Goal: Task Accomplishment & Management: Use online tool/utility

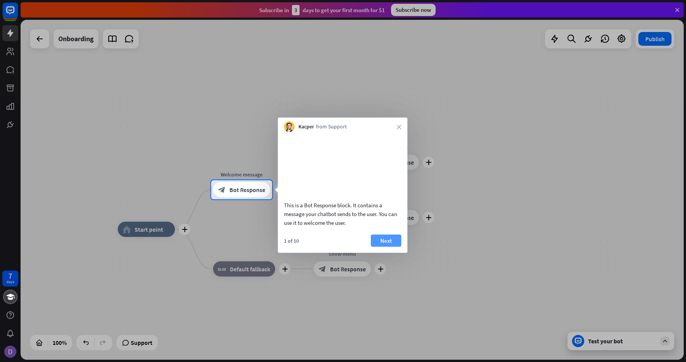
click at [392, 247] on button "Next" at bounding box center [386, 240] width 30 height 12
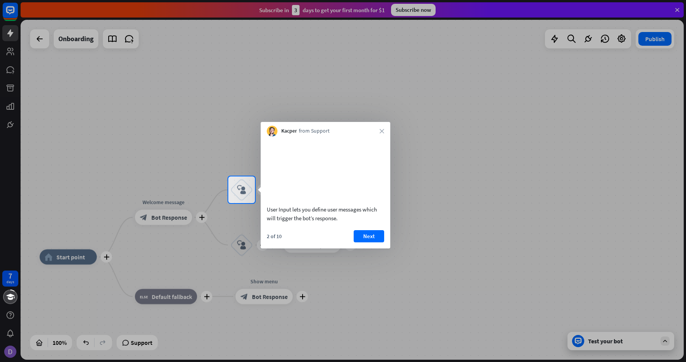
click at [381, 134] on div "Kacper from Support close" at bounding box center [326, 129] width 130 height 14
click at [382, 129] on icon "close" at bounding box center [382, 131] width 5 height 5
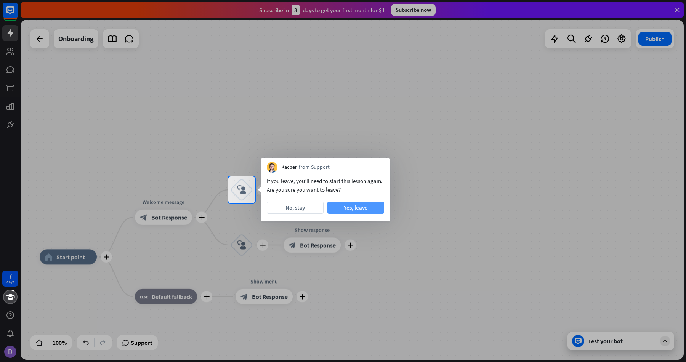
click at [347, 204] on button "Yes, leave" at bounding box center [355, 208] width 57 height 12
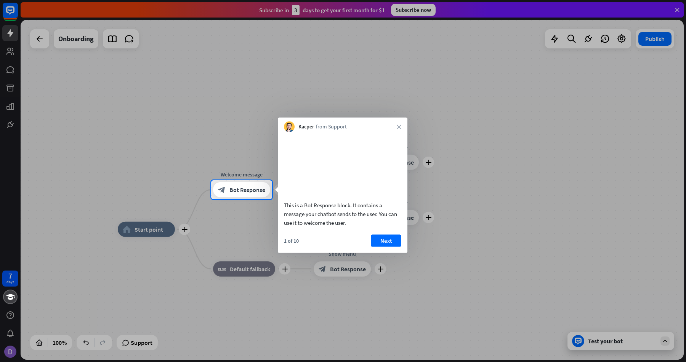
click at [41, 50] on div at bounding box center [343, 90] width 686 height 180
click at [22, 50] on div at bounding box center [343, 90] width 686 height 180
click at [387, 247] on button "Next" at bounding box center [386, 240] width 30 height 12
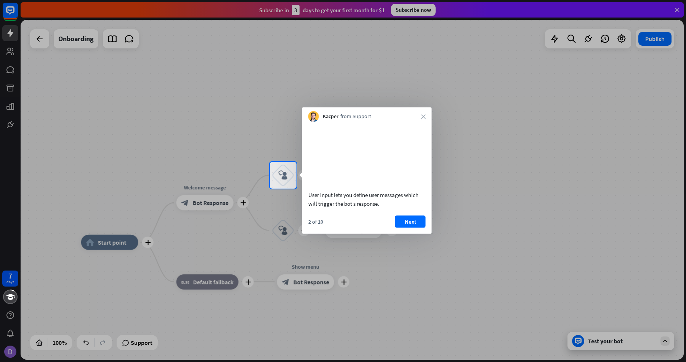
click at [417, 232] on div at bounding box center [343, 275] width 686 height 173
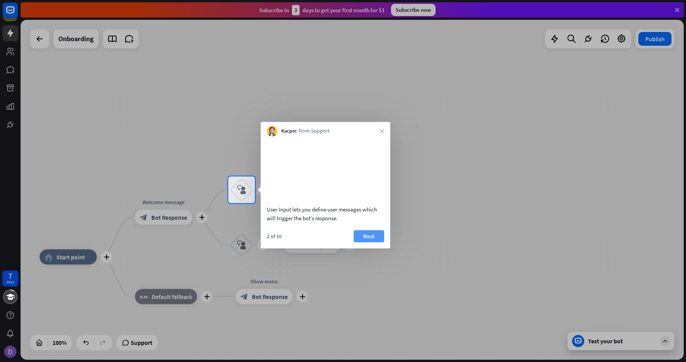
click at [366, 239] on button "Next" at bounding box center [369, 236] width 30 height 12
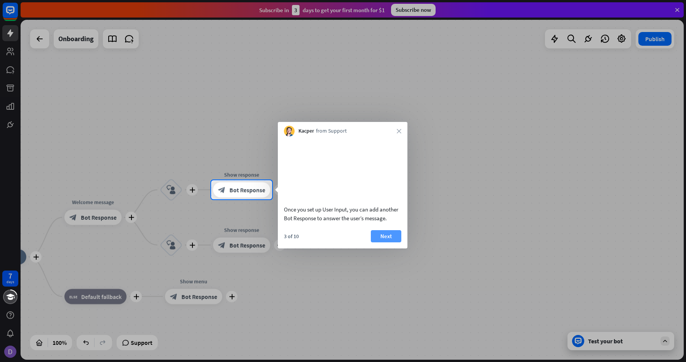
click at [388, 242] on button "Next" at bounding box center [386, 236] width 30 height 12
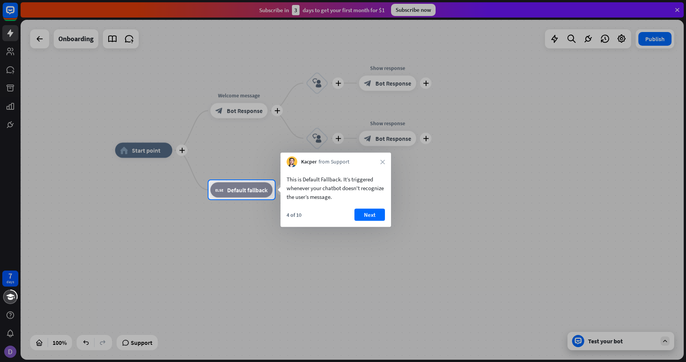
click at [380, 159] on div "Kacper from Support close" at bounding box center [336, 160] width 111 height 14
click at [383, 160] on icon "close" at bounding box center [382, 162] width 5 height 5
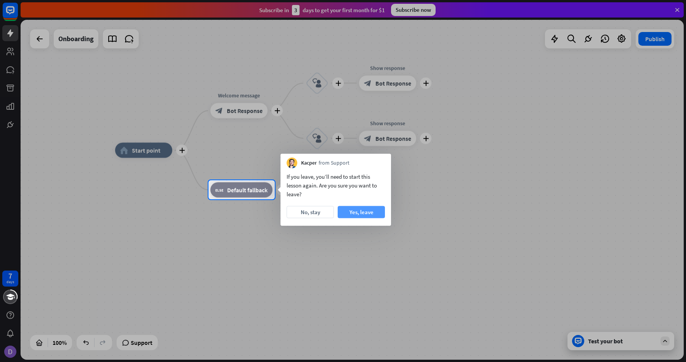
click at [363, 217] on button "Yes, leave" at bounding box center [361, 212] width 47 height 12
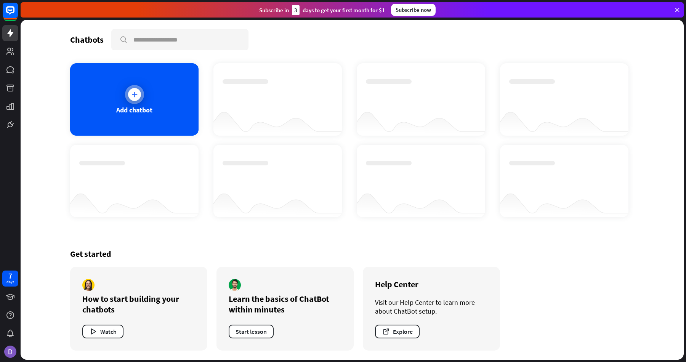
click at [151, 109] on div "Add chatbot" at bounding box center [134, 110] width 36 height 9
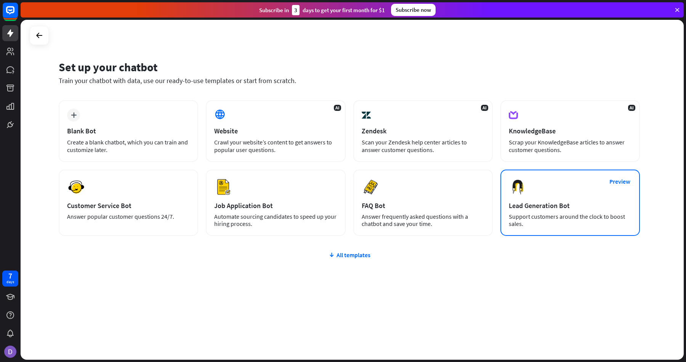
click at [619, 208] on div "Lead Generation Bot" at bounding box center [570, 205] width 123 height 9
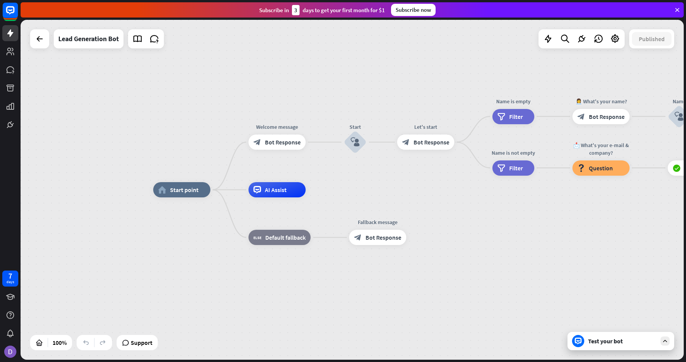
click at [613, 342] on div "Test your bot" at bounding box center [622, 341] width 69 height 8
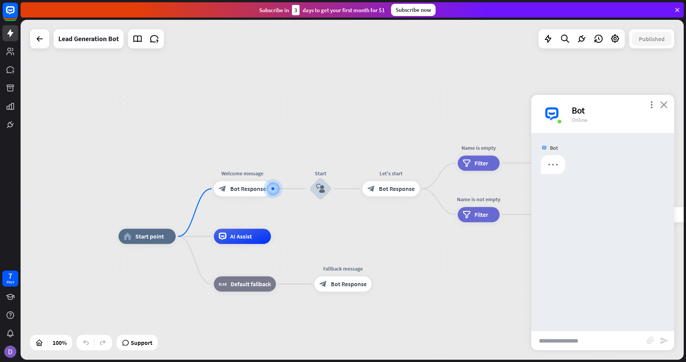
click at [665, 104] on icon "close" at bounding box center [664, 104] width 8 height 7
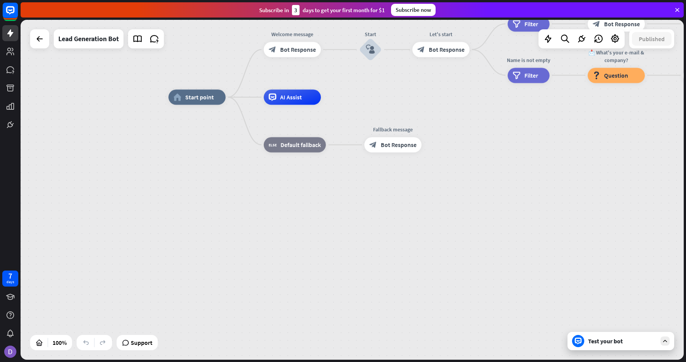
drag, startPoint x: 374, startPoint y: 256, endPoint x: 427, endPoint y: 116, distance: 149.7
click at [427, 116] on div "home_2 Start point Welcome message block_bot_response Bot Response Start block_…" at bounding box center [500, 267] width 663 height 340
drag, startPoint x: 247, startPoint y: 198, endPoint x: 256, endPoint y: 247, distance: 49.5
click at [256, 247] on div "home_2 Start point Welcome message block_bot_response Bot Response Start block_…" at bounding box center [501, 267] width 663 height 340
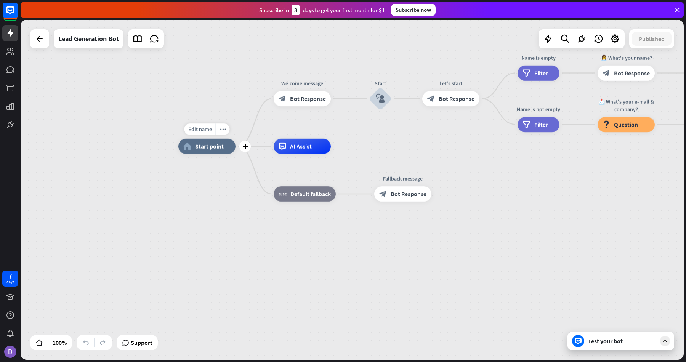
click at [223, 154] on div "home_2 Start point" at bounding box center [206, 146] width 57 height 15
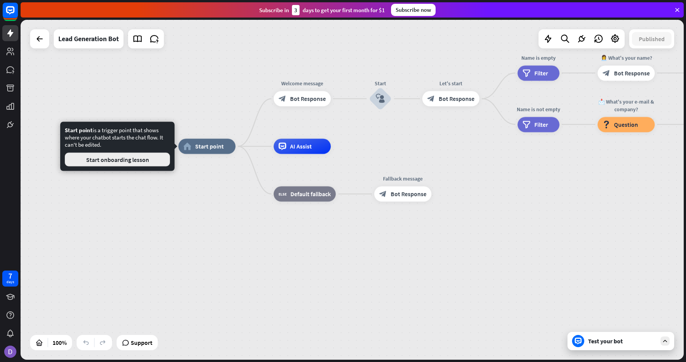
click at [140, 161] on button "Start onboarding lesson" at bounding box center [117, 160] width 105 height 14
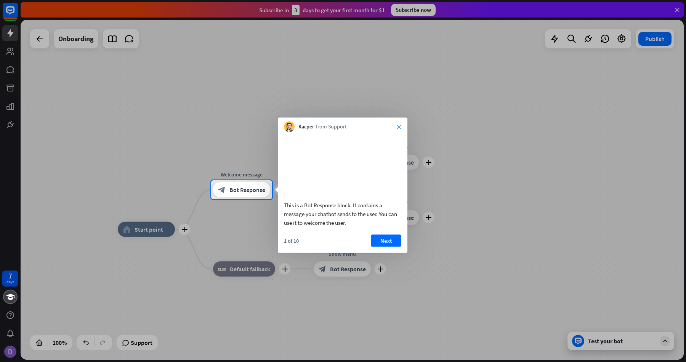
click at [400, 125] on icon "close" at bounding box center [399, 127] width 5 height 5
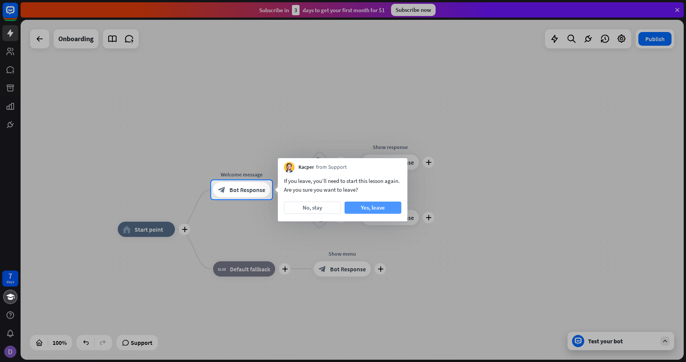
click at [369, 213] on button "Yes, leave" at bounding box center [373, 208] width 57 height 12
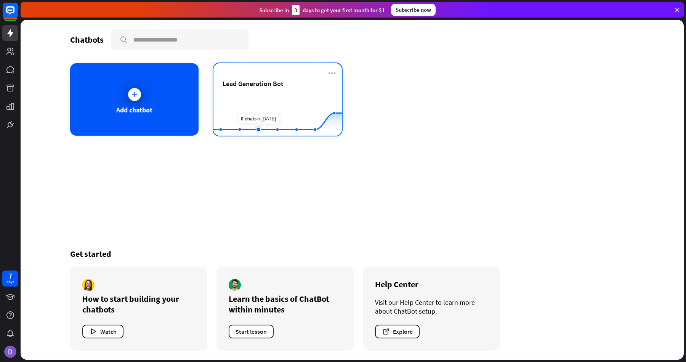
click at [260, 100] on rect at bounding box center [277, 117] width 128 height 48
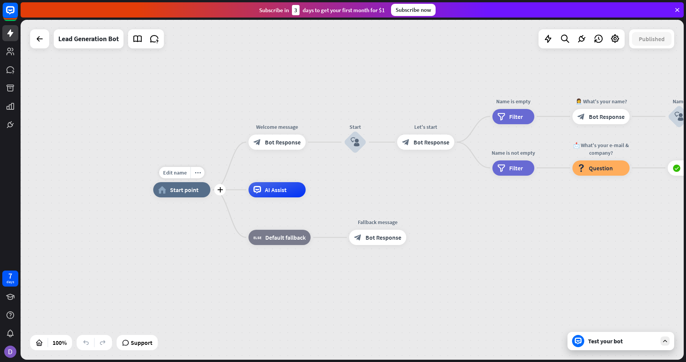
click at [193, 188] on span "Start point" at bounding box center [184, 190] width 29 height 8
click at [222, 191] on icon "plus" at bounding box center [220, 189] width 6 height 5
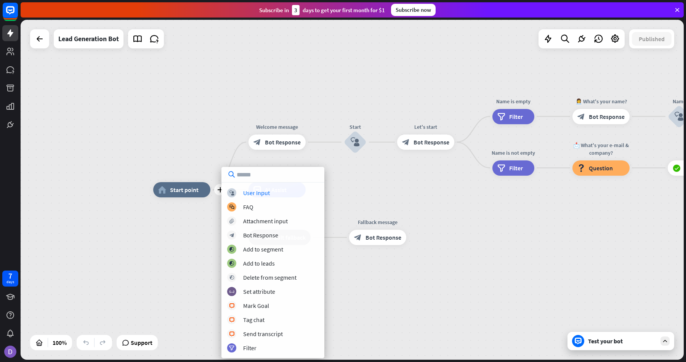
click at [245, 108] on div "plus home_2 Start point Welcome message block_bot_response Bot Response Start b…" at bounding box center [352, 190] width 663 height 340
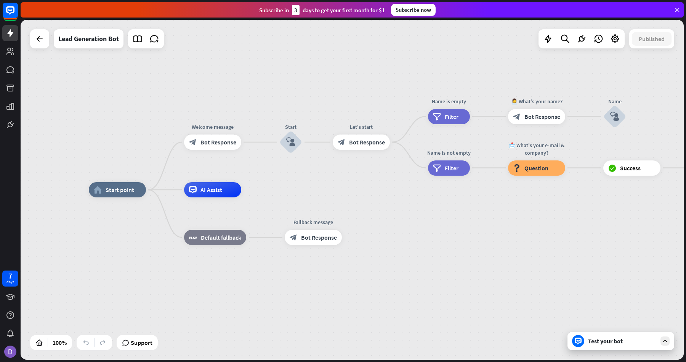
drag, startPoint x: 270, startPoint y: 108, endPoint x: 178, endPoint y: 108, distance: 91.9
click at [178, 108] on div "home_2 Start point Welcome message block_bot_response Bot Response Start block_…" at bounding box center [352, 190] width 663 height 340
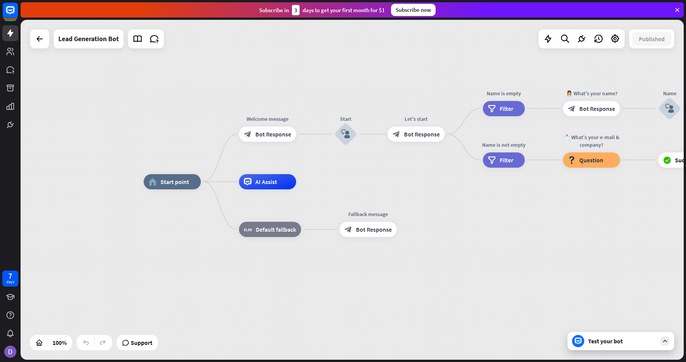
drag, startPoint x: 221, startPoint y: 186, endPoint x: 338, endPoint y: 178, distance: 117.3
click at [338, 178] on div "home_2 Start point Welcome message block_bot_response Bot Response Start block_…" at bounding box center [352, 190] width 663 height 340
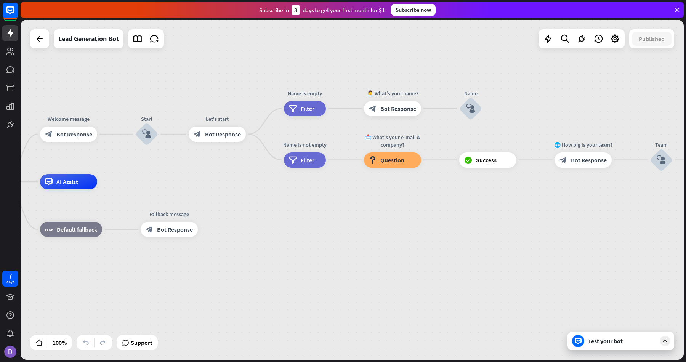
drag, startPoint x: 417, startPoint y: 178, endPoint x: 217, endPoint y: 178, distance: 200.2
click at [217, 178] on div "home_2 Start point Welcome message block_bot_response Bot Response Start block_…" at bounding box center [352, 190] width 663 height 340
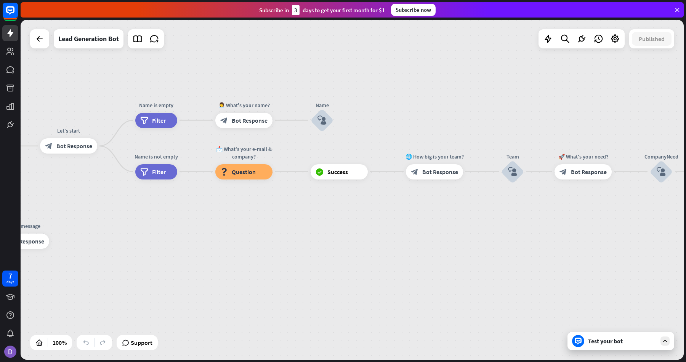
drag, startPoint x: 392, startPoint y: 193, endPoint x: 244, endPoint y: 205, distance: 148.4
click at [244, 205] on div "home_2 Start point Welcome message block_bot_response Bot Response Start block_…" at bounding box center [127, 364] width 663 height 340
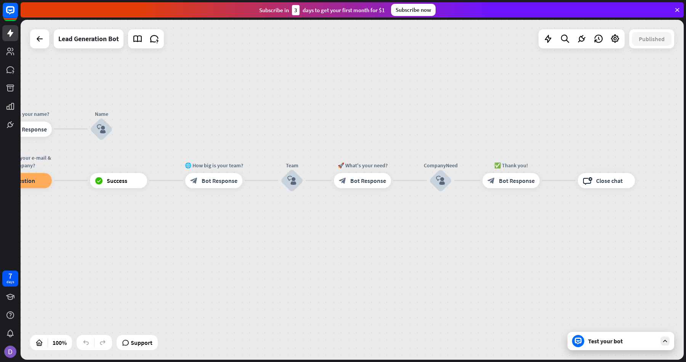
drag, startPoint x: 420, startPoint y: 217, endPoint x: 199, endPoint y: 225, distance: 221.3
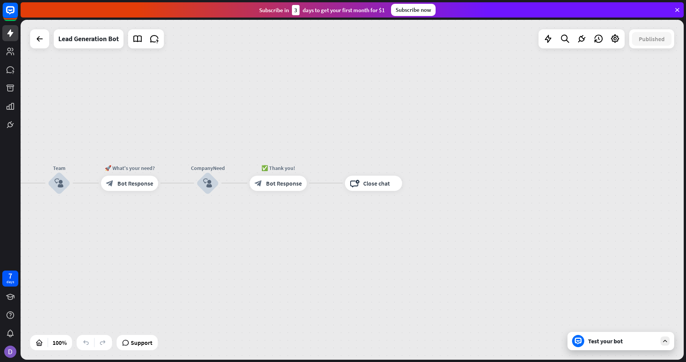
drag, startPoint x: 347, startPoint y: 262, endPoint x: 114, endPoint y: 265, distance: 232.2
click at [114, 265] on div "home_2 Start point Welcome message block_bot_response Bot Response Start block_…" at bounding box center [352, 190] width 663 height 340
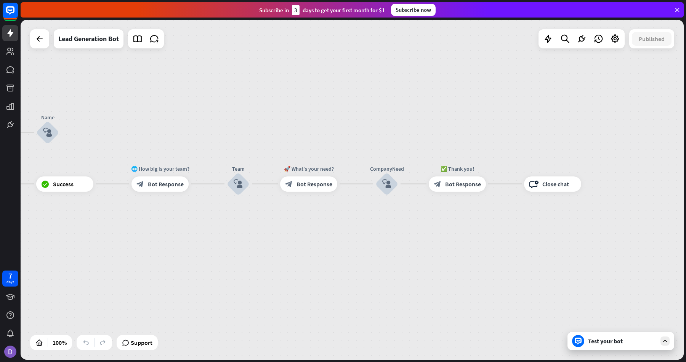
drag, startPoint x: 156, startPoint y: 252, endPoint x: 417, endPoint y: 282, distance: 263.2
click at [417, 282] on div "home_2 Start point Welcome message block_bot_response Bot Response Start block_…" at bounding box center [352, 190] width 663 height 340
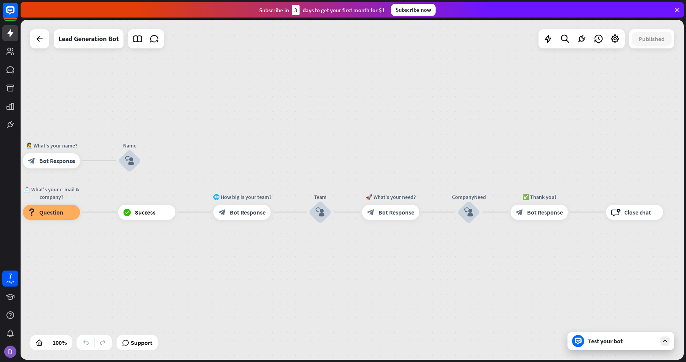
drag, startPoint x: 366, startPoint y: 275, endPoint x: 665, endPoint y: 229, distance: 301.7
click at [665, 229] on div "home_2 Start point Welcome message block_bot_response Bot Response Start block_…" at bounding box center [352, 190] width 663 height 340
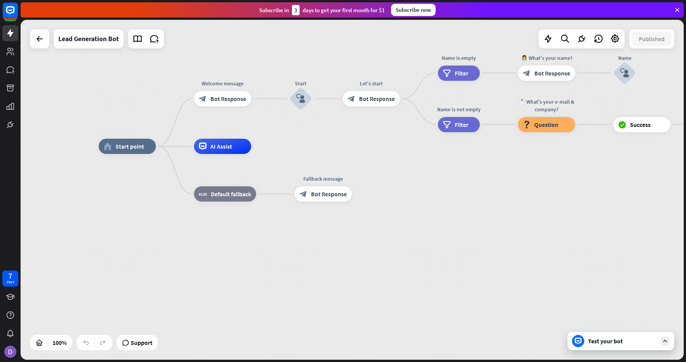
drag, startPoint x: 468, startPoint y: 210, endPoint x: 657, endPoint y: 172, distance: 192.9
click at [671, 171] on div "home_2 Start point Welcome message block_bot_response Bot Response Start block_…" at bounding box center [430, 316] width 663 height 340
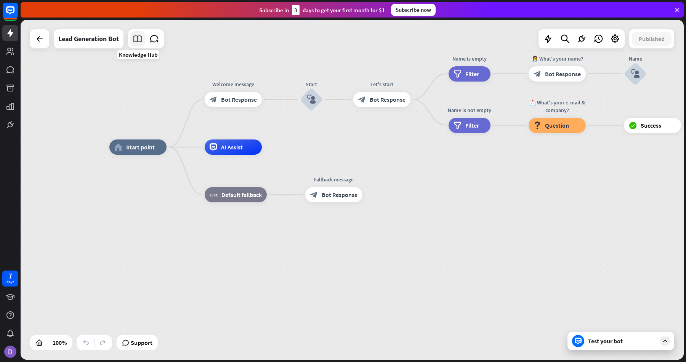
click at [135, 38] on icon at bounding box center [138, 39] width 10 height 10
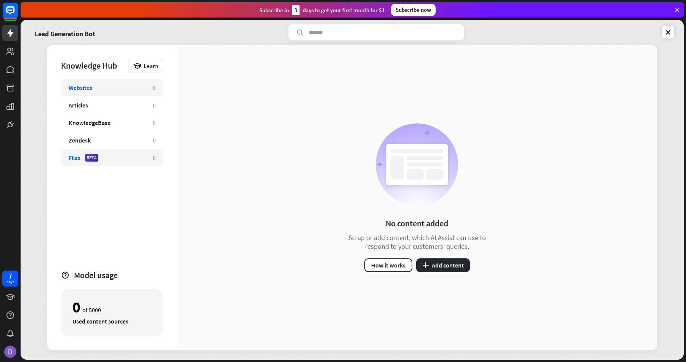
click at [114, 159] on div "Files BETA" at bounding box center [107, 158] width 77 height 8
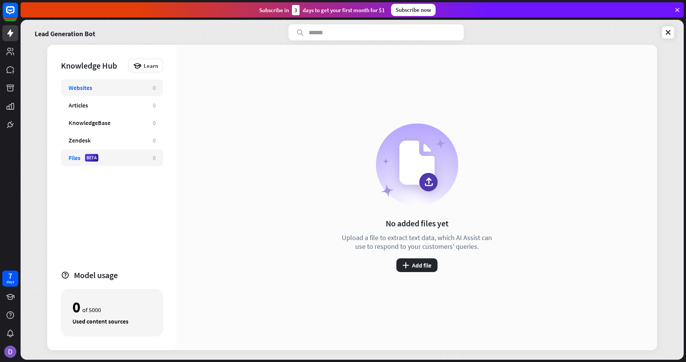
click at [119, 93] on div "Websites 0" at bounding box center [112, 87] width 102 height 17
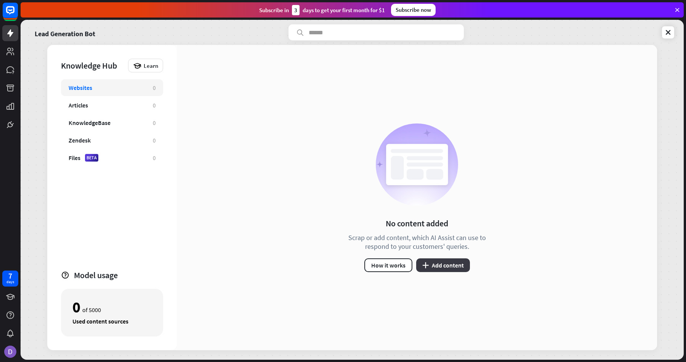
click at [456, 267] on button "plus Add content" at bounding box center [443, 265] width 54 height 14
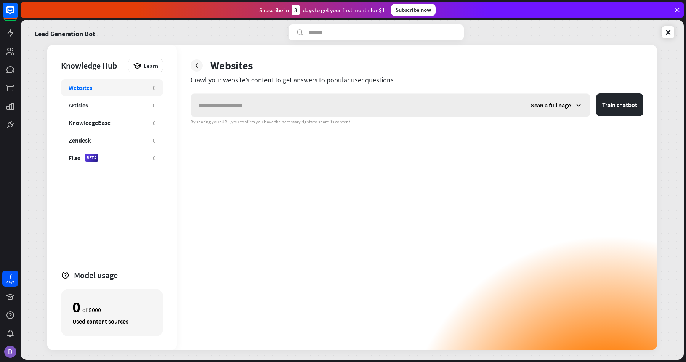
click at [313, 99] on input "text" at bounding box center [357, 105] width 332 height 23
type input "******"
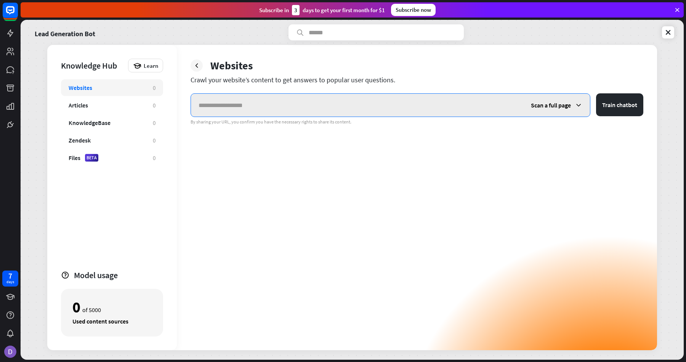
paste input "**********"
type input "**********"
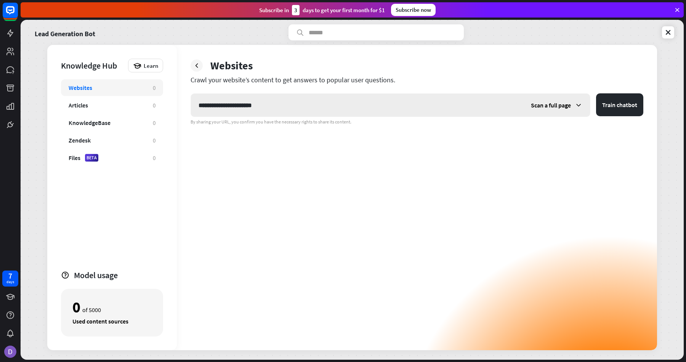
click at [571, 109] on div "Scan a full page" at bounding box center [556, 105] width 67 height 23
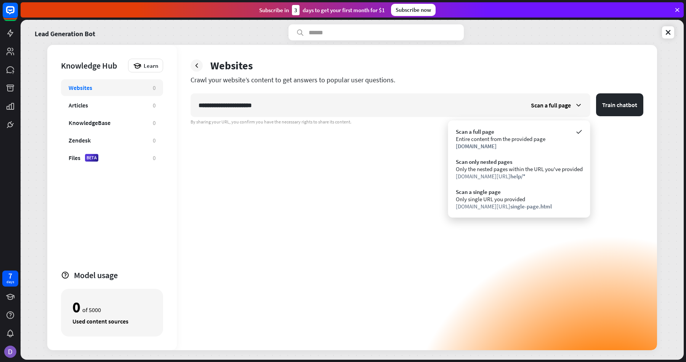
click at [579, 72] on div "Websites" at bounding box center [417, 66] width 453 height 14
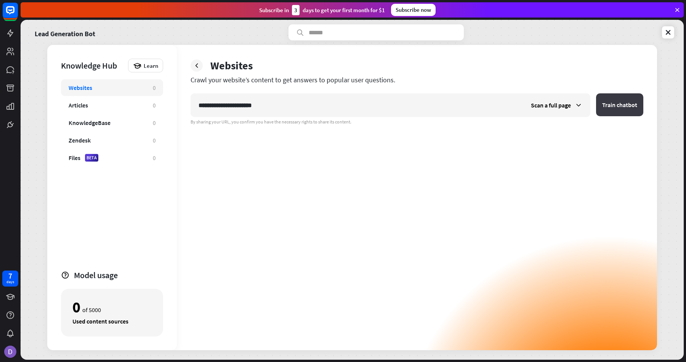
click at [620, 103] on button "Train chatbot" at bounding box center [619, 104] width 47 height 23
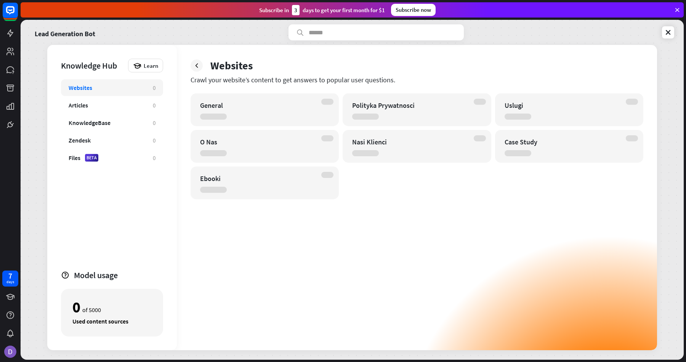
click at [677, 10] on icon at bounding box center [677, 9] width 7 height 7
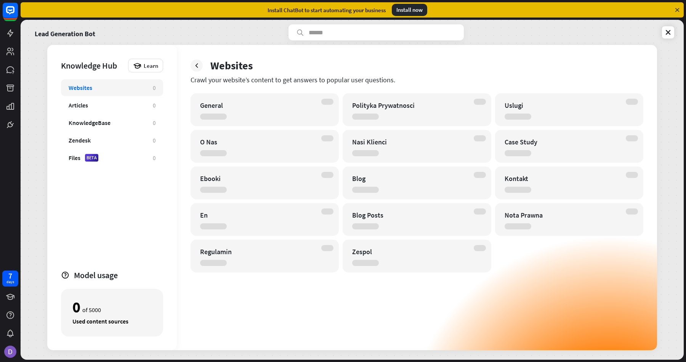
click at [405, 11] on div "Install now" at bounding box center [409, 10] width 35 height 12
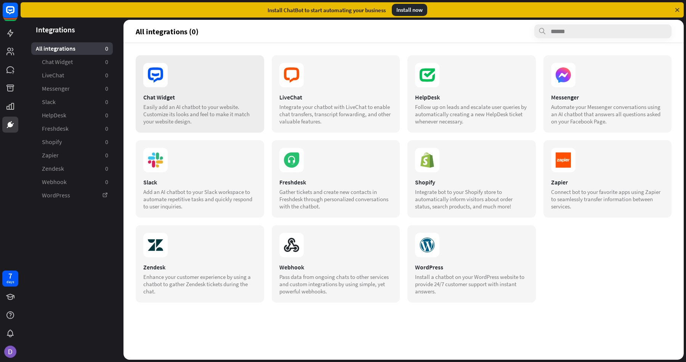
click at [222, 94] on div "Chat Widget" at bounding box center [199, 97] width 113 height 8
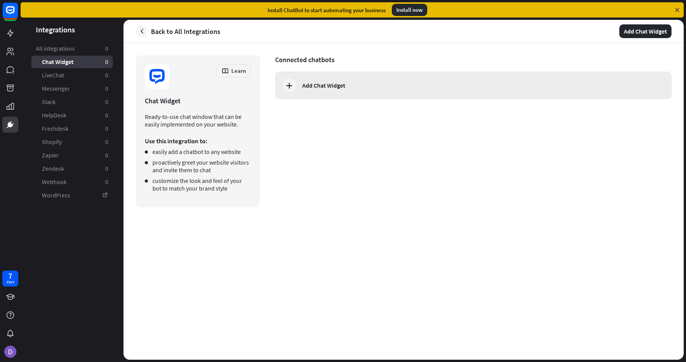
click at [339, 82] on div "Add Chat Widget" at bounding box center [323, 86] width 43 height 8
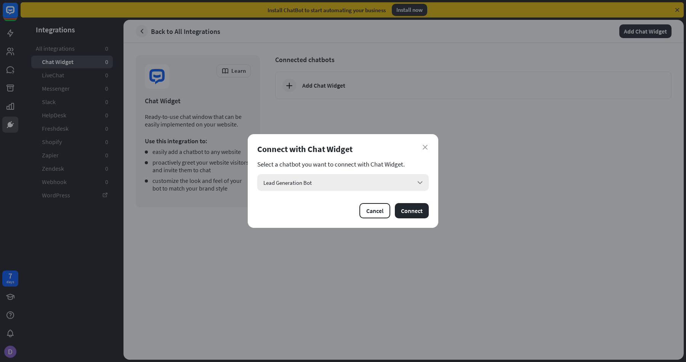
click at [342, 183] on div "Lead Generation Bot arrow_down" at bounding box center [343, 182] width 172 height 17
click at [339, 202] on div "Lead Generation Bot checked" at bounding box center [342, 203] width 165 height 15
click at [412, 215] on button "Connect" at bounding box center [412, 210] width 34 height 15
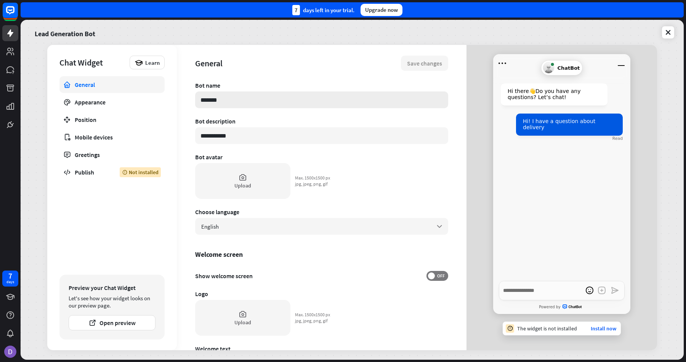
click at [229, 94] on input "*******" at bounding box center [321, 99] width 253 height 17
type textarea "*"
type input "*"
type textarea "*"
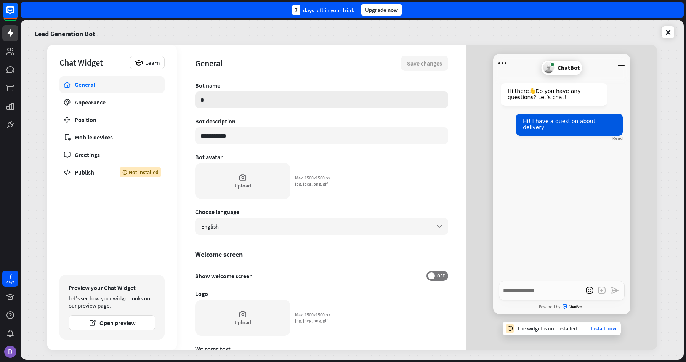
type input "**"
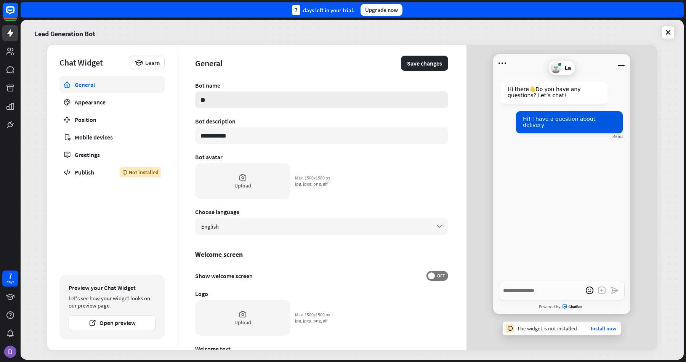
type textarea "*"
type input "***"
type textarea "*"
type input "****"
type textarea "*"
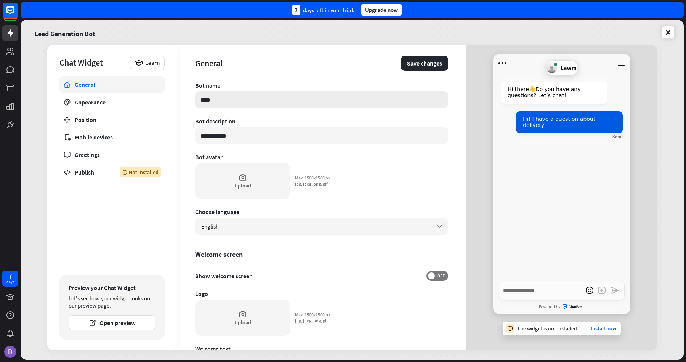
type input "*****"
type textarea "*"
type input "******"
type textarea "*"
type input "*******"
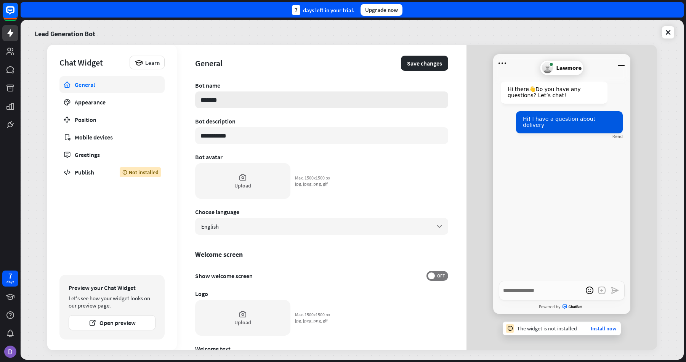
type textarea "*"
type input "*******"
type textarea "*"
type input "*********"
type textarea "*"
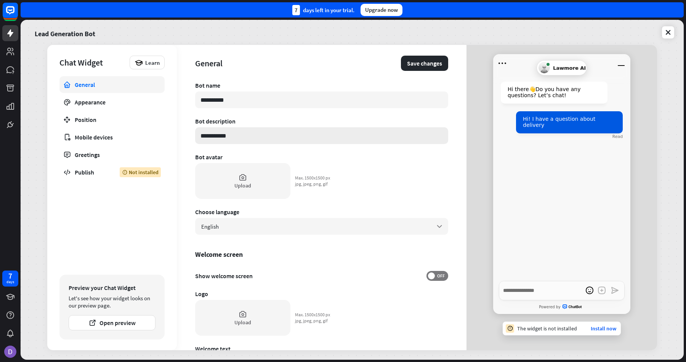
type input "**********"
click at [224, 132] on input "**********" at bounding box center [321, 135] width 253 height 17
click at [224, 222] on div "English arrow_down" at bounding box center [321, 226] width 253 height 17
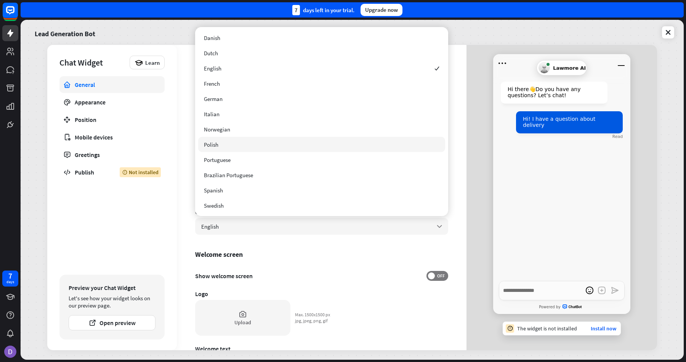
click at [234, 150] on div "Polish" at bounding box center [321, 144] width 247 height 15
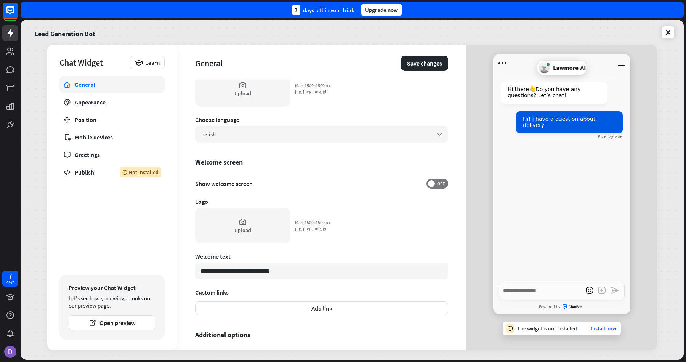
scroll to position [139, 0]
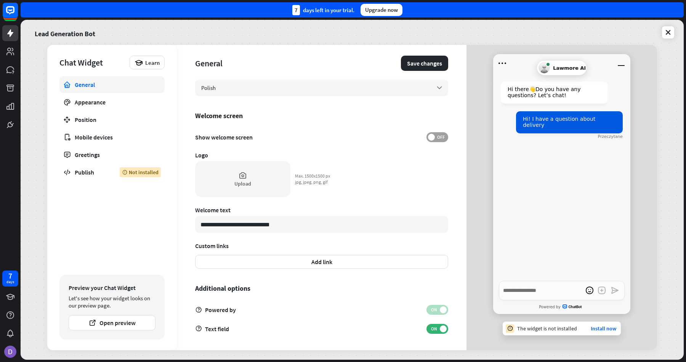
click at [438, 139] on span "OFF" at bounding box center [441, 137] width 12 height 6
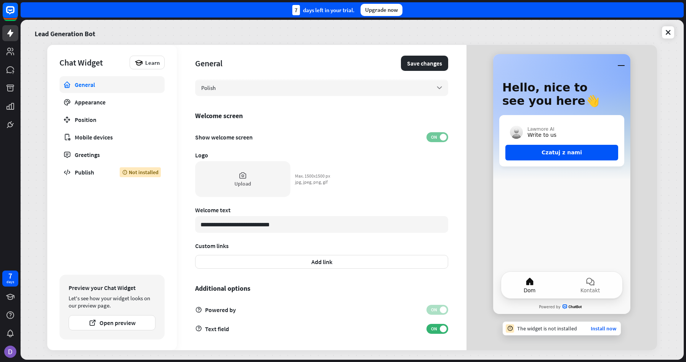
click at [438, 139] on span "ON" at bounding box center [434, 137] width 12 height 6
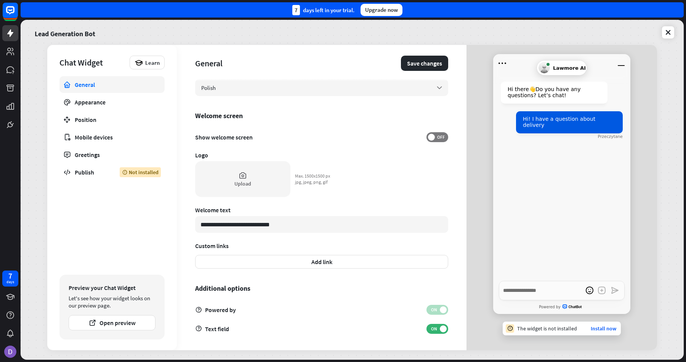
scroll to position [140, 0]
drag, startPoint x: 305, startPoint y: 218, endPoint x: 188, endPoint y: 218, distance: 117.0
click at [187, 218] on div "**********" at bounding box center [322, 197] width 290 height 305
type textarea "*"
type input "*"
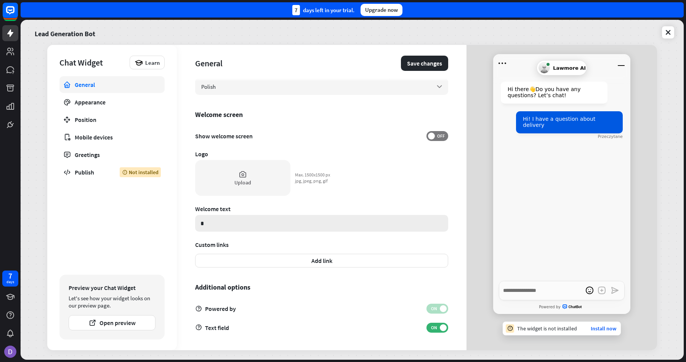
type textarea "*"
type input "**"
type textarea "*"
type input "***"
type textarea "*"
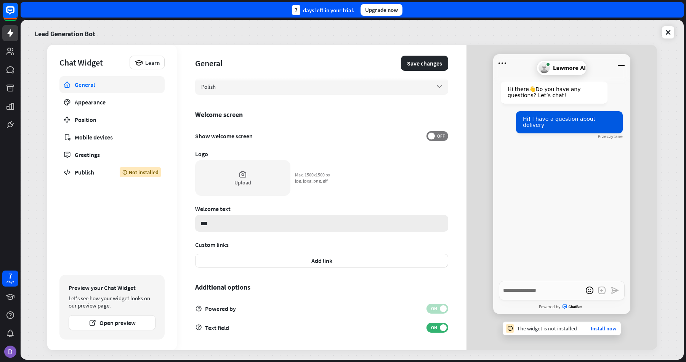
type input "****"
type textarea "*"
type input "*****"
type textarea "*"
type input "******"
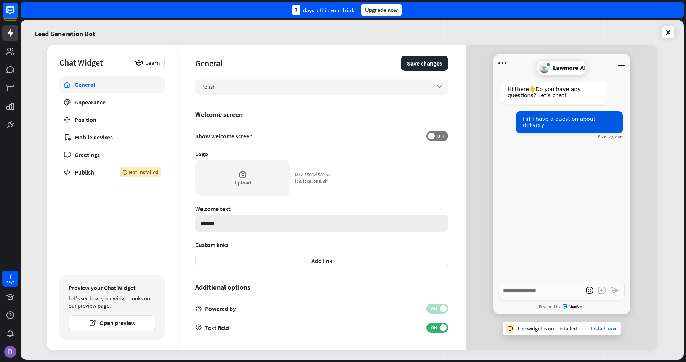
type textarea "*"
type input "******"
type textarea "*"
type input "********"
type textarea "*"
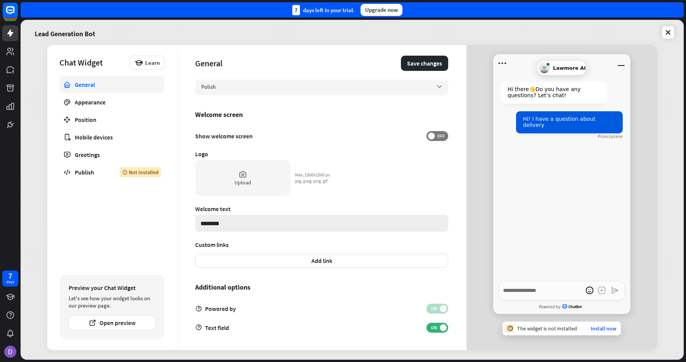
type input "********"
type textarea "*"
type input "**********"
type textarea "*"
type input "**********"
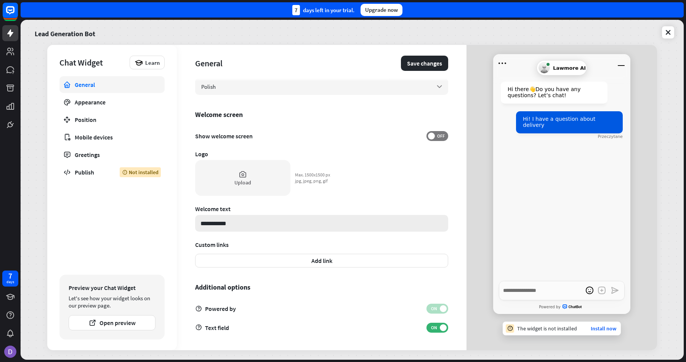
type textarea "*"
type input "**********"
type textarea "*"
type input "**********"
type textarea "*"
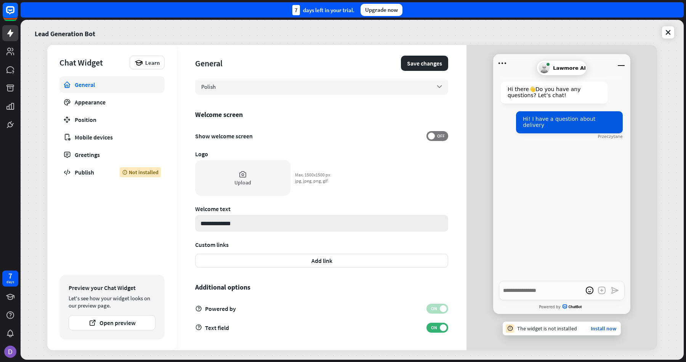
type input "**********"
type textarea "*"
type input "**********"
type textarea "*"
type input "**********"
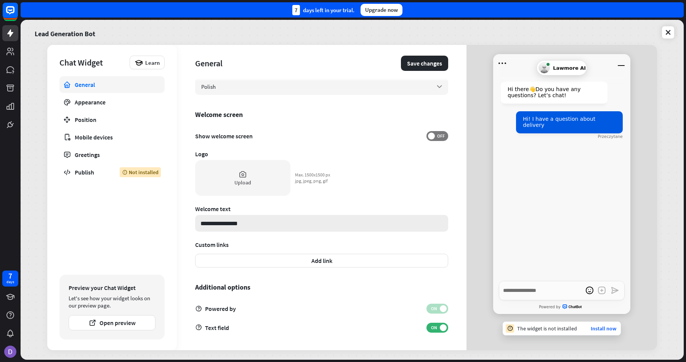
type textarea "*"
type input "**********"
type textarea "*"
type input "**********"
type textarea "*"
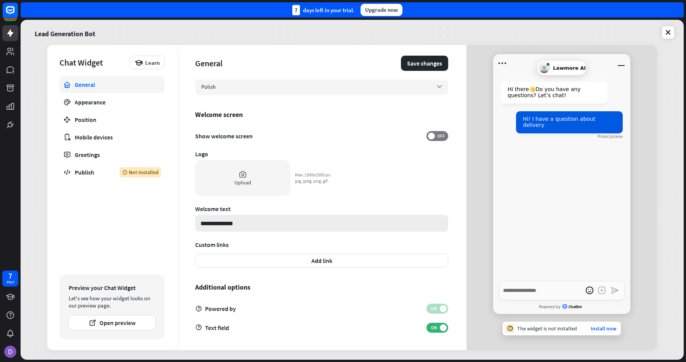
type input "**********"
type textarea "*"
type input "**********"
type textarea "*"
type input "**********"
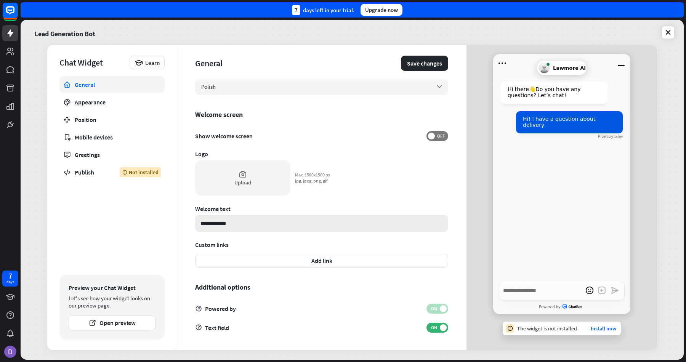
type textarea "*"
type input "**********"
type textarea "*"
type input "********"
type textarea "*"
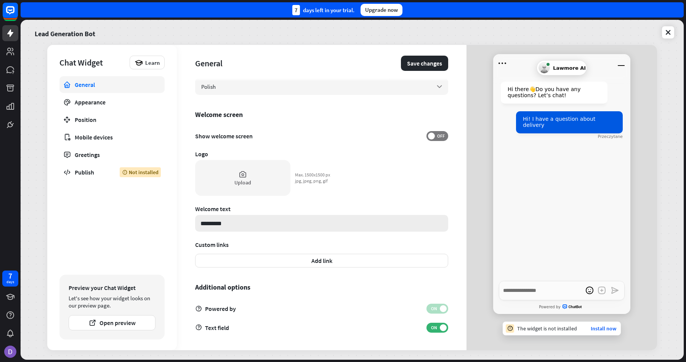
type input "********"
type textarea "*"
type input "******"
type textarea "*"
type input "********"
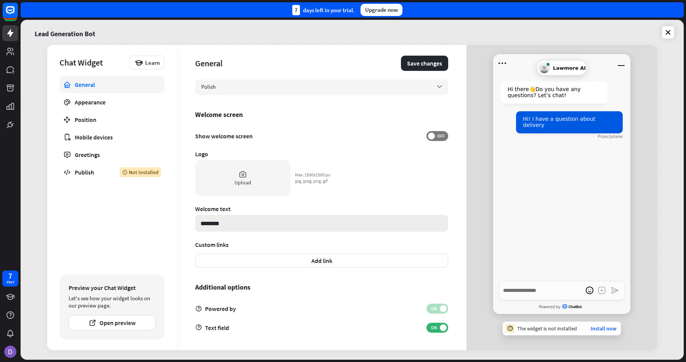
type textarea "*"
type input "*********"
type textarea "*"
type input "**********"
type textarea "*"
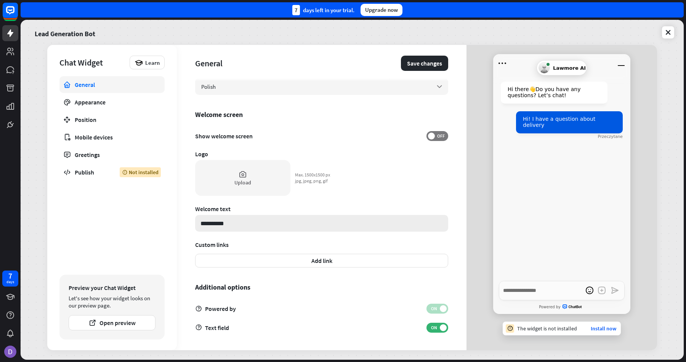
type input "**********"
type textarea "*"
type input "**********"
type textarea "*"
type input "**********"
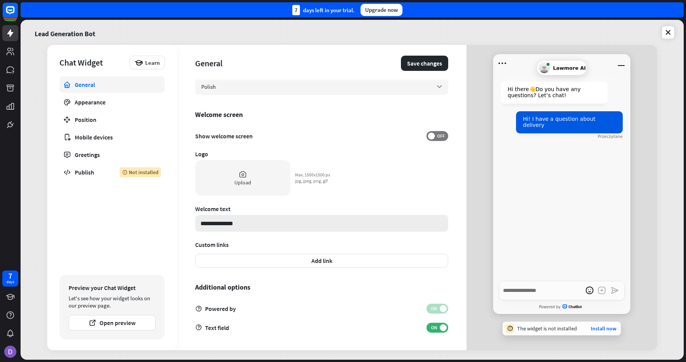
type textarea "*"
type input "**********"
type textarea "*"
type input "**********"
type textarea "*"
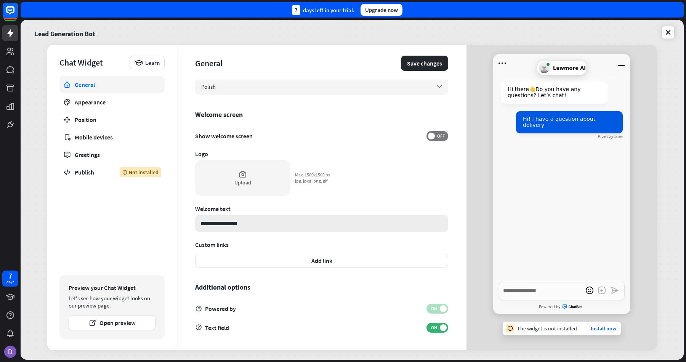
type input "**********"
type textarea "*"
type input "**********"
type textarea "*"
type input "**********"
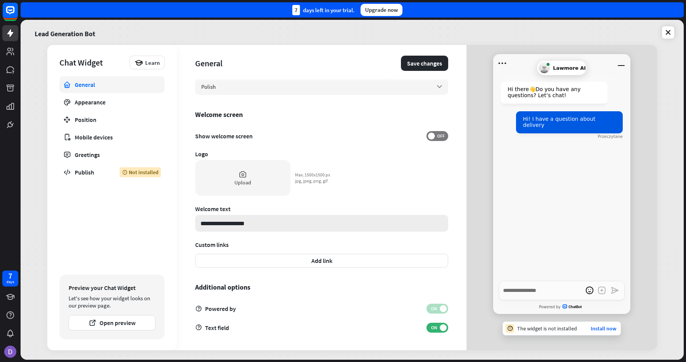
type textarea "*"
type input "**********"
type textarea "*"
type input "**********"
type textarea "*"
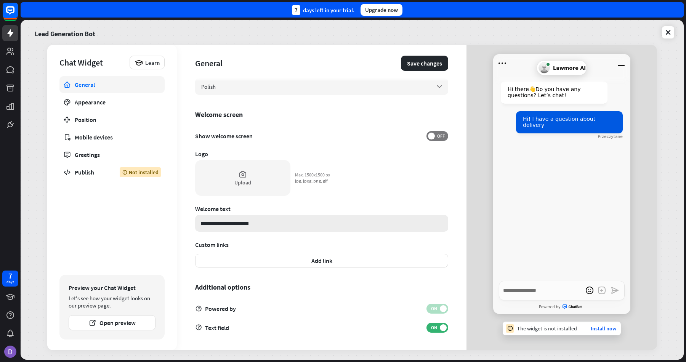
type input "**********"
type textarea "*"
type input "**********"
type textarea "*"
type input "**********"
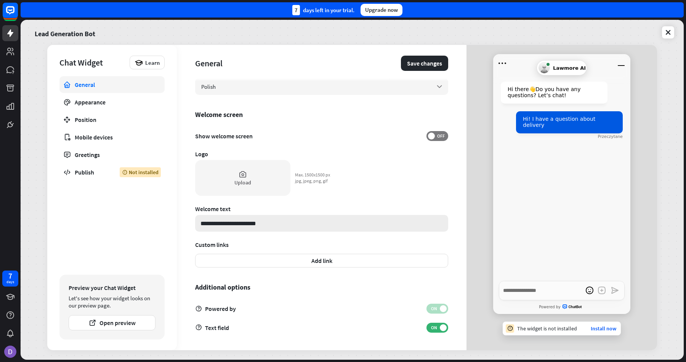
type textarea "*"
type input "**********"
type textarea "*"
type input "**********"
type textarea "*"
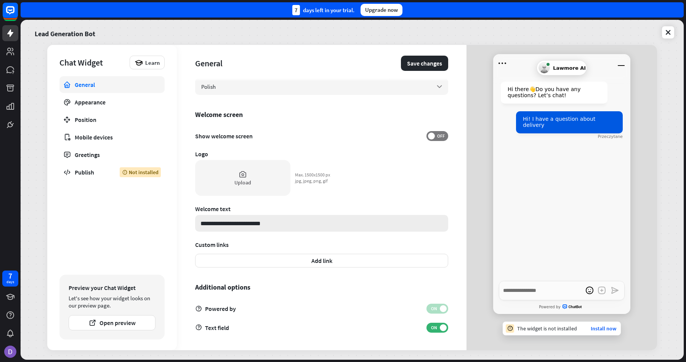
type input "**********"
type textarea "*"
type input "**********"
type textarea "*"
type input "**********"
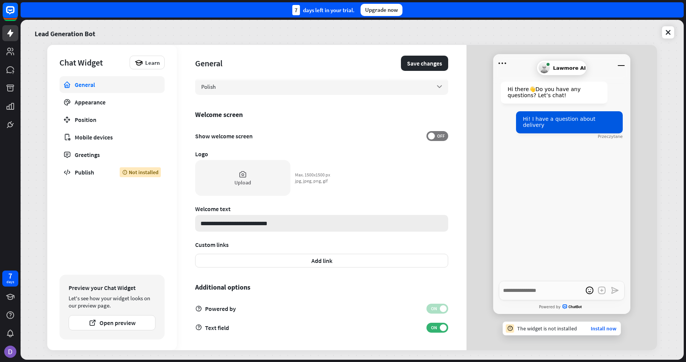
type textarea "*"
type input "**********"
type textarea "*"
type input "**********"
type textarea "*"
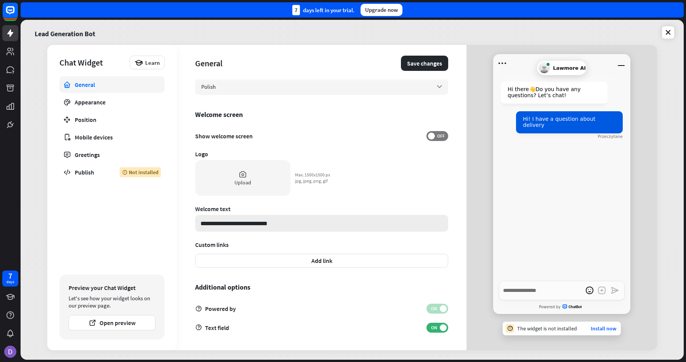
type input "**********"
type textarea "*"
type input "**********"
type textarea "*"
type input "**********"
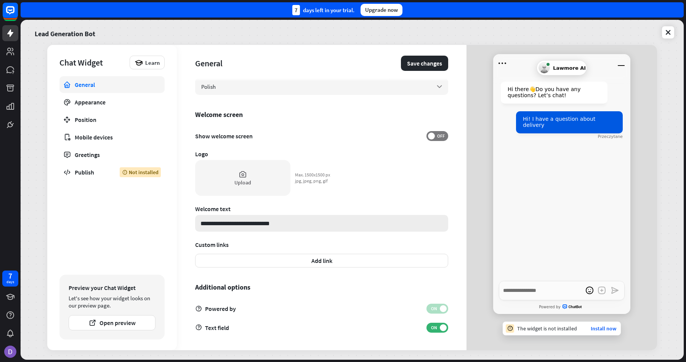
type textarea "*"
type input "**********"
click at [437, 308] on span "ON" at bounding box center [434, 309] width 12 height 6
click at [434, 329] on span "ON" at bounding box center [434, 328] width 12 height 6
click at [434, 329] on span at bounding box center [431, 327] width 7 height 7
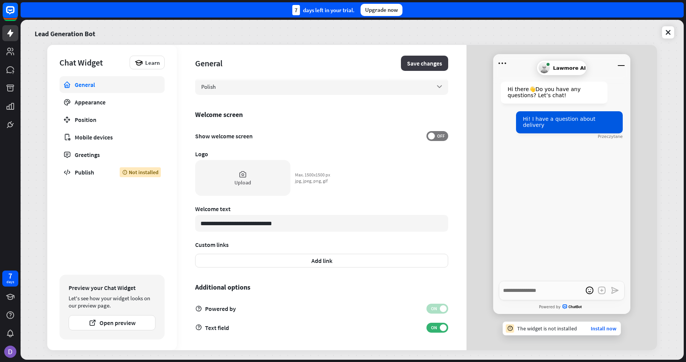
click at [431, 64] on button "Save changes" at bounding box center [424, 63] width 47 height 15
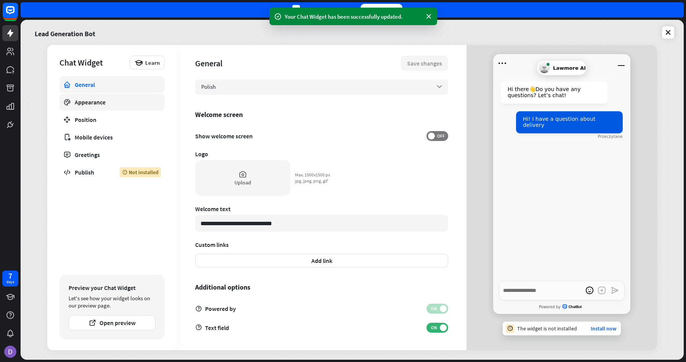
click at [112, 101] on div "Appearance" at bounding box center [112, 102] width 75 height 8
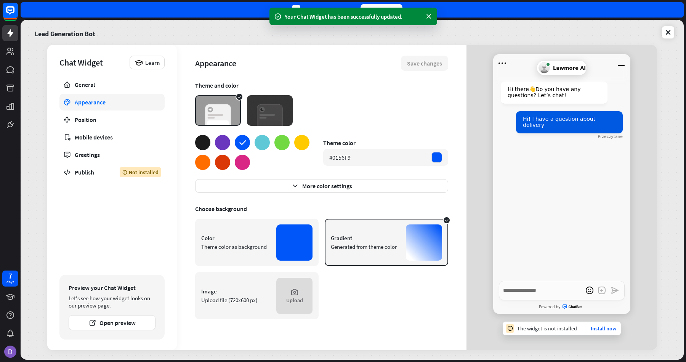
click at [247, 162] on div at bounding box center [242, 162] width 15 height 15
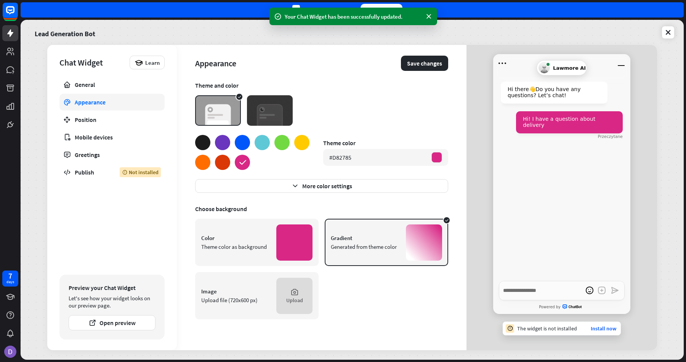
click at [223, 147] on div at bounding box center [222, 142] width 15 height 15
type textarea "*"
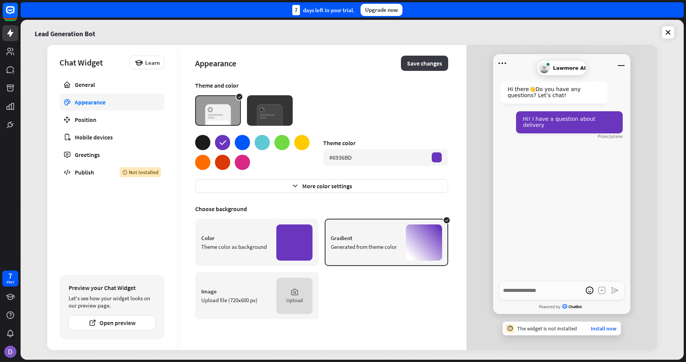
click at [418, 62] on button "Save changes" at bounding box center [424, 63] width 47 height 15
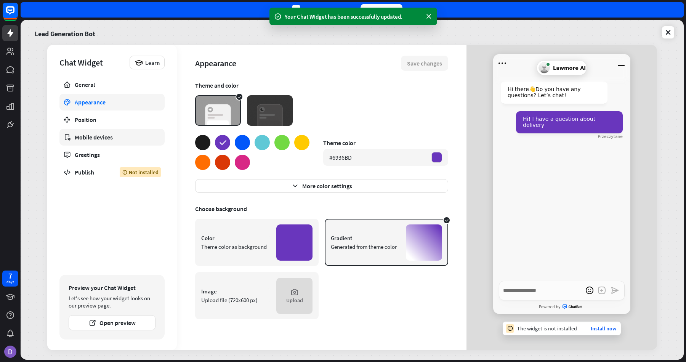
click at [102, 129] on link "Mobile devices" at bounding box center [111, 137] width 105 height 17
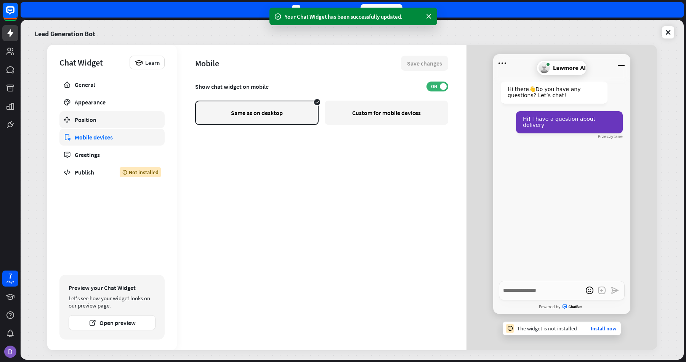
click at [109, 116] on div "Position" at bounding box center [112, 120] width 75 height 8
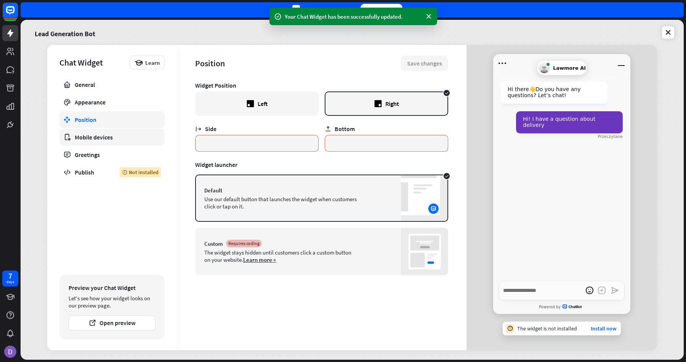
click at [109, 135] on div "Mobile devices" at bounding box center [112, 137] width 75 height 8
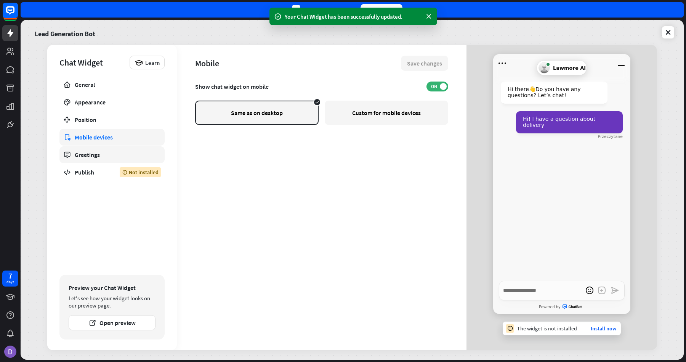
click at [108, 149] on link "Greetings" at bounding box center [111, 154] width 105 height 17
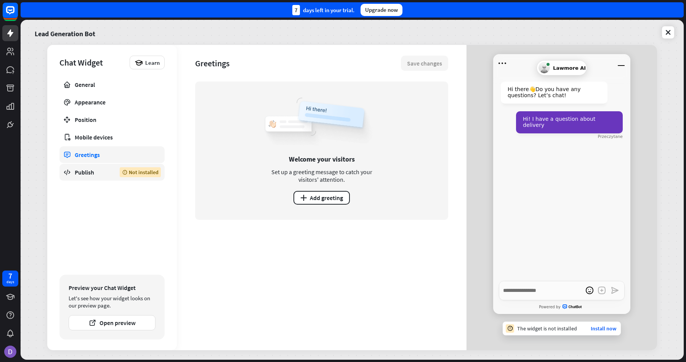
click at [115, 171] on link "Publish Not installed" at bounding box center [111, 172] width 105 height 17
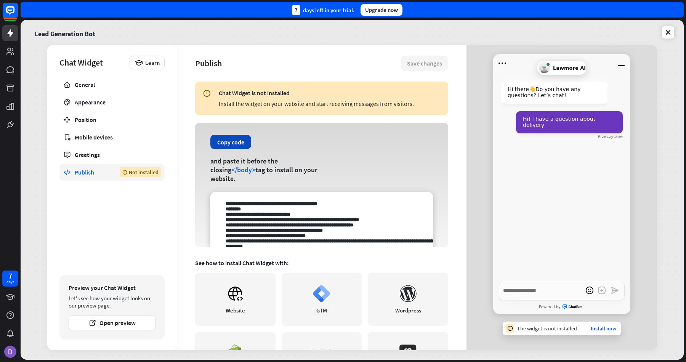
click at [228, 149] on button "Copy code" at bounding box center [230, 142] width 41 height 14
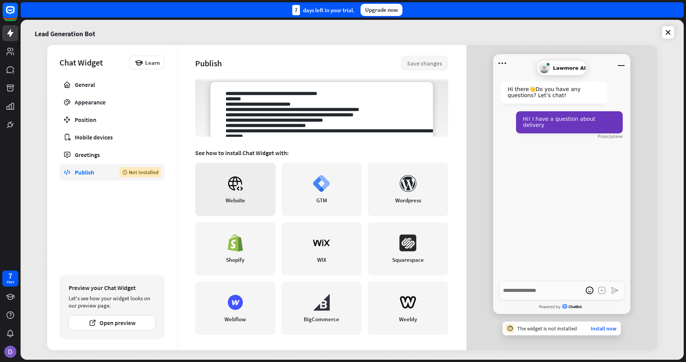
click at [238, 206] on link "Website" at bounding box center [235, 189] width 80 height 53
click at [669, 28] on link at bounding box center [668, 32] width 12 height 12
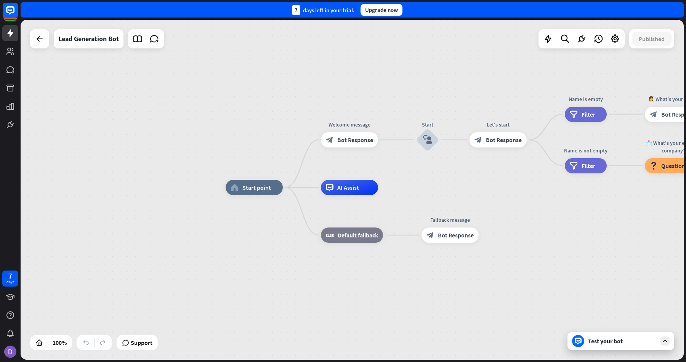
drag, startPoint x: 321, startPoint y: 83, endPoint x: 393, endPoint y: 80, distance: 72.1
click at [393, 80] on div "home_2 Start point Welcome message block_bot_response Bot Response Start block_…" at bounding box center [352, 190] width 663 height 340
click at [135, 37] on icon at bounding box center [138, 39] width 10 height 10
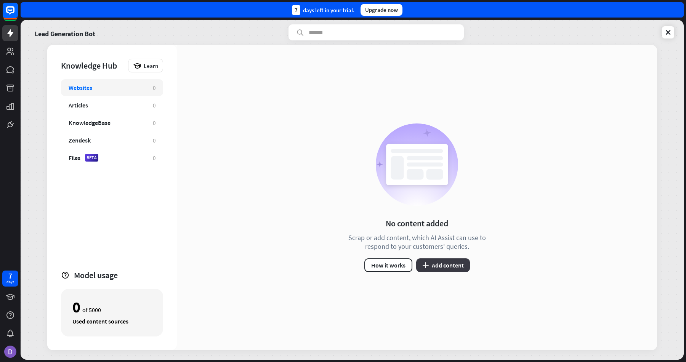
click at [460, 266] on button "plus Add content" at bounding box center [443, 265] width 54 height 14
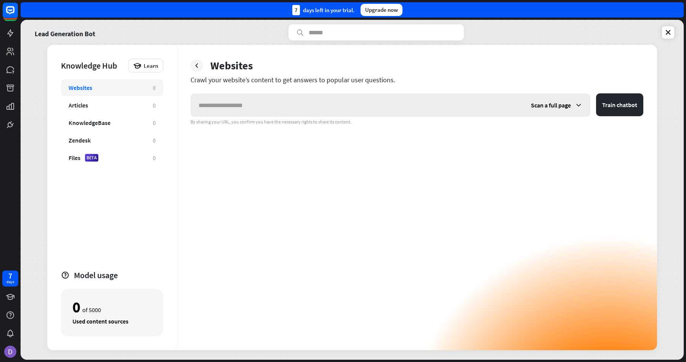
type input "**********"
paste input "**********"
type input "**********"
click at [625, 104] on button "Train chatbot" at bounding box center [619, 104] width 47 height 23
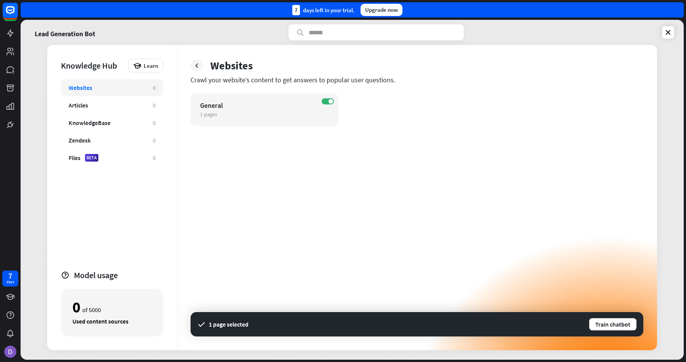
click at [205, 324] on icon at bounding box center [201, 324] width 9 height 9
click at [275, 159] on div "ON General 1 pages edit 1 page selected Train chatbot" at bounding box center [417, 221] width 453 height 257
click at [239, 102] on div "General" at bounding box center [258, 105] width 116 height 9
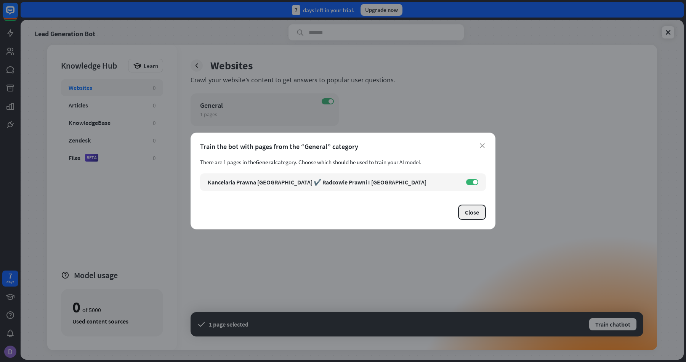
click at [477, 215] on button "Close" at bounding box center [472, 212] width 28 height 15
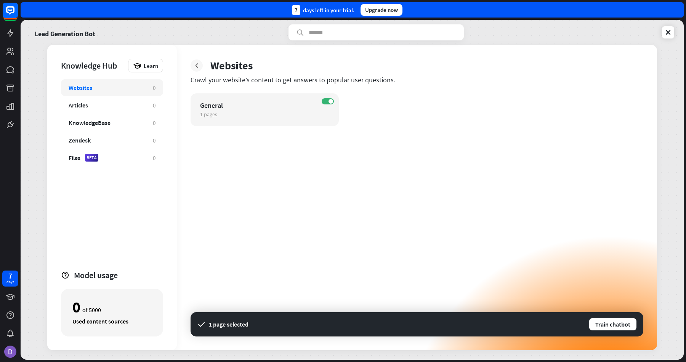
click at [198, 61] on div at bounding box center [197, 65] width 12 height 12
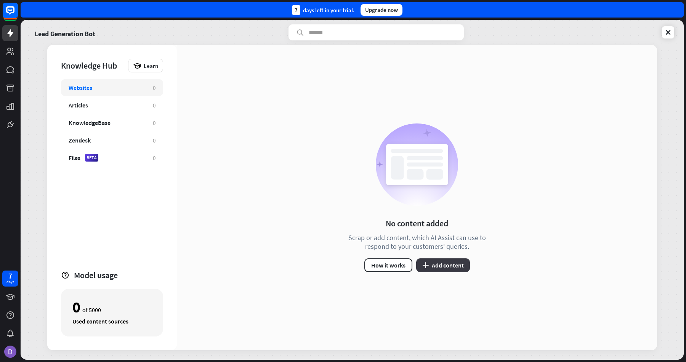
click at [444, 262] on button "plus Add content" at bounding box center [443, 265] width 54 height 14
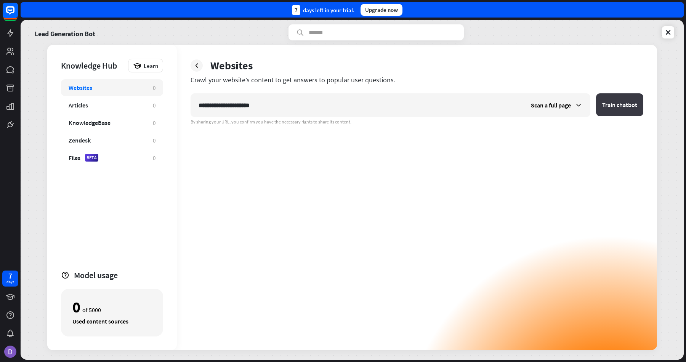
type input "**********"
click at [613, 101] on button "Train chatbot" at bounding box center [619, 104] width 47 height 23
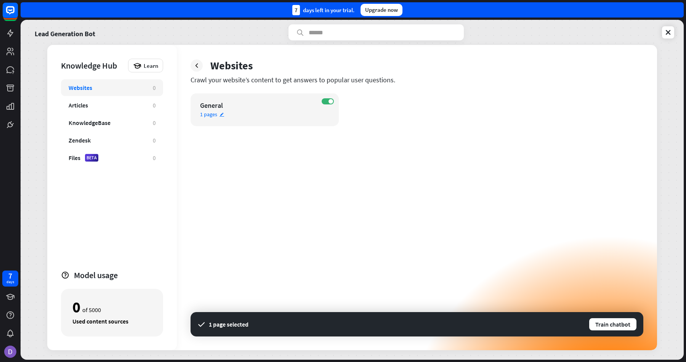
click at [241, 115] on div "1 pages edit" at bounding box center [258, 114] width 116 height 7
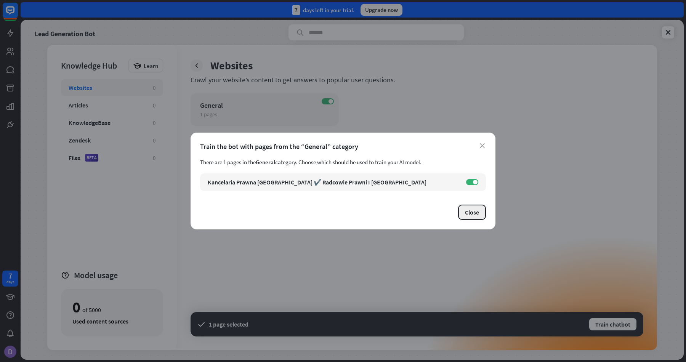
click at [480, 217] on button "Close" at bounding box center [472, 212] width 28 height 15
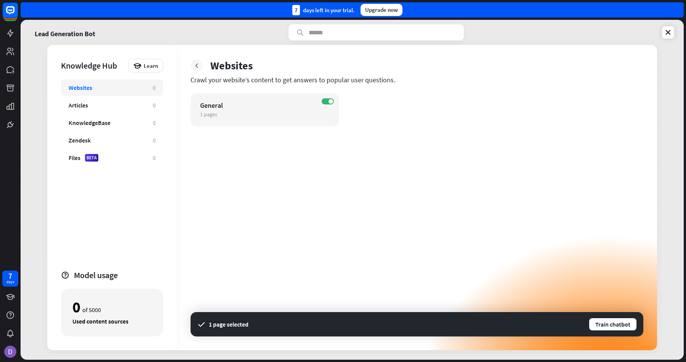
click at [198, 63] on icon at bounding box center [197, 66] width 8 height 8
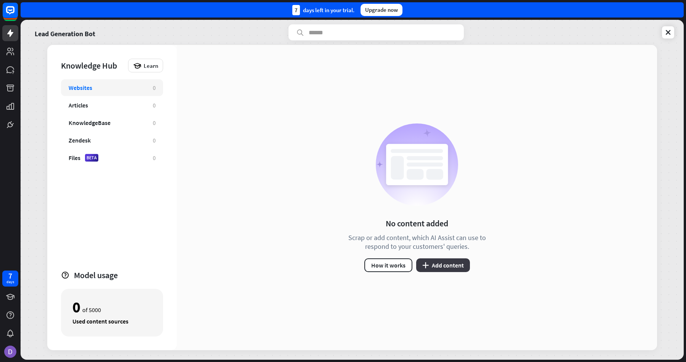
click at [438, 263] on button "plus Add content" at bounding box center [443, 265] width 54 height 14
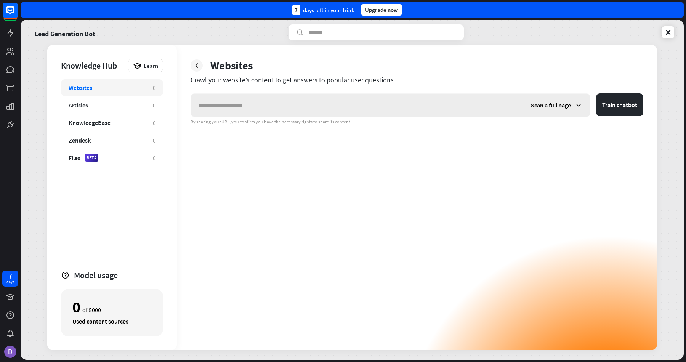
click at [556, 111] on div "Scan a full page" at bounding box center [556, 105] width 67 height 23
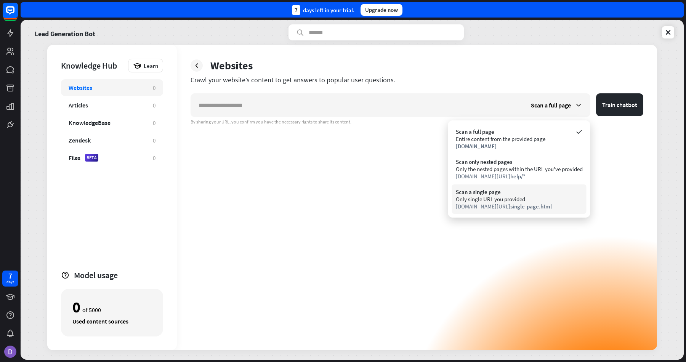
click at [477, 201] on div "Only single URL you provided" at bounding box center [519, 199] width 127 height 7
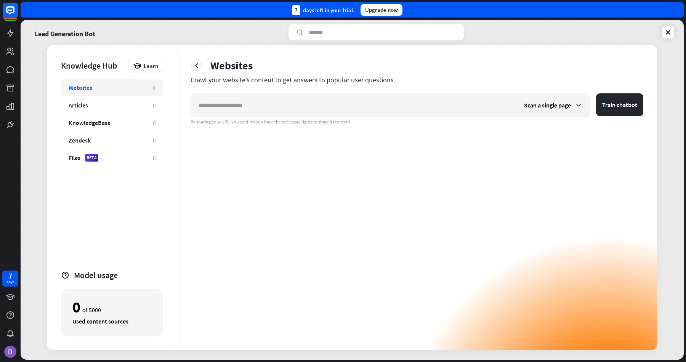
click at [531, 93] on div "Websites Crawl your website’s content to get answers to popular user questions.…" at bounding box center [417, 197] width 480 height 305
click at [531, 109] on div "Scan a single page" at bounding box center [554, 105] width 74 height 23
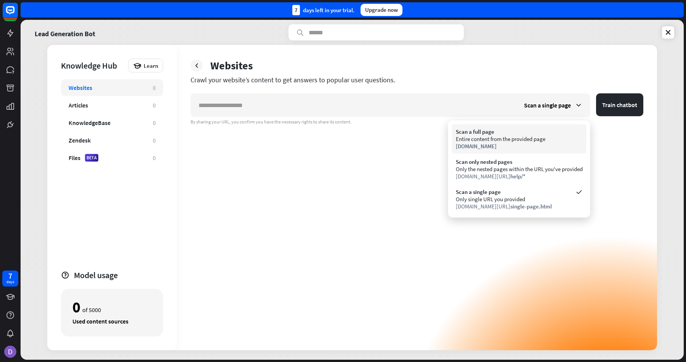
click at [503, 137] on div "Entire content from the provided page" at bounding box center [519, 138] width 127 height 7
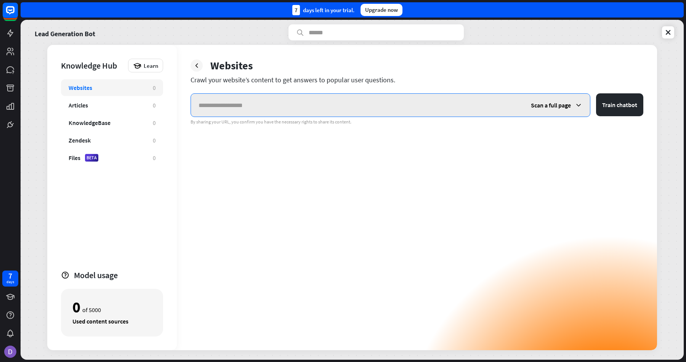
click at [413, 100] on input "text" at bounding box center [357, 105] width 332 height 23
paste input "**********"
type input "**********"
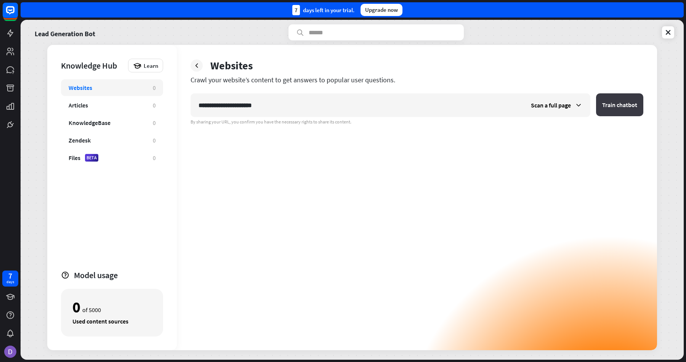
click at [631, 106] on button "Train chatbot" at bounding box center [619, 104] width 47 height 23
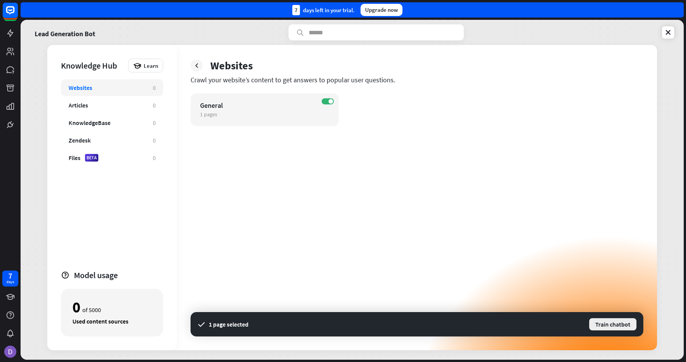
click at [628, 326] on button "Train chatbot" at bounding box center [613, 325] width 49 height 14
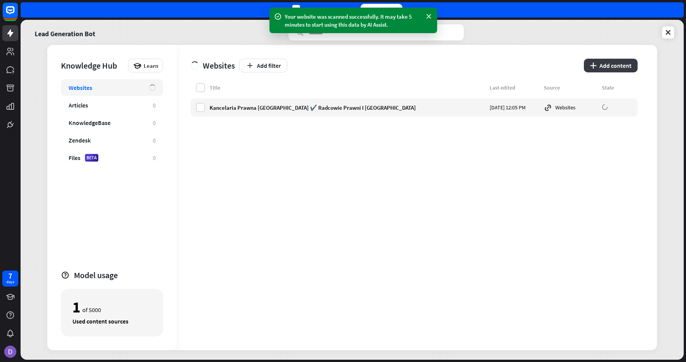
click at [619, 69] on button "plus Add content" at bounding box center [611, 66] width 54 height 14
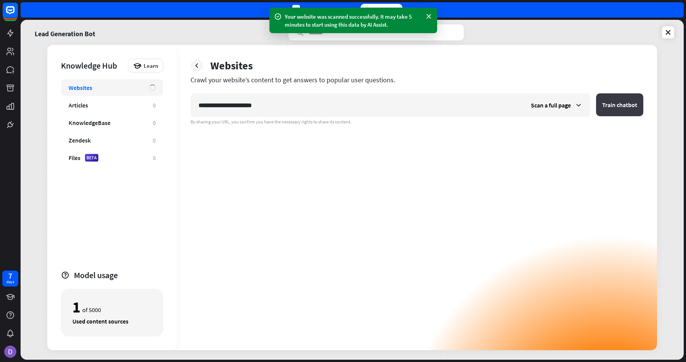
type input "**********"
click at [615, 104] on button "Train chatbot" at bounding box center [619, 104] width 47 height 23
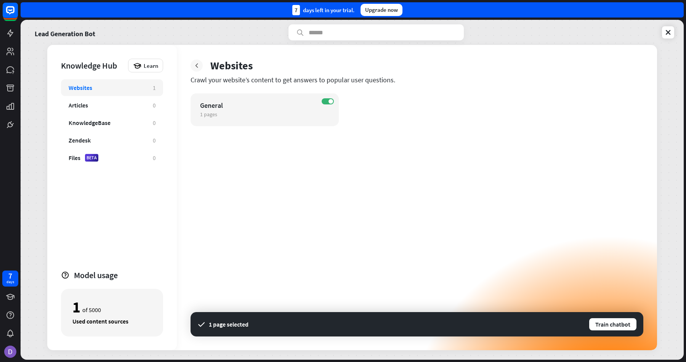
click at [200, 68] on icon at bounding box center [197, 66] width 8 height 8
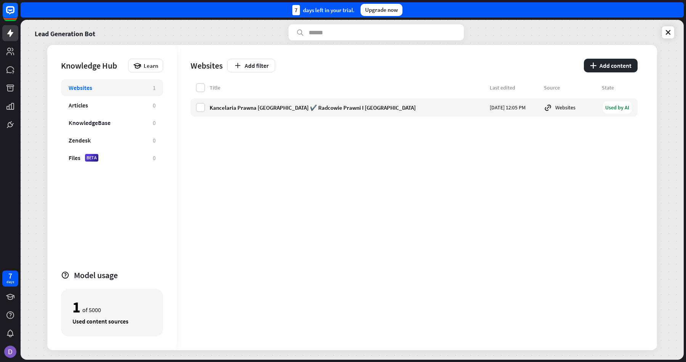
click at [611, 73] on div "Websites Add filter plus Add content" at bounding box center [414, 64] width 447 height 38
click at [606, 61] on button "plus Add content" at bounding box center [611, 66] width 54 height 14
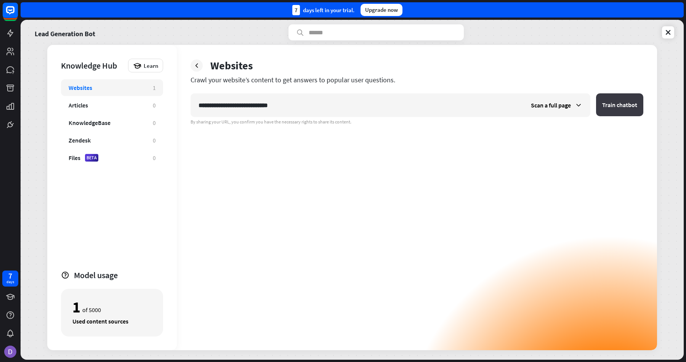
type input "**********"
click at [618, 109] on button "Train chatbot" at bounding box center [619, 104] width 47 height 23
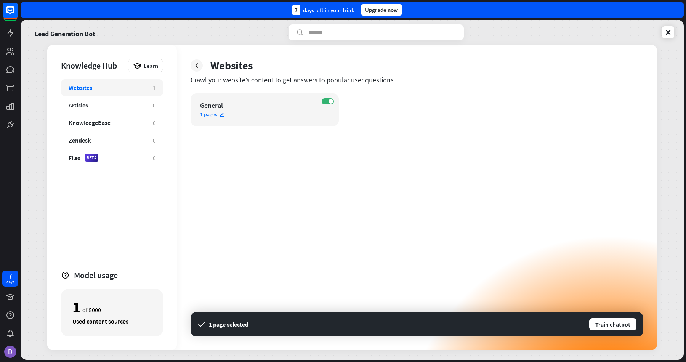
click at [224, 103] on div "General" at bounding box center [258, 105] width 116 height 9
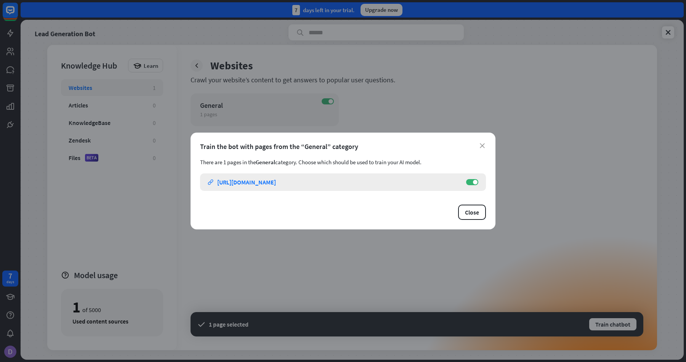
click at [291, 179] on link "link [URL][DOMAIN_NAME]" at bounding box center [333, 182] width 251 height 18
click at [478, 212] on button "Close" at bounding box center [472, 212] width 28 height 15
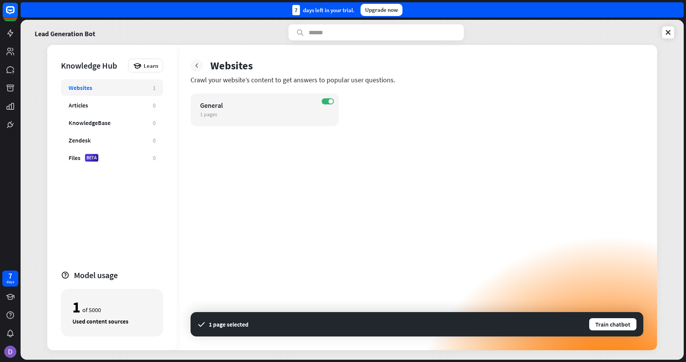
click at [193, 67] on icon at bounding box center [197, 66] width 8 height 8
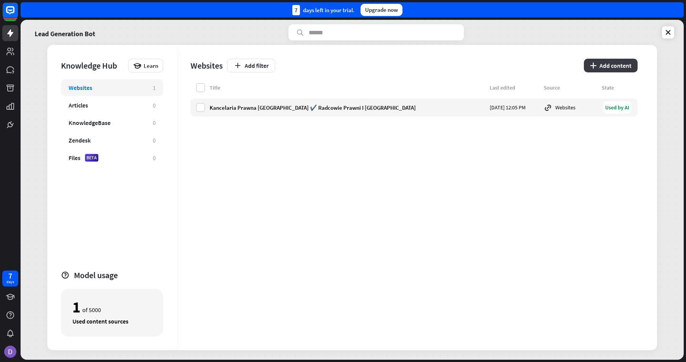
click at [628, 68] on button "plus Add content" at bounding box center [611, 66] width 54 height 14
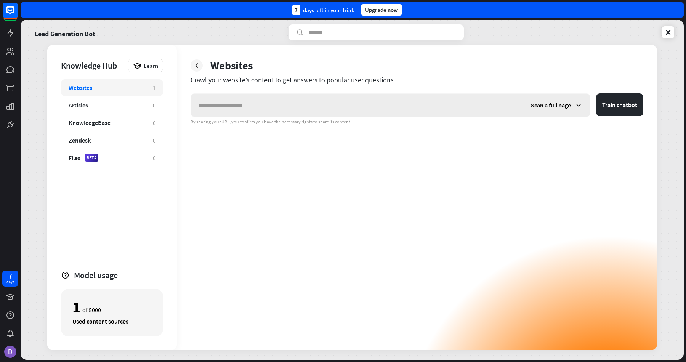
click at [287, 107] on input "text" at bounding box center [357, 105] width 332 height 23
paste input "text"
type input "**********"
click at [613, 101] on button "Train chatbot" at bounding box center [619, 104] width 47 height 23
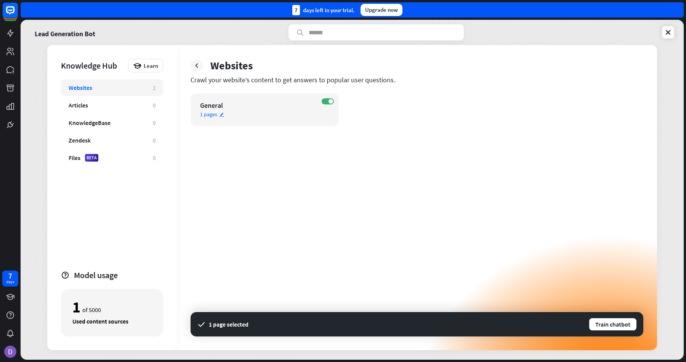
click at [221, 111] on div "ON General 1 pages edit" at bounding box center [265, 109] width 148 height 33
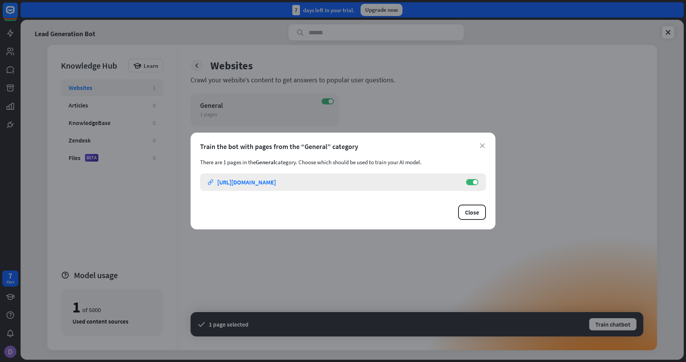
click at [373, 185] on link "link [URL][DOMAIN_NAME]" at bounding box center [333, 182] width 251 height 18
click at [473, 216] on button "Close" at bounding box center [472, 212] width 28 height 15
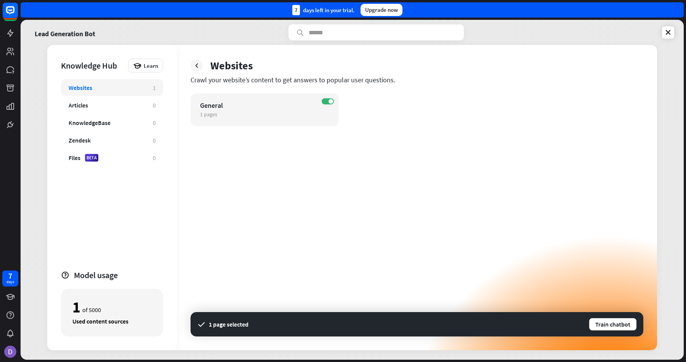
click at [201, 72] on div "Websites" at bounding box center [417, 66] width 453 height 14
click at [198, 66] on icon at bounding box center [197, 66] width 8 height 8
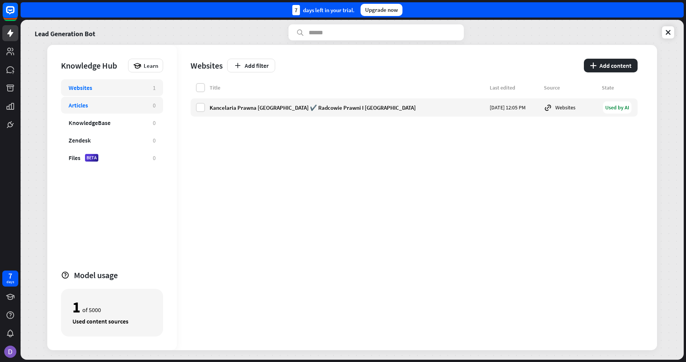
click at [110, 108] on div "Articles" at bounding box center [107, 105] width 77 height 8
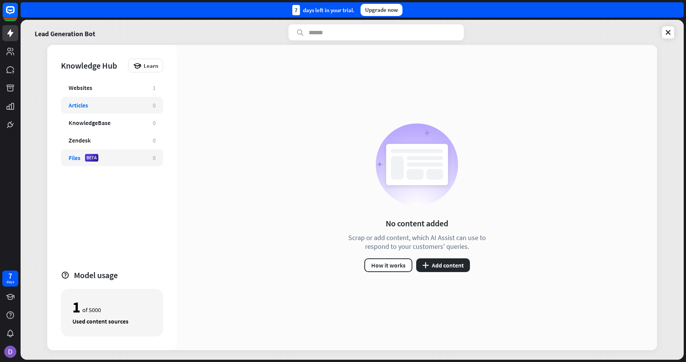
click at [96, 166] on div "Files BETA 0" at bounding box center [112, 157] width 102 height 17
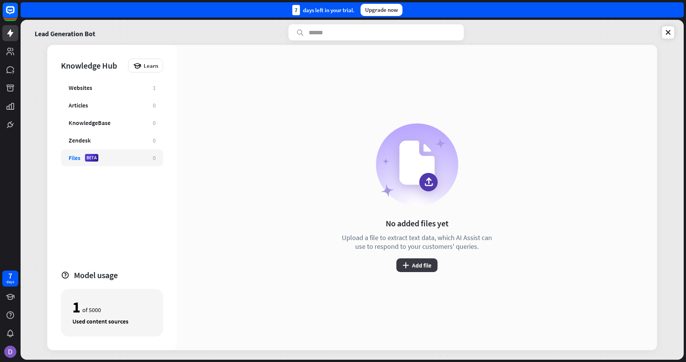
click at [411, 265] on button "plus Add file" at bounding box center [416, 265] width 41 height 14
click at [422, 265] on button "plus Add file" at bounding box center [416, 265] width 41 height 14
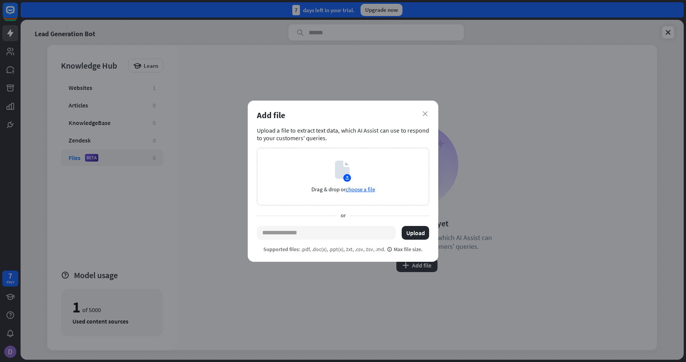
click at [198, 76] on div "close Add file Upload a file to extract text data, which AI Assist can use to r…" at bounding box center [343, 181] width 686 height 362
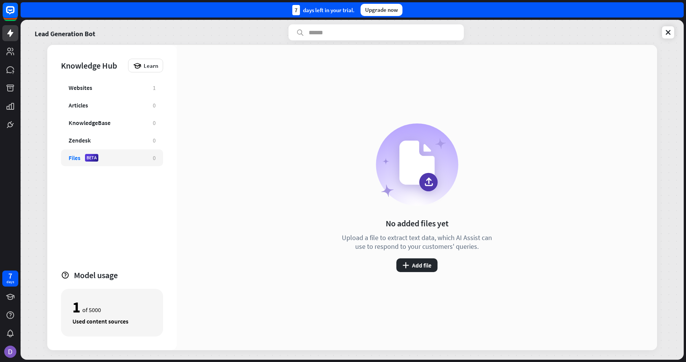
click at [88, 70] on div "Knowledge Hub" at bounding box center [92, 65] width 63 height 11
click at [75, 318] on div "Used content sources" at bounding box center [111, 322] width 79 height 8
click at [104, 108] on div "Articles" at bounding box center [107, 105] width 77 height 8
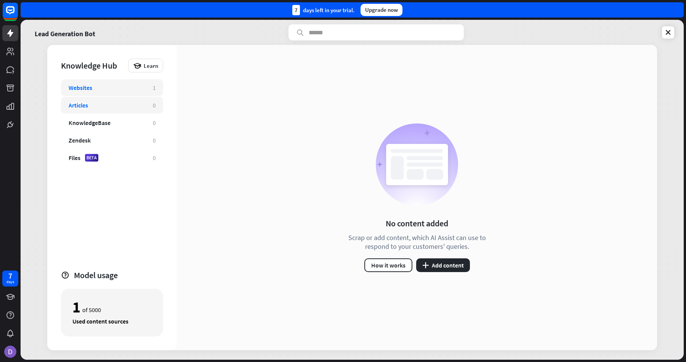
click at [111, 89] on div "Websites" at bounding box center [107, 88] width 77 height 8
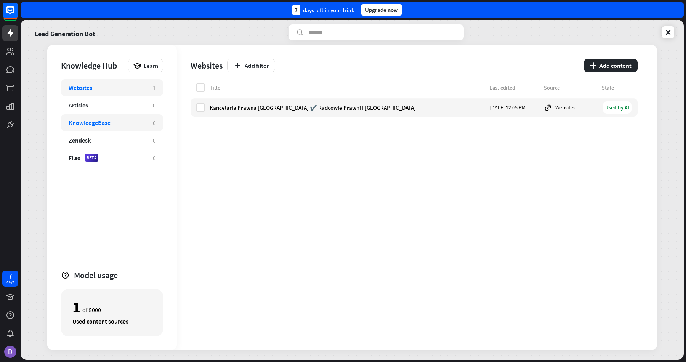
click at [111, 123] on div "KnowledgeBase" at bounding box center [107, 123] width 77 height 8
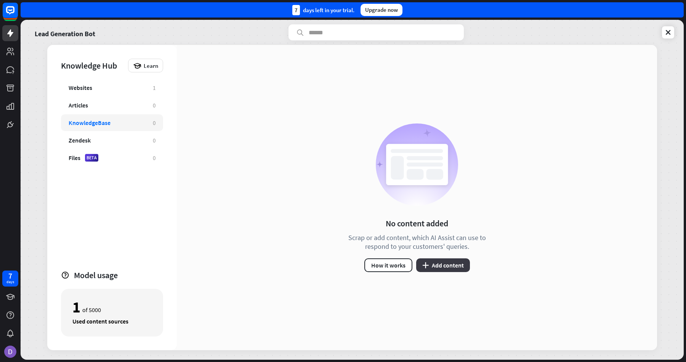
click at [443, 262] on button "plus Add content" at bounding box center [443, 265] width 54 height 14
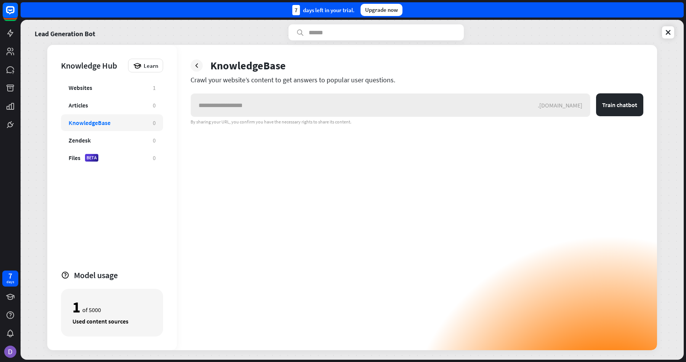
click at [374, 110] on input "text" at bounding box center [364, 105] width 347 height 23
type input "**********"
click at [623, 112] on button "Train chatbot" at bounding box center [619, 104] width 47 height 23
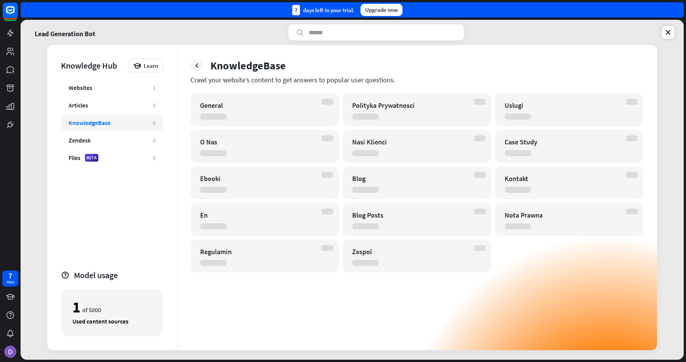
click at [278, 129] on div "General Polityka Prywatnosci Uslugi O Nas Nasi Klienci Case Study Ebooki Blog K…" at bounding box center [417, 182] width 453 height 179
click at [283, 110] on div "General" at bounding box center [265, 109] width 148 height 33
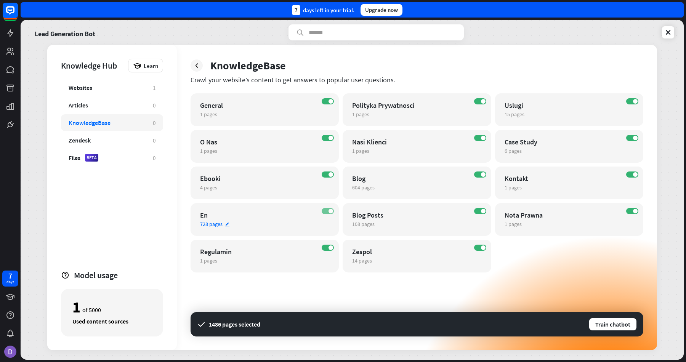
click at [325, 213] on label "ON" at bounding box center [328, 211] width 12 height 6
click at [620, 324] on button "Train chatbot" at bounding box center [613, 325] width 49 height 14
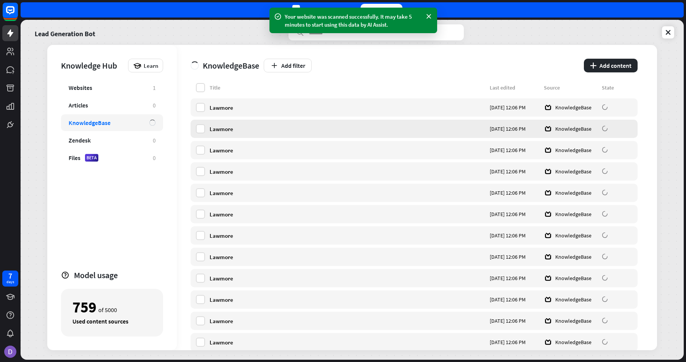
scroll to position [8, 0]
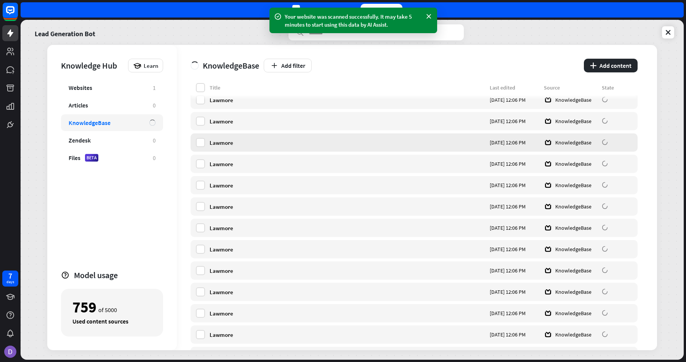
click at [216, 142] on div "Lawmore" at bounding box center [348, 142] width 276 height 7
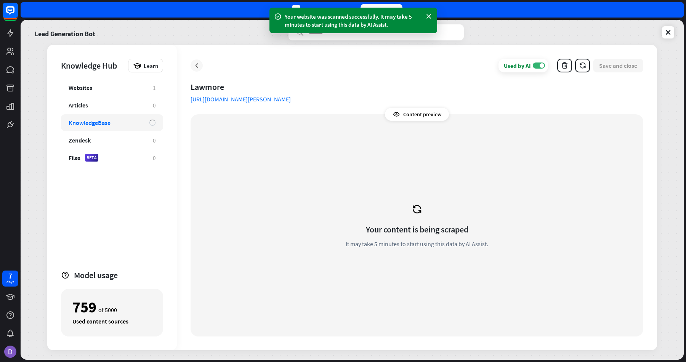
click at [199, 65] on icon at bounding box center [197, 66] width 8 height 8
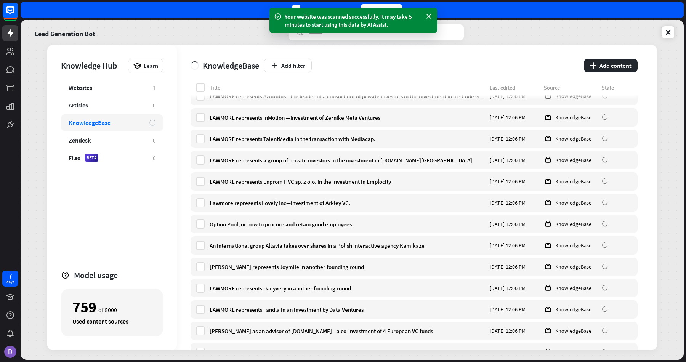
scroll to position [1037, 0]
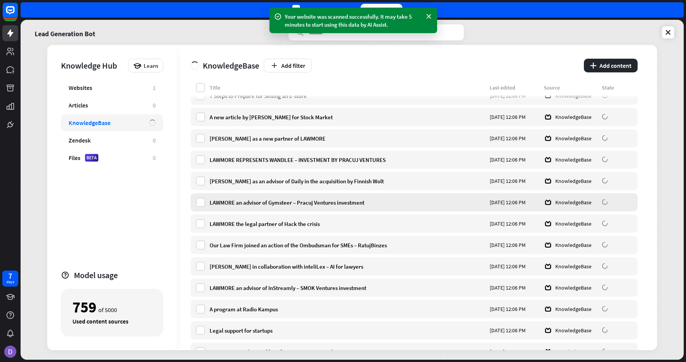
click at [268, 204] on div "LAWMORE an advisor of Gymsteer – Pracuj Ventures investment" at bounding box center [348, 202] width 276 height 7
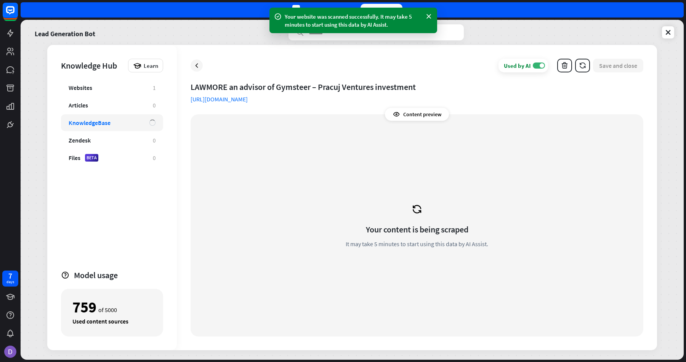
click at [189, 59] on div "Used by AI ON Save and close LAWMORE an advisor of Gymsteer – Pracuj Ventures i…" at bounding box center [417, 197] width 480 height 305
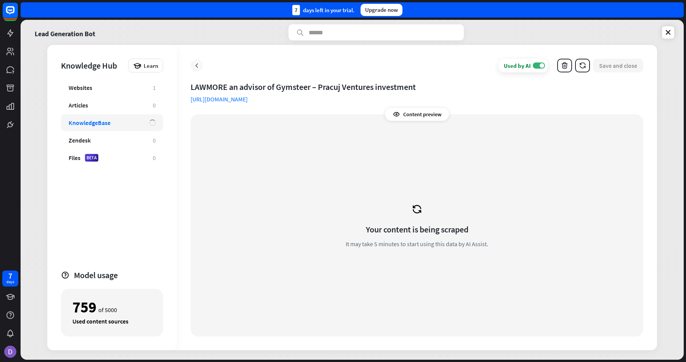
click at [193, 67] on icon at bounding box center [197, 66] width 8 height 8
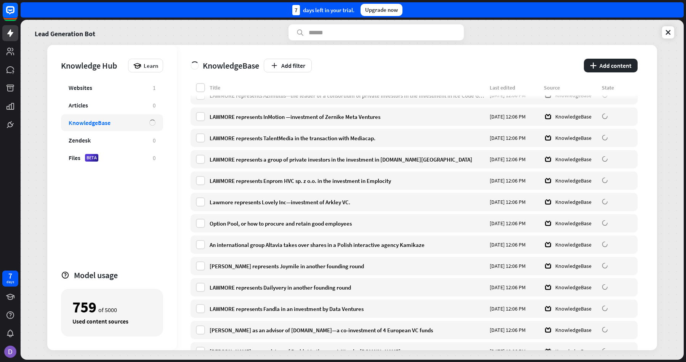
scroll to position [292, 0]
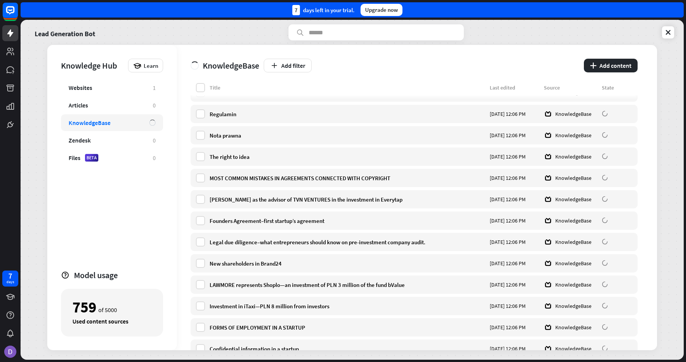
click at [133, 123] on div "KnowledgeBase" at bounding box center [105, 123] width 73 height 8
click at [115, 124] on div "KnowledgeBase" at bounding box center [105, 123] width 73 height 8
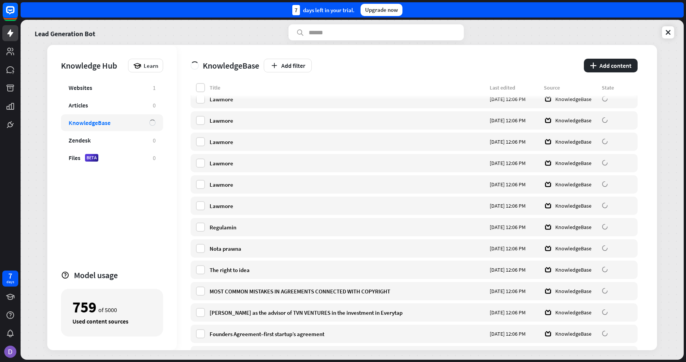
scroll to position [0, 0]
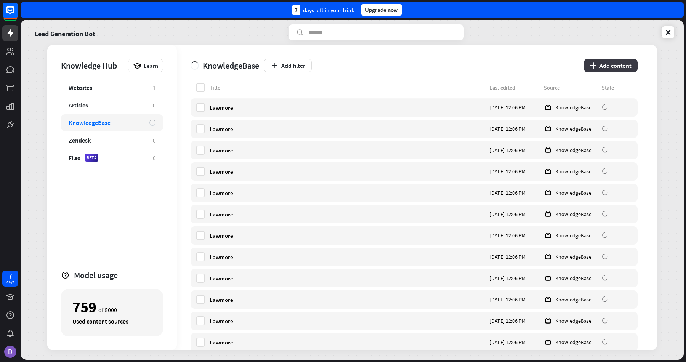
click at [613, 63] on button "plus Add content" at bounding box center [611, 66] width 54 height 14
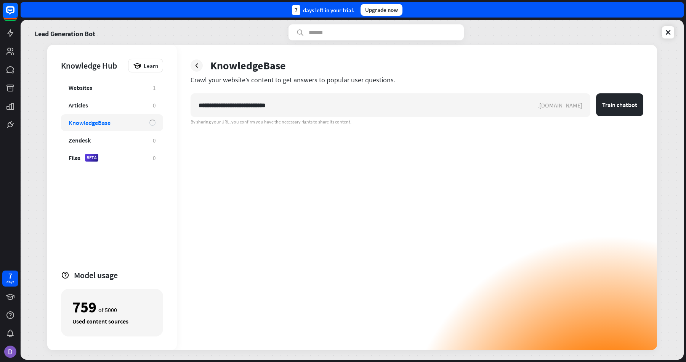
type input "**********"
click at [650, 106] on div "**********" at bounding box center [417, 197] width 480 height 305
click at [632, 106] on button "Train chatbot" at bounding box center [619, 104] width 47 height 23
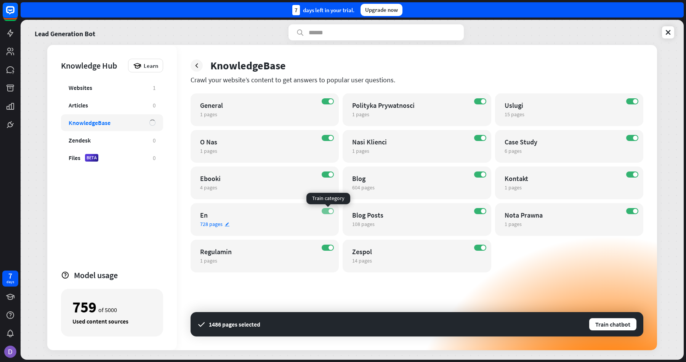
click at [326, 212] on label "ON" at bounding box center [328, 211] width 12 height 6
click at [478, 100] on label "ON" at bounding box center [480, 101] width 12 height 6
click at [480, 133] on div "ON Nasi Klienci 1 pages edit" at bounding box center [417, 146] width 148 height 33
click at [202, 66] on div at bounding box center [197, 65] width 12 height 12
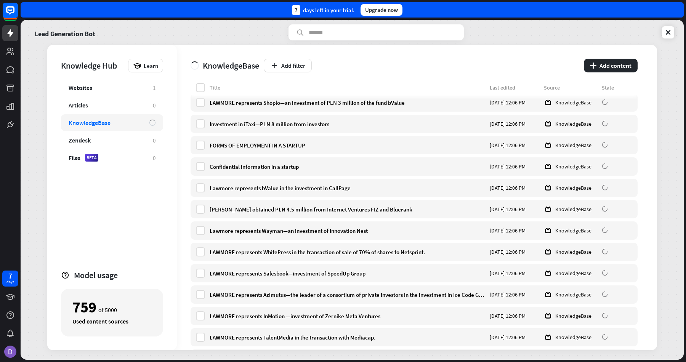
scroll to position [474, 0]
type input "******"
click at [329, 30] on input "******" at bounding box center [376, 32] width 175 height 16
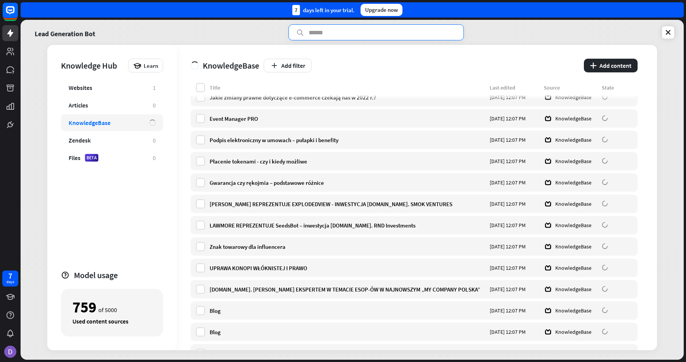
scroll to position [6301, 0]
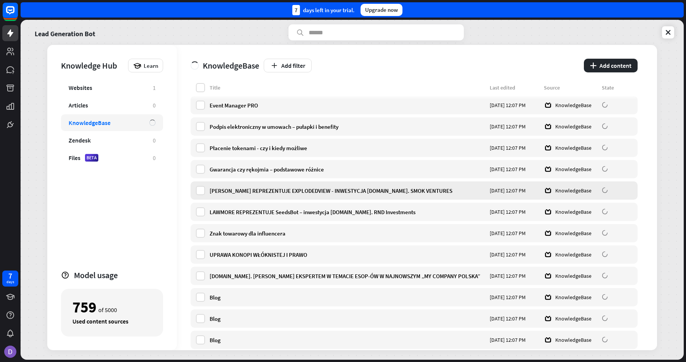
click at [283, 193] on div "[PERSON_NAME] REPREZENTUJE EXPLODEDVIEW - INWESTYCJA [DOMAIN_NAME]. SMOK VENTUR…" at bounding box center [348, 190] width 276 height 7
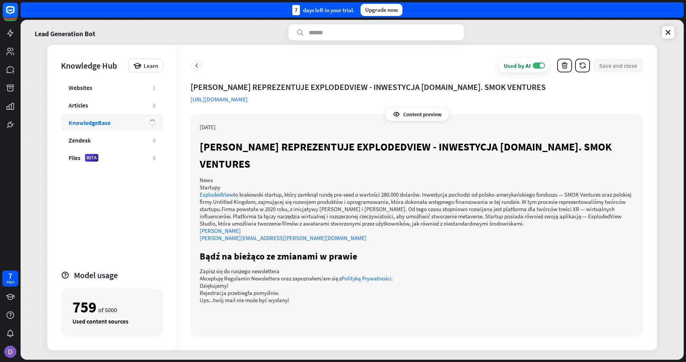
click at [195, 67] on icon at bounding box center [197, 66] width 8 height 8
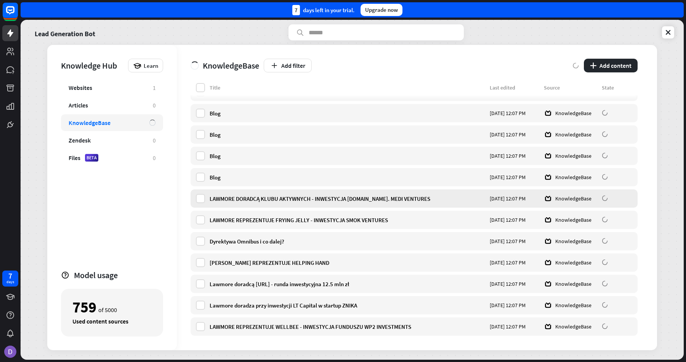
scroll to position [8302, 0]
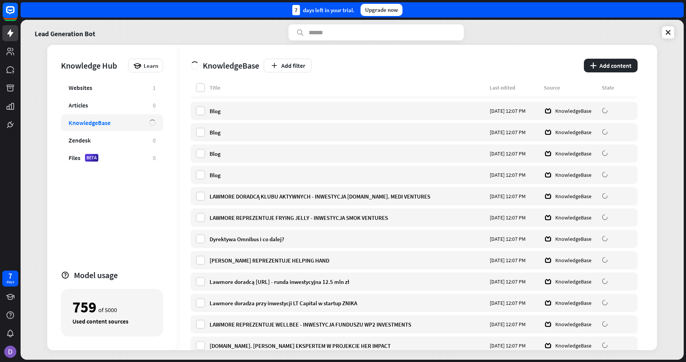
click at [128, 123] on div "KnowledgeBase" at bounding box center [105, 123] width 73 height 8
click at [108, 123] on div "KnowledgeBase" at bounding box center [90, 123] width 42 height 8
click at [368, 34] on input "text" at bounding box center [376, 32] width 175 height 16
type input "**********"
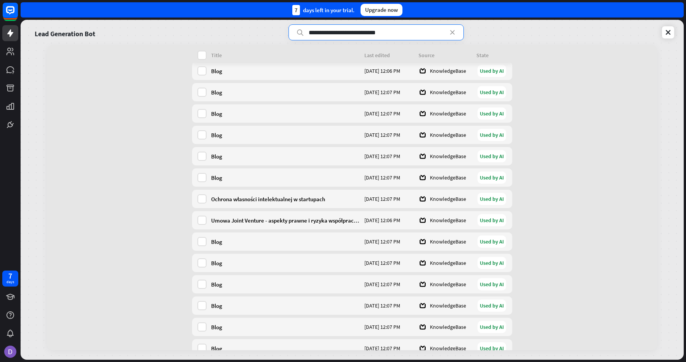
scroll to position [3521, 0]
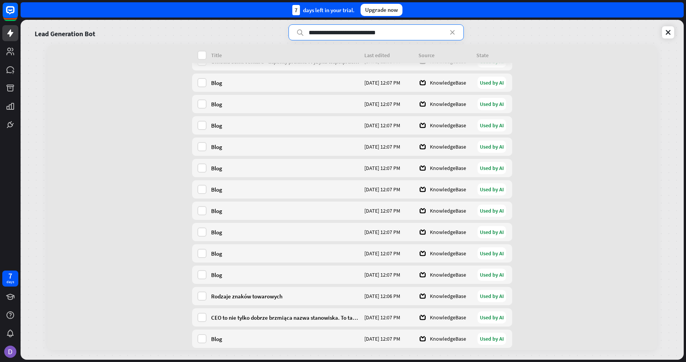
click at [453, 37] on input "**********" at bounding box center [376, 32] width 175 height 16
click at [453, 34] on icon at bounding box center [453, 33] width 8 height 8
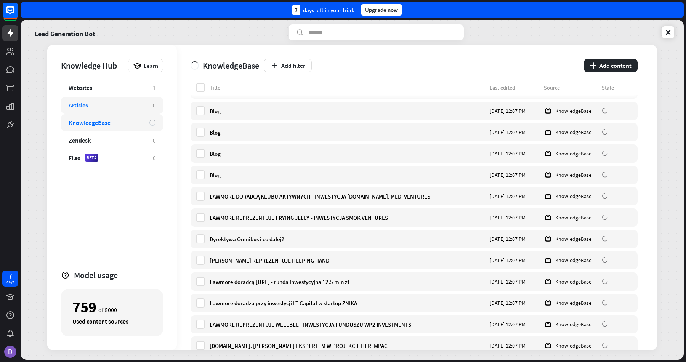
click at [113, 106] on div "Articles" at bounding box center [107, 105] width 77 height 8
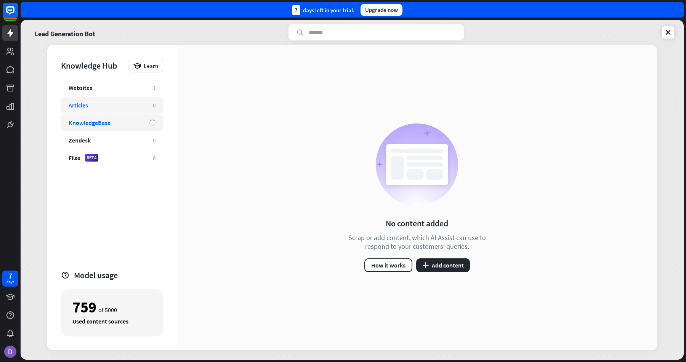
click at [123, 124] on div "KnowledgeBase" at bounding box center [105, 123] width 73 height 8
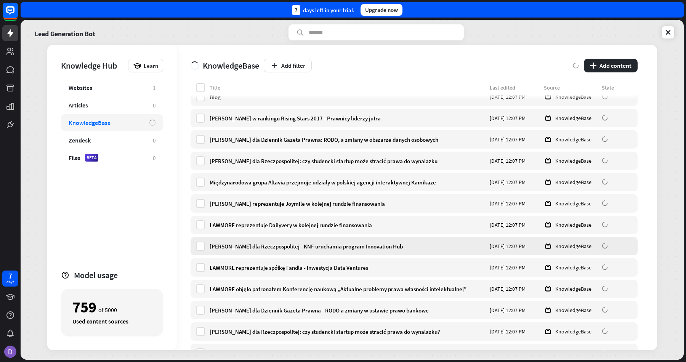
scroll to position [3529, 0]
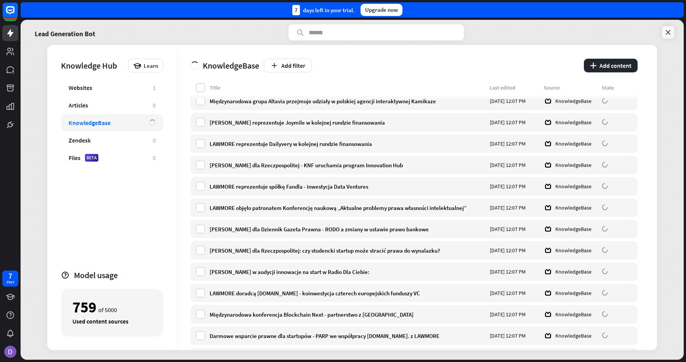
click at [670, 31] on icon at bounding box center [669, 33] width 8 height 8
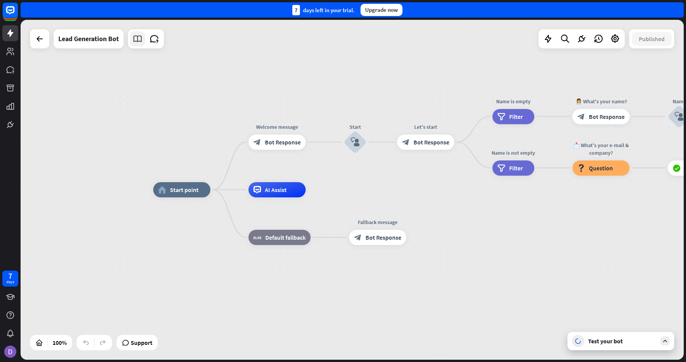
click at [138, 38] on icon at bounding box center [138, 39] width 10 height 10
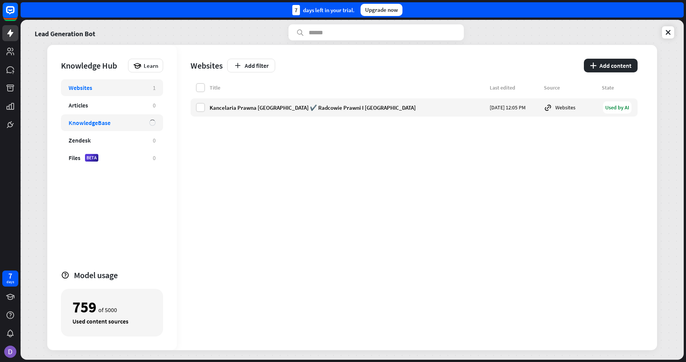
click at [94, 124] on div "KnowledgeBase" at bounding box center [90, 123] width 42 height 8
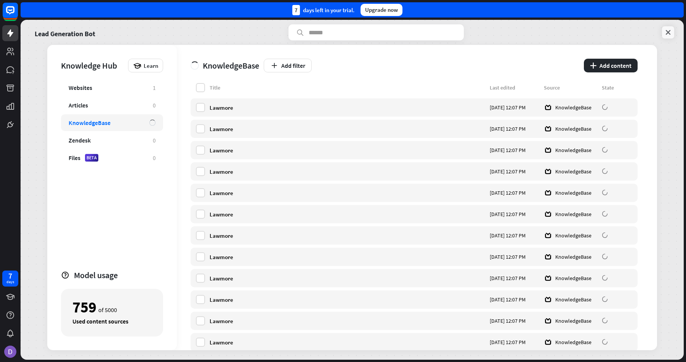
click at [672, 32] on link at bounding box center [668, 32] width 12 height 12
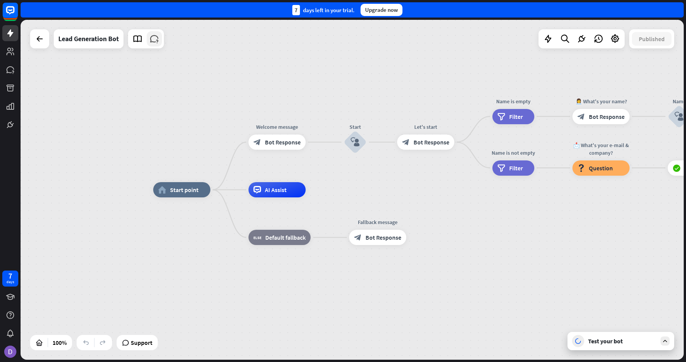
click at [158, 37] on icon at bounding box center [154, 39] width 10 height 10
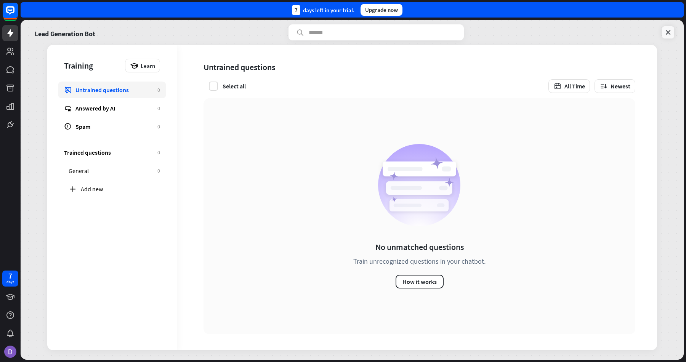
click at [665, 32] on icon at bounding box center [669, 33] width 8 height 8
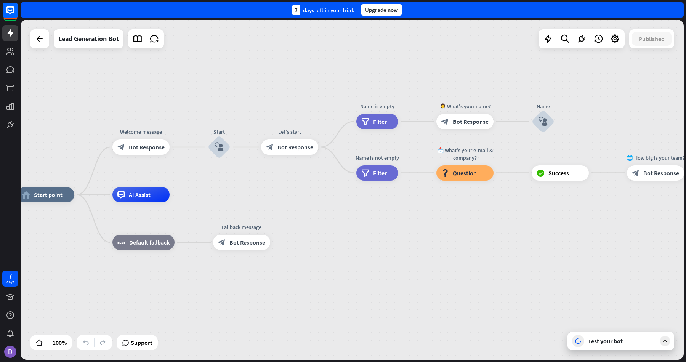
drag, startPoint x: 303, startPoint y: 94, endPoint x: 206, endPoint y: 99, distance: 97.0
click at [206, 99] on div "home_2 Start point Welcome message block_bot_response Bot Response Start block_…" at bounding box center [352, 190] width 663 height 340
click at [552, 36] on icon at bounding box center [548, 39] width 10 height 10
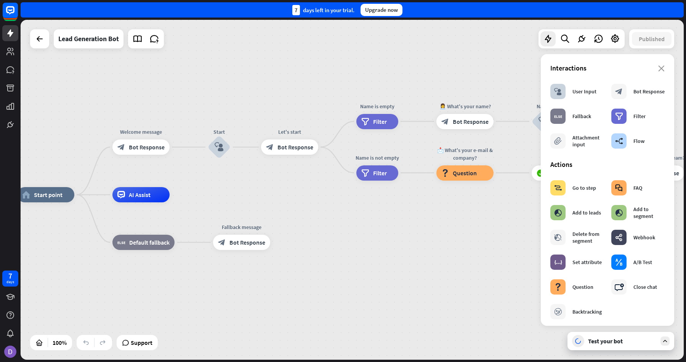
click at [451, 72] on div "home_2 Start point Welcome message block_bot_response Bot Response Start block_…" at bounding box center [352, 190] width 663 height 340
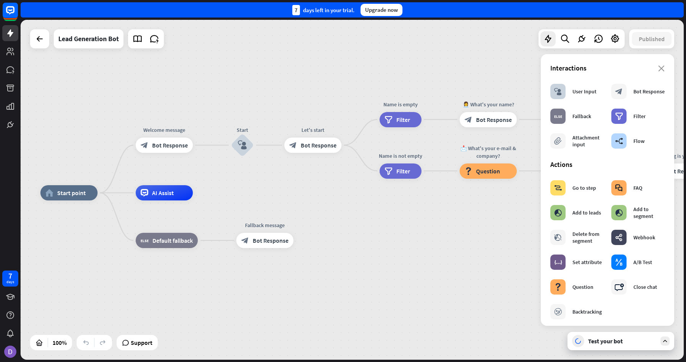
drag, startPoint x: 448, startPoint y: 71, endPoint x: 507, endPoint y: 67, distance: 58.5
click at [507, 67] on div "home_2 Start point Welcome message block_bot_response Bot Response Start block_…" at bounding box center [352, 190] width 663 height 340
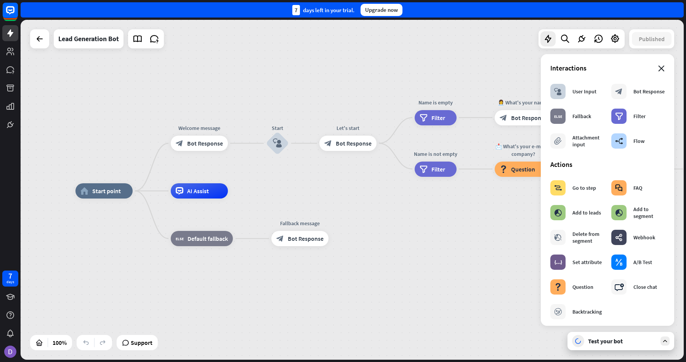
click at [664, 70] on icon "close" at bounding box center [661, 69] width 6 height 6
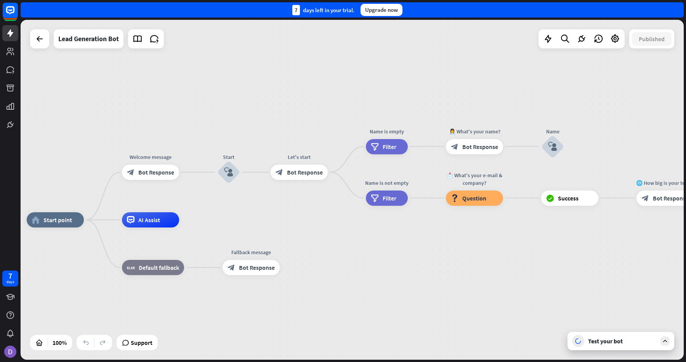
drag, startPoint x: 483, startPoint y: 56, endPoint x: 429, endPoint y: 99, distance: 69.8
click at [428, 99] on div "home_2 Start point Welcome message block_bot_response Bot Response Start block_…" at bounding box center [352, 190] width 663 height 340
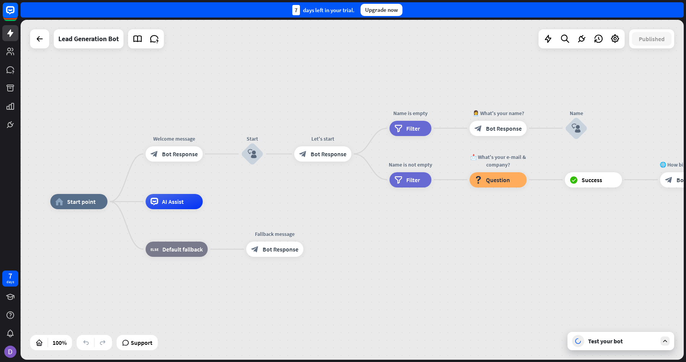
drag, startPoint x: 353, startPoint y: 107, endPoint x: 383, endPoint y: 75, distance: 44.2
click at [383, 75] on div "home_2 Start point Welcome message block_bot_response Bot Response Start block_…" at bounding box center [352, 190] width 663 height 340
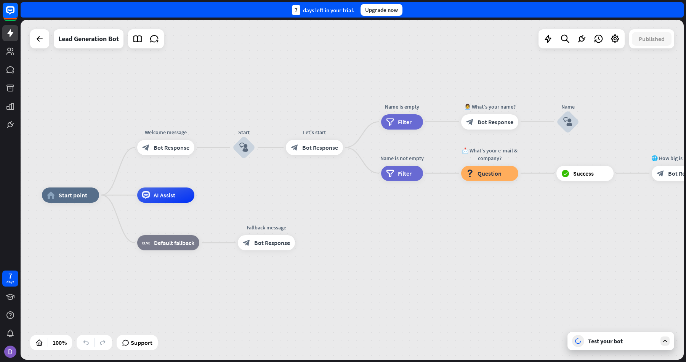
drag, startPoint x: 428, startPoint y: 75, endPoint x: 414, endPoint y: 61, distance: 20.0
click at [414, 59] on div "home_2 Start point Welcome message block_bot_response Bot Response Start block_…" at bounding box center [352, 190] width 663 height 340
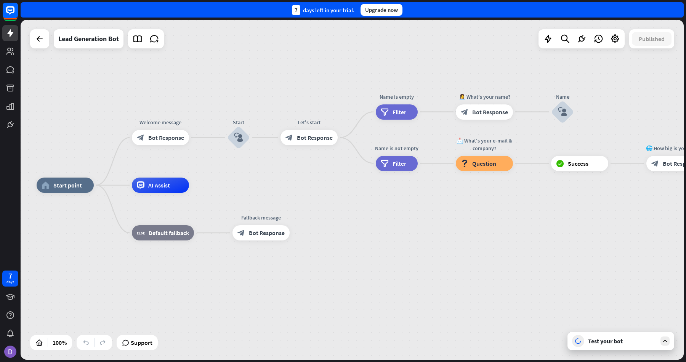
click at [292, 67] on div "home_2 Start point Welcome message block_bot_response Bot Response Start block_…" at bounding box center [352, 190] width 663 height 340
drag, startPoint x: 226, startPoint y: 70, endPoint x: 393, endPoint y: 65, distance: 167.1
click at [393, 65] on div "home_2 Start point Welcome message block_bot_response Bot Response Start block_…" at bounding box center [352, 190] width 663 height 340
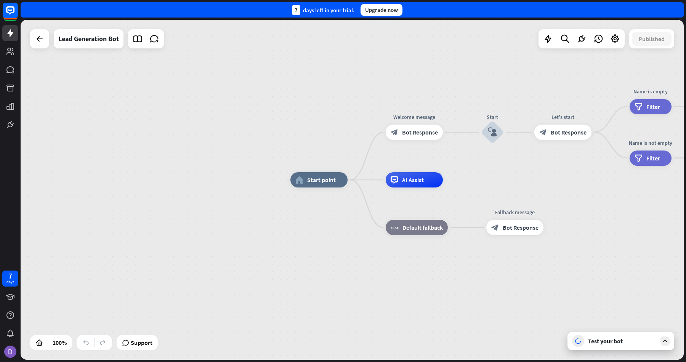
drag, startPoint x: 162, startPoint y: 121, endPoint x: 258, endPoint y: 120, distance: 96.5
click at [258, 120] on div "home_2 Start point Welcome message block_bot_response Bot Response Start block_…" at bounding box center [352, 190] width 663 height 340
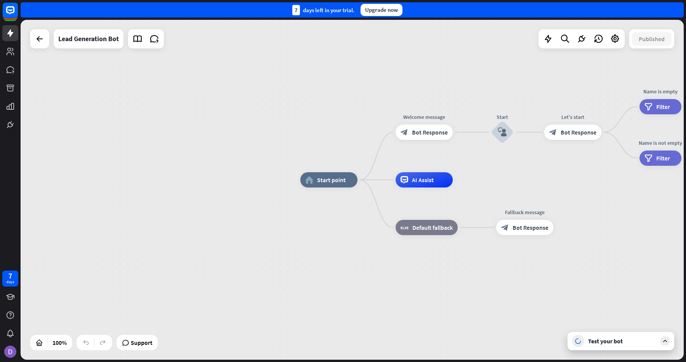
click at [663, 342] on icon at bounding box center [665, 341] width 7 height 7
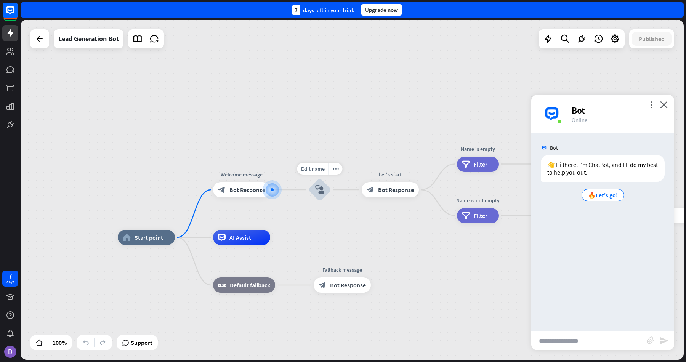
click at [257, 150] on div "home_2 Start point Welcome message block_bot_response Bot Response Edit name mo…" at bounding box center [352, 190] width 663 height 340
click at [162, 240] on div "home_2 Start point" at bounding box center [146, 237] width 57 height 15
click at [242, 187] on span "Bot Response" at bounding box center [248, 190] width 36 height 8
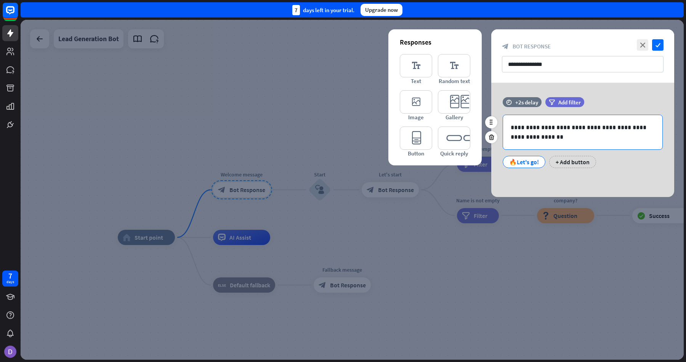
click at [541, 141] on p "**********" at bounding box center [583, 132] width 144 height 19
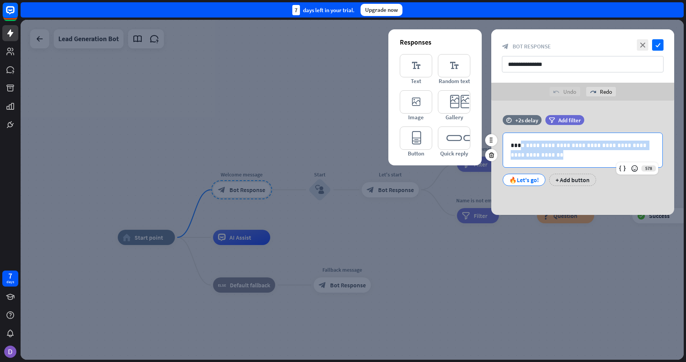
click at [520, 146] on p "**********" at bounding box center [583, 150] width 144 height 19
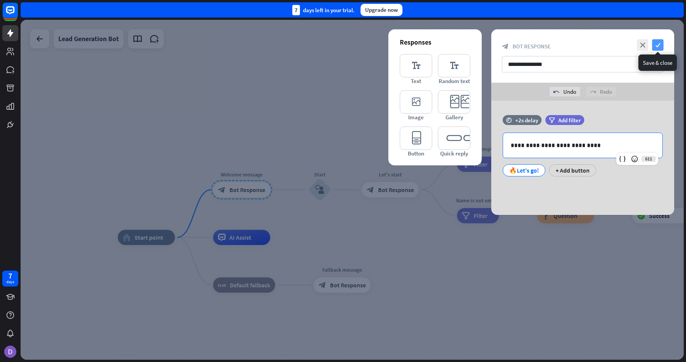
click at [658, 48] on icon "check" at bounding box center [657, 44] width 11 height 11
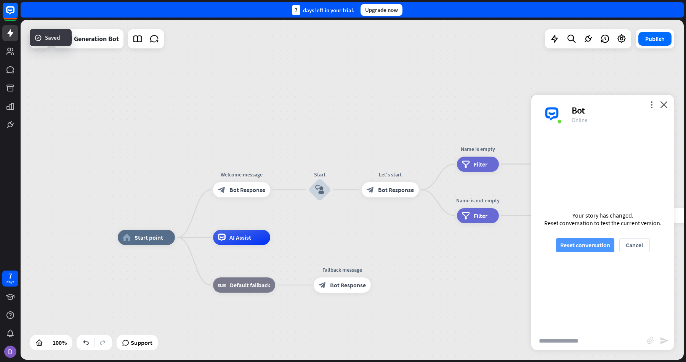
click at [590, 246] on button "Reset conversation" at bounding box center [585, 245] width 58 height 14
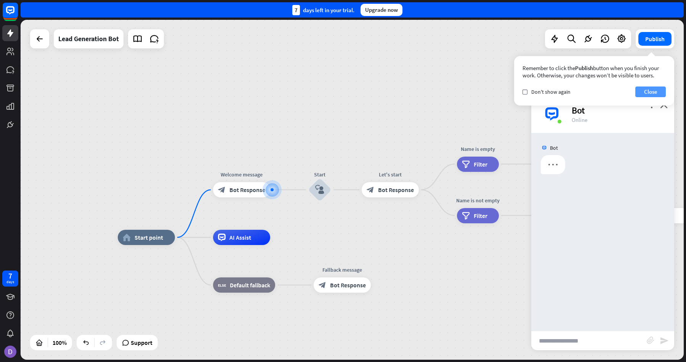
click at [640, 94] on button "Close" at bounding box center [651, 92] width 30 height 11
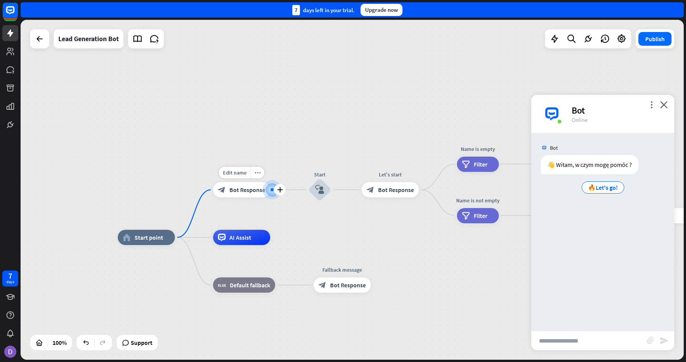
click at [252, 189] on span "Bot Response" at bounding box center [248, 190] width 36 height 8
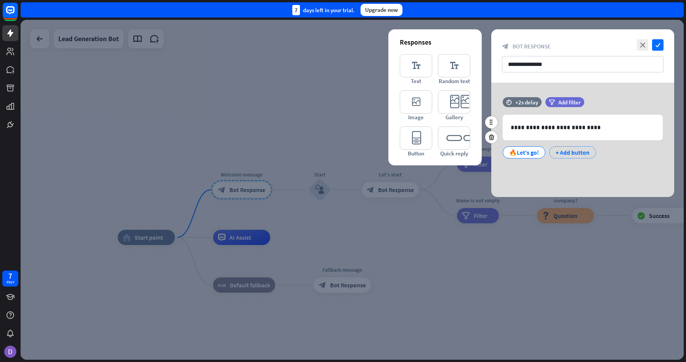
click at [555, 154] on div "+ Add button" at bounding box center [572, 152] width 47 height 12
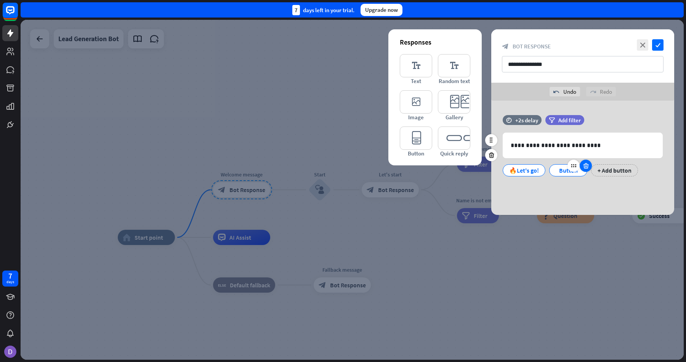
click at [587, 165] on icon at bounding box center [586, 165] width 7 height 7
click at [492, 154] on icon at bounding box center [491, 155] width 7 height 7
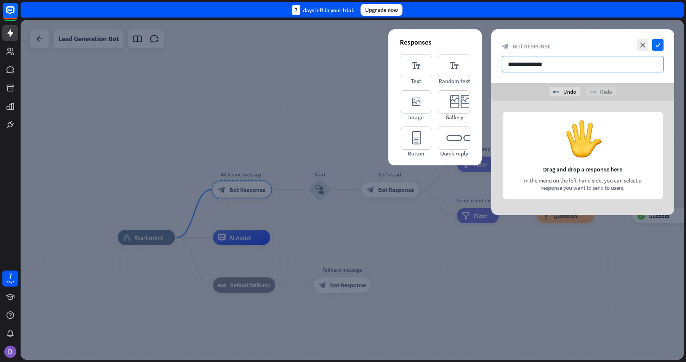
click at [554, 59] on input "**********" at bounding box center [583, 64] width 162 height 16
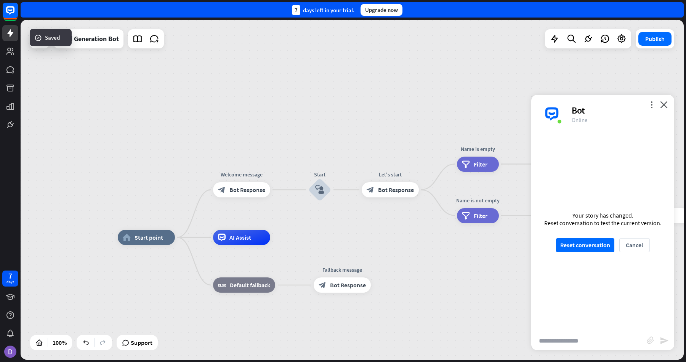
click at [594, 254] on div "Your story has changed. Reset conversation to test the current version. Reset c…" at bounding box center [602, 232] width 143 height 198
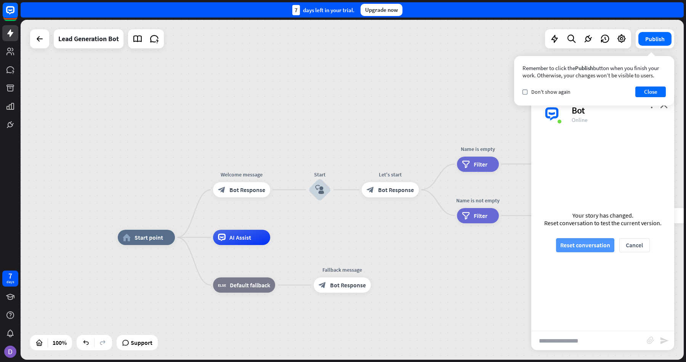
click at [588, 242] on button "Reset conversation" at bounding box center [585, 245] width 58 height 14
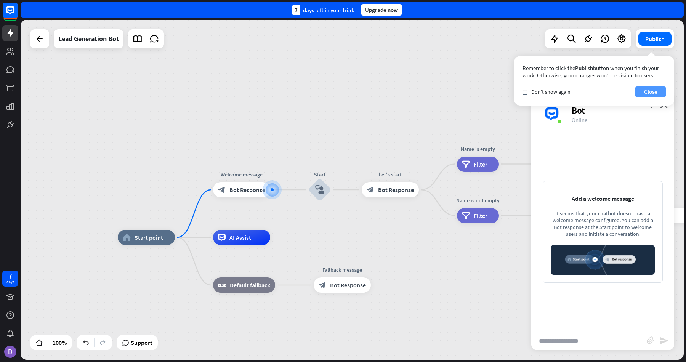
click at [648, 93] on button "Close" at bounding box center [651, 92] width 30 height 11
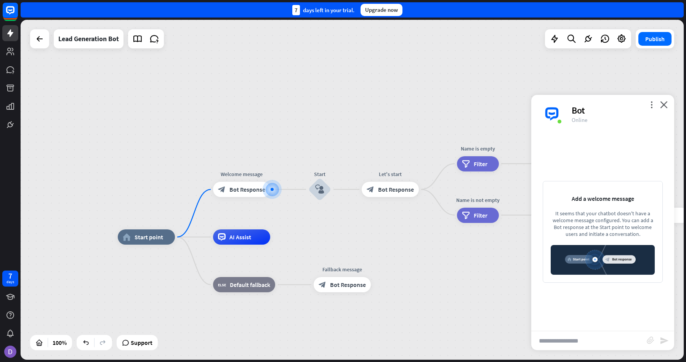
click at [310, 133] on div "home_2 Start point Welcome message block_bot_response Bot Response Start block_…" at bounding box center [352, 190] width 663 height 340
click at [369, 88] on div "home_2 Start point Welcome message block_bot_response Bot Response Start block_…" at bounding box center [352, 190] width 663 height 340
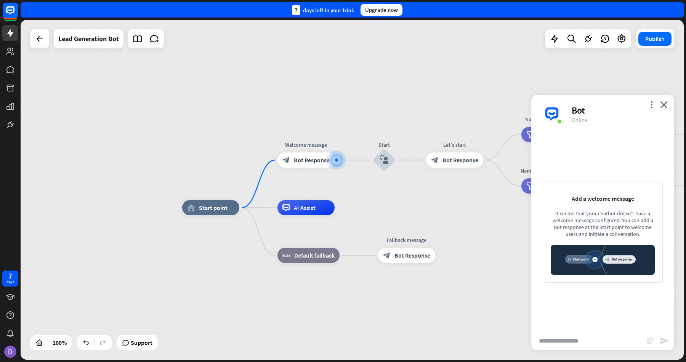
drag, startPoint x: 165, startPoint y: 277, endPoint x: 265, endPoint y: 239, distance: 106.9
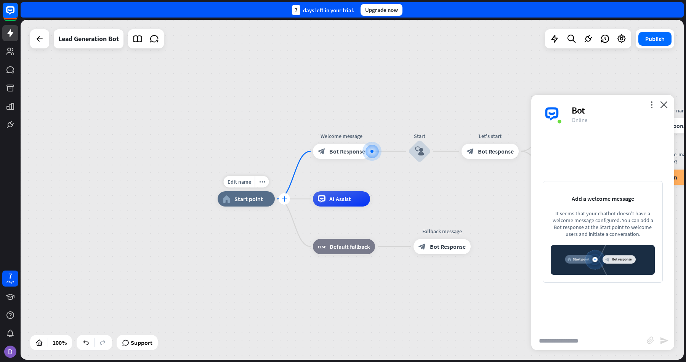
click at [284, 196] on icon "plus" at bounding box center [285, 198] width 6 height 5
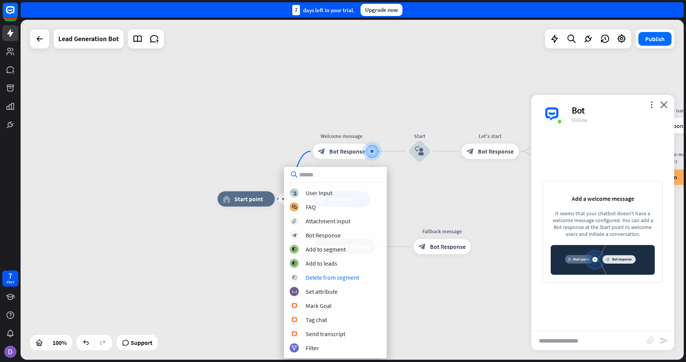
click at [249, 301] on div "plus home_2 Start point Welcome message block_bot_response Bot Response Start b…" at bounding box center [549, 369] width 663 height 340
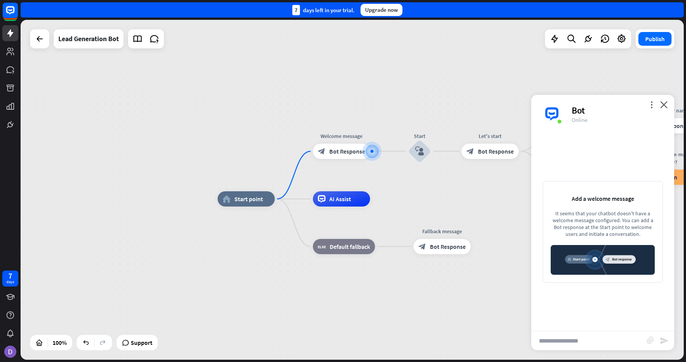
click at [609, 249] on img at bounding box center [603, 260] width 104 height 30
click at [283, 199] on icon "plus" at bounding box center [285, 198] width 6 height 5
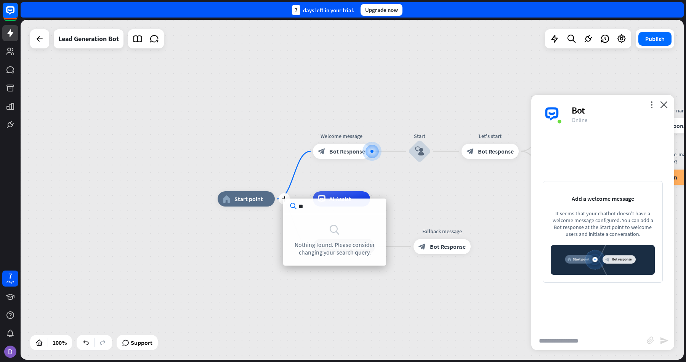
type input "***"
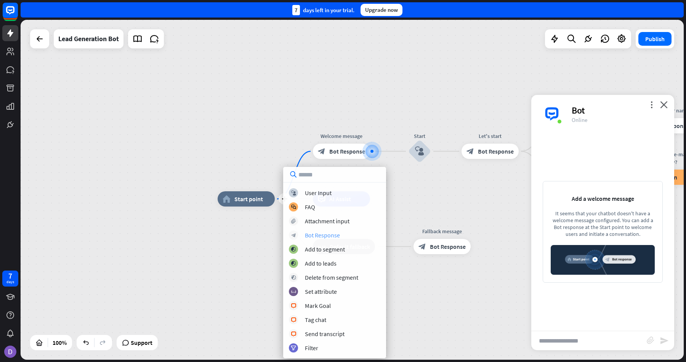
click at [349, 238] on div "block_bot_response Bot Response" at bounding box center [334, 235] width 91 height 9
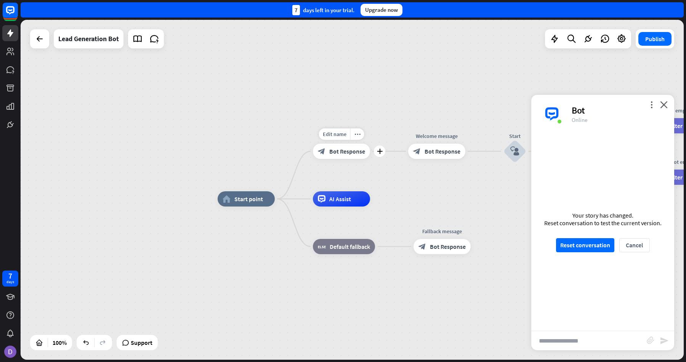
click at [354, 148] on span "Bot Response" at bounding box center [347, 152] width 36 height 8
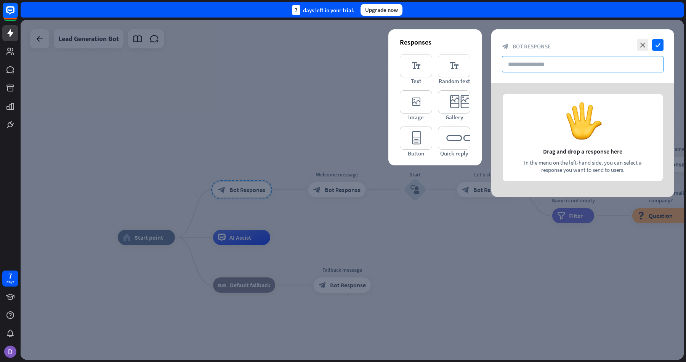
click at [562, 67] on input "text" at bounding box center [583, 64] width 162 height 16
paste input "**********"
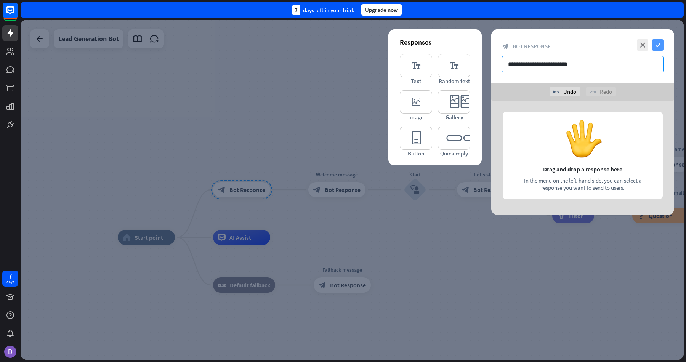
type input "**********"
click at [659, 47] on icon "check" at bounding box center [657, 44] width 11 height 11
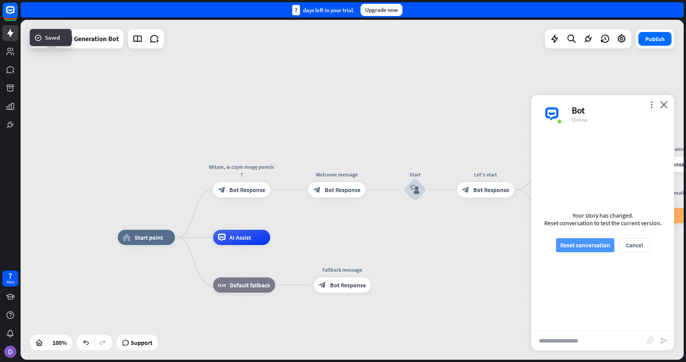
click at [592, 246] on button "Reset conversation" at bounding box center [585, 245] width 58 height 14
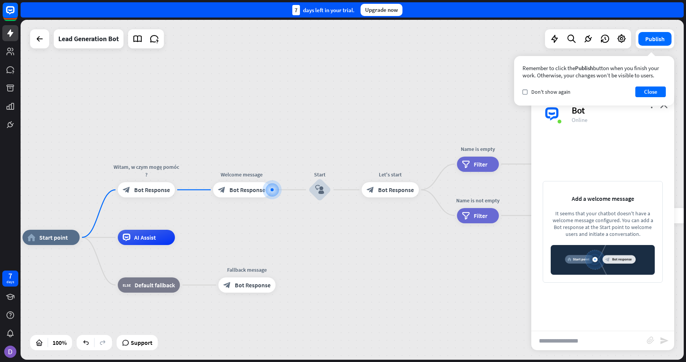
click at [652, 83] on div "Remember to click the Publish button when you finish your work. Otherwise, your…" at bounding box center [594, 81] width 160 height 50
click at [651, 90] on button "Close" at bounding box center [651, 92] width 30 height 11
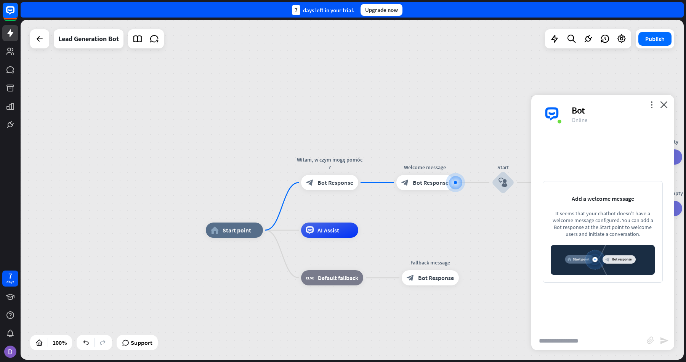
drag, startPoint x: 165, startPoint y: 156, endPoint x: 350, endPoint y: 149, distance: 184.7
click at [350, 149] on div "home_2 Start point Witam, w czym mogę pomóc ? block_bot_response Bot Response W…" at bounding box center [352, 190] width 663 height 340
click at [344, 180] on span "Bot Response" at bounding box center [337, 182] width 36 height 8
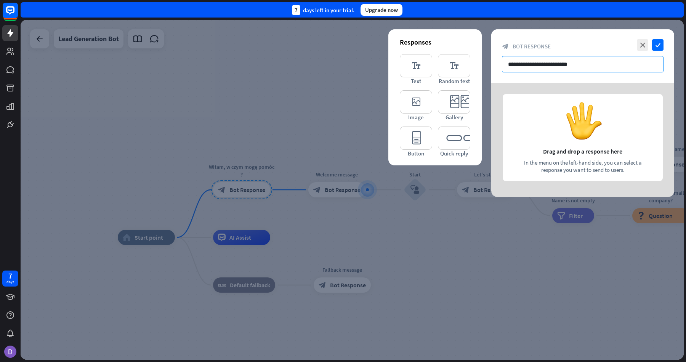
click at [580, 65] on input "**********" at bounding box center [583, 64] width 162 height 16
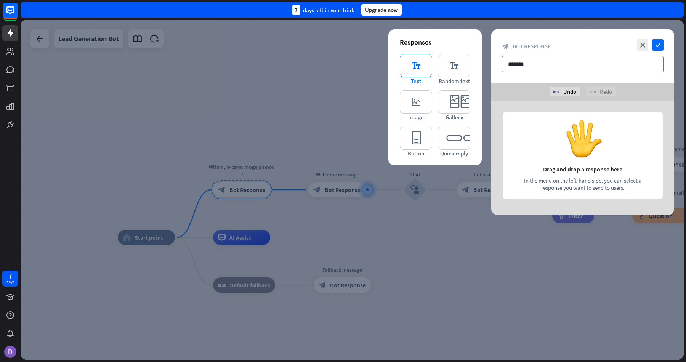
type input "*******"
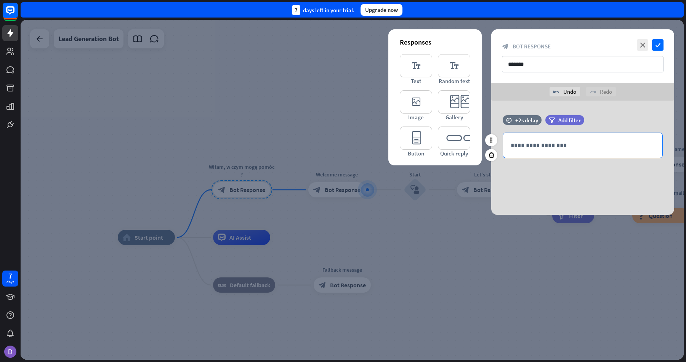
click at [559, 144] on p "**********" at bounding box center [583, 146] width 144 height 10
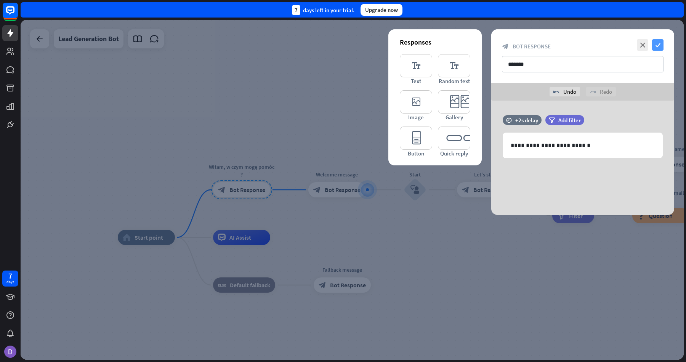
click at [657, 48] on icon "check" at bounding box center [657, 44] width 11 height 11
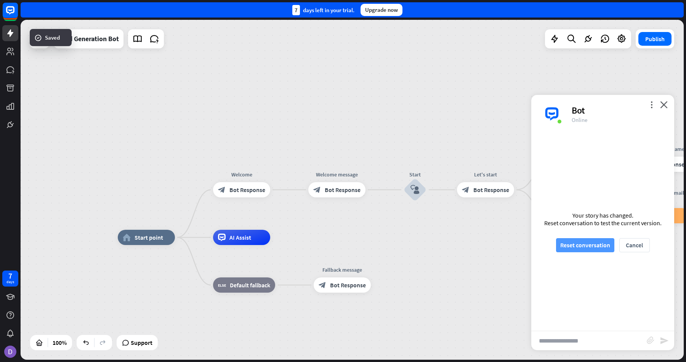
click at [588, 250] on button "Reset conversation" at bounding box center [585, 245] width 58 height 14
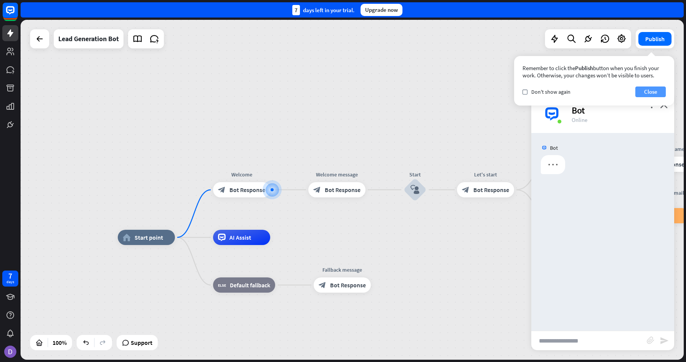
click at [651, 91] on button "Close" at bounding box center [651, 92] width 30 height 11
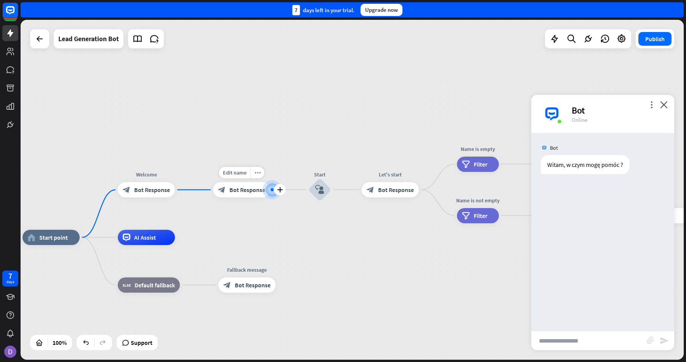
click at [237, 194] on div "block_bot_response Bot Response" at bounding box center [241, 189] width 57 height 15
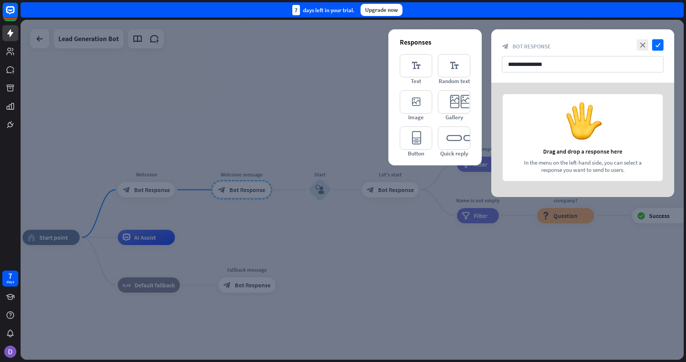
click at [217, 119] on div at bounding box center [352, 190] width 663 height 340
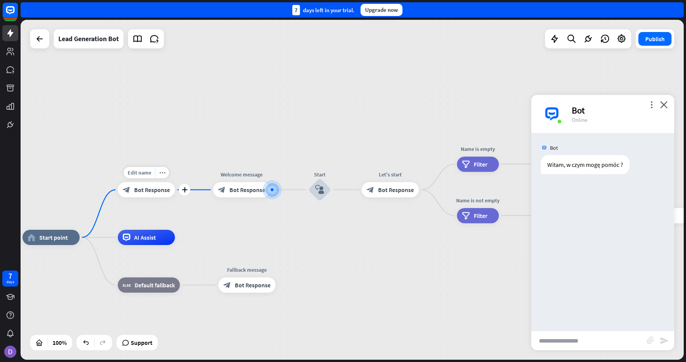
click at [156, 193] on span "Bot Response" at bounding box center [152, 190] width 36 height 8
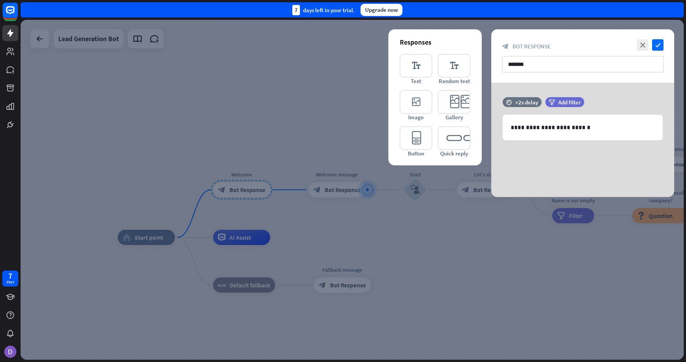
click at [337, 193] on div at bounding box center [352, 190] width 663 height 340
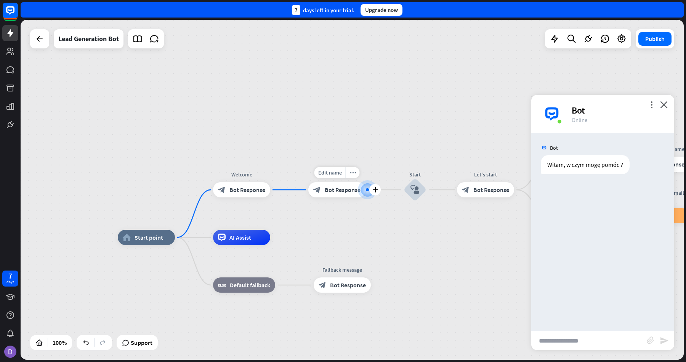
click at [334, 192] on span "Bot Response" at bounding box center [343, 190] width 36 height 8
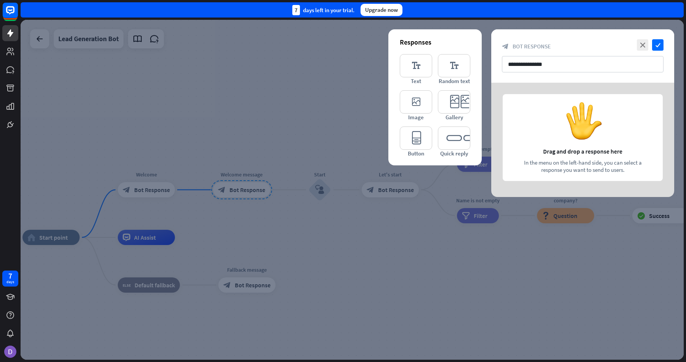
click at [293, 144] on div at bounding box center [352, 190] width 663 height 340
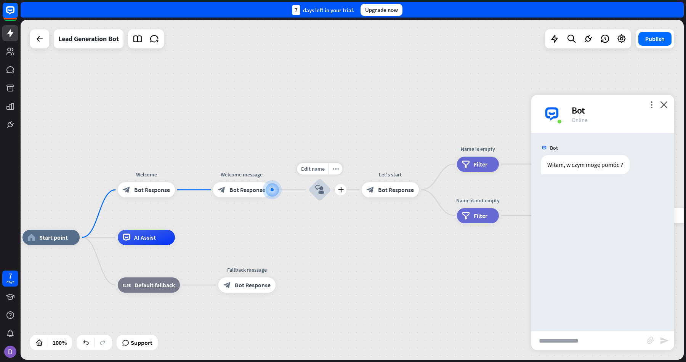
click at [318, 185] on div "block_user_input" at bounding box center [319, 189] width 23 height 23
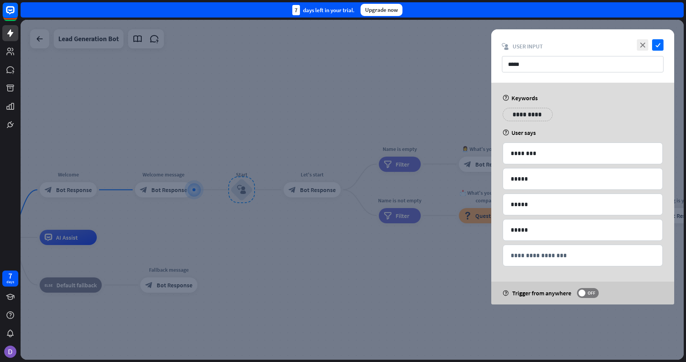
click at [372, 138] on div at bounding box center [352, 190] width 663 height 340
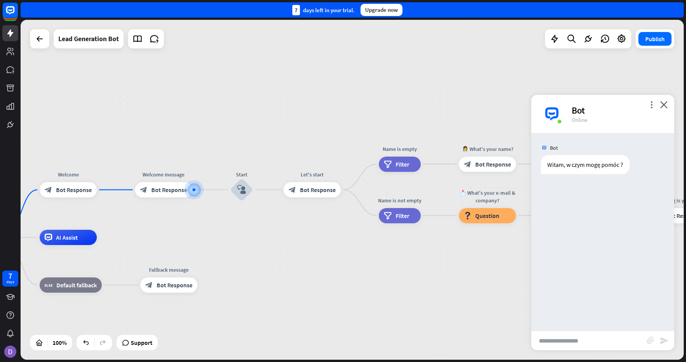
click at [580, 338] on input "text" at bounding box center [589, 340] width 116 height 19
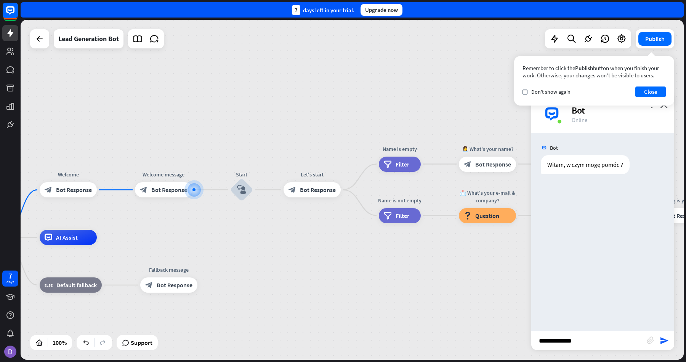
type input "**********"
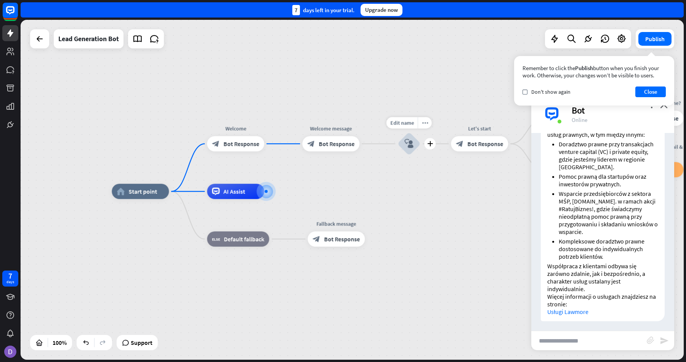
scroll to position [114, 0]
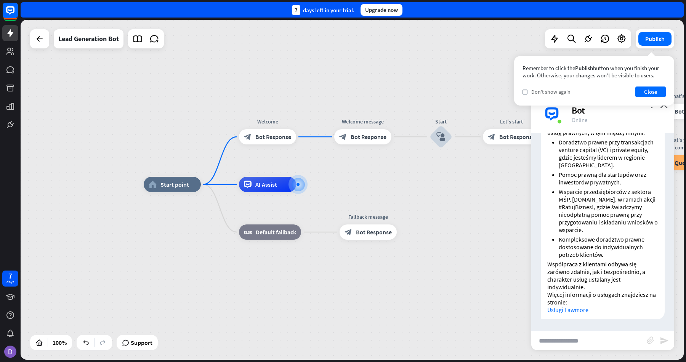
click at [547, 91] on span "Don't show again" at bounding box center [550, 91] width 39 height 7
click at [652, 87] on button "Close" at bounding box center [651, 92] width 30 height 11
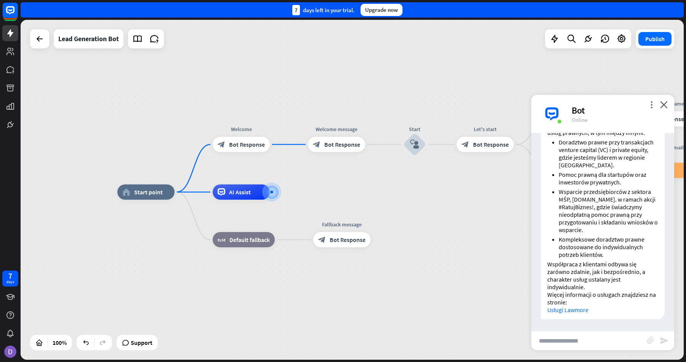
click at [433, 194] on div "home_2 Start point Welcome block_bot_response Bot Response Welcome message bloc…" at bounding box center [448, 362] width 663 height 340
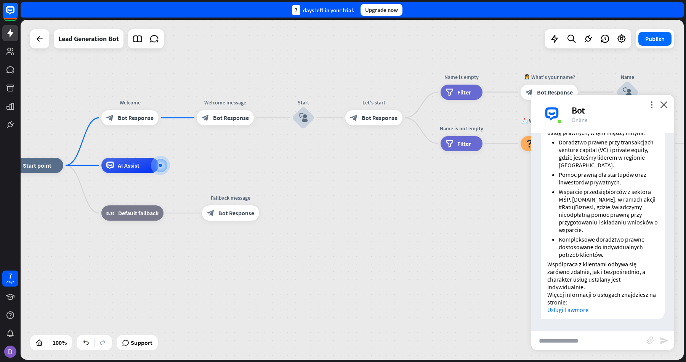
drag, startPoint x: 351, startPoint y: 191, endPoint x: 302, endPoint y: 164, distance: 56.1
click at [301, 163] on div "home_2 Start point Welcome block_bot_response Bot Response Welcome message bloc…" at bounding box center [352, 190] width 663 height 340
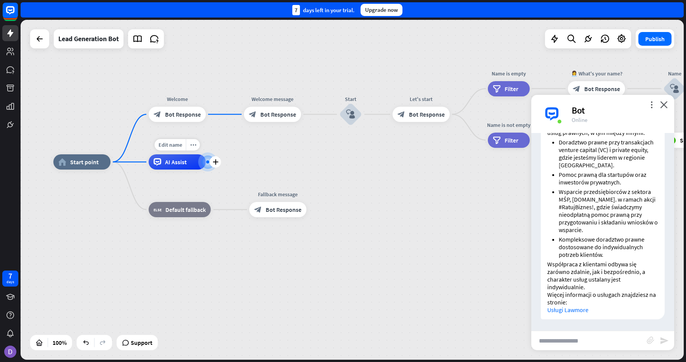
click at [185, 163] on span "AI Assist" at bounding box center [176, 162] width 22 height 8
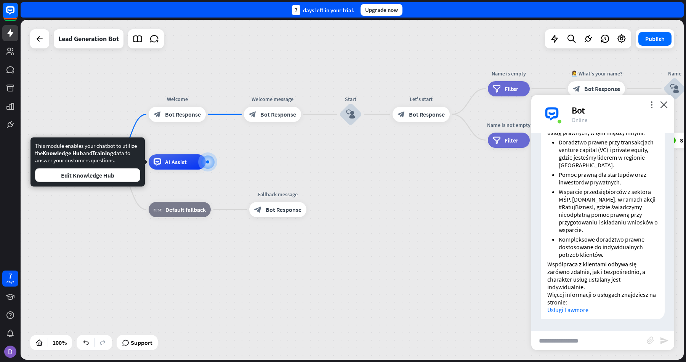
click at [373, 165] on div "home_2 Start point Welcome block_bot_response Bot Response Welcome message bloc…" at bounding box center [384, 332] width 663 height 340
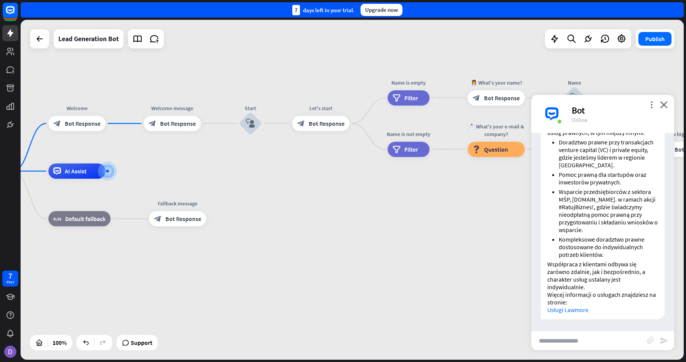
drag, startPoint x: 375, startPoint y: 150, endPoint x: 275, endPoint y: 159, distance: 100.3
click at [275, 159] on div "home_2 Start point Welcome block_bot_response Bot Response Welcome message bloc…" at bounding box center [352, 190] width 663 height 340
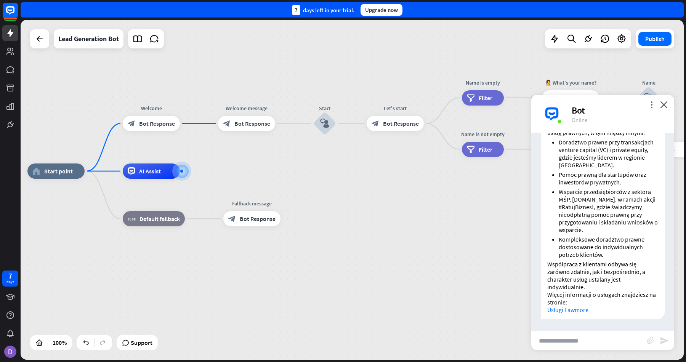
drag, startPoint x: 200, startPoint y: 162, endPoint x: 337, endPoint y: 182, distance: 138.3
click at [337, 182] on div "home_2 Start point Welcome block_bot_response Bot Response Welcome message bloc…" at bounding box center [352, 190] width 663 height 340
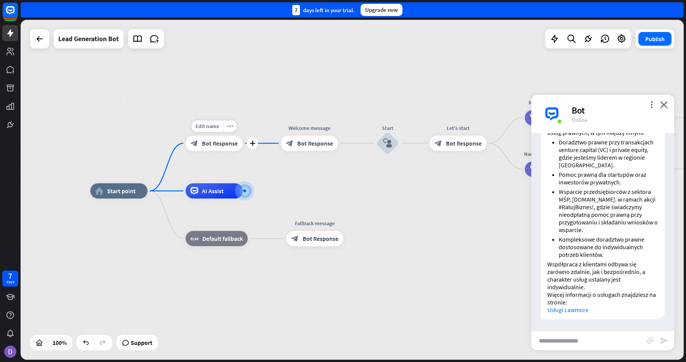
click at [205, 143] on span "Bot Response" at bounding box center [220, 144] width 36 height 8
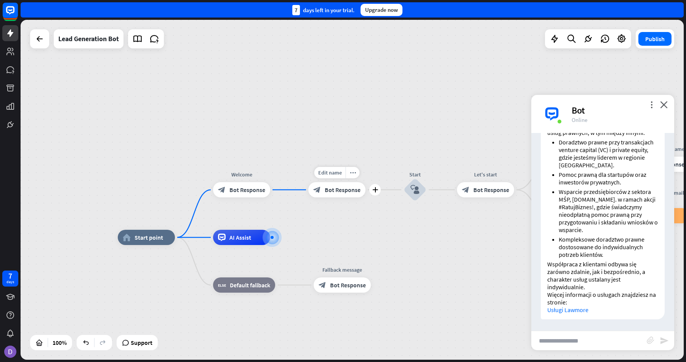
click at [347, 191] on span "Bot Response" at bounding box center [343, 190] width 36 height 8
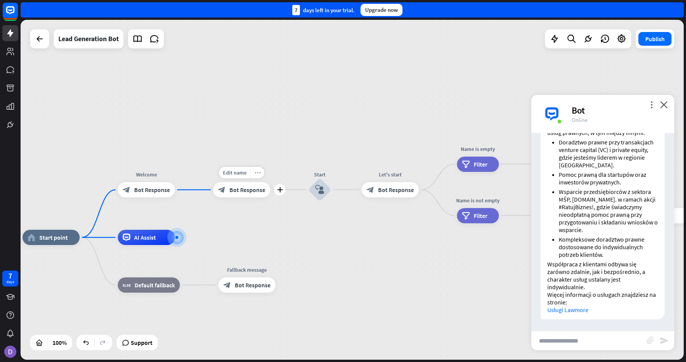
click at [257, 173] on icon "more_horiz" at bounding box center [258, 173] width 6 height 6
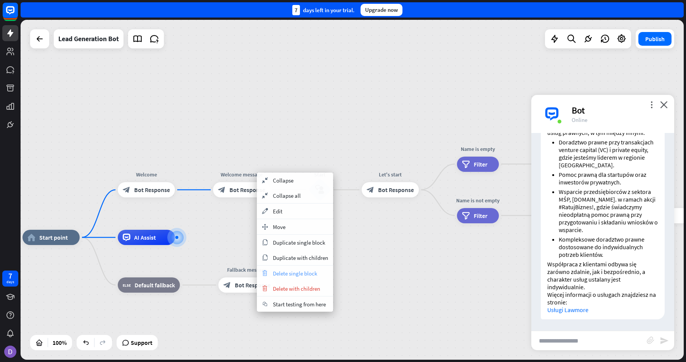
click at [295, 276] on span "Delete single block" at bounding box center [295, 273] width 44 height 7
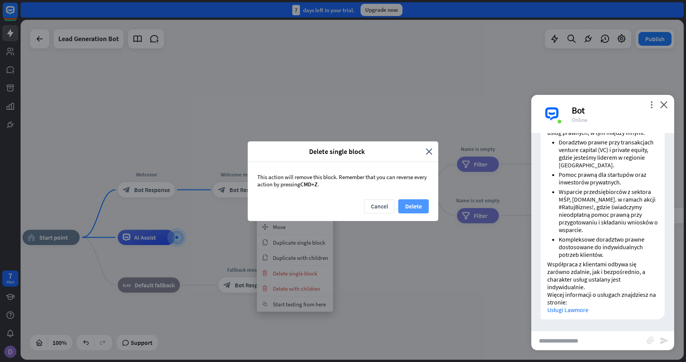
click at [411, 203] on button "Delete" at bounding box center [413, 206] width 30 height 14
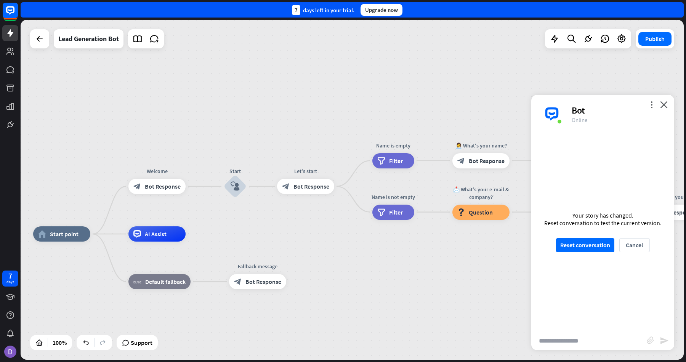
drag, startPoint x: 254, startPoint y: 223, endPoint x: 352, endPoint y: 180, distance: 106.8
click at [352, 180] on div "home_2 Start point Welcome block_bot_response Bot Response Start block_user_inp…" at bounding box center [352, 190] width 663 height 340
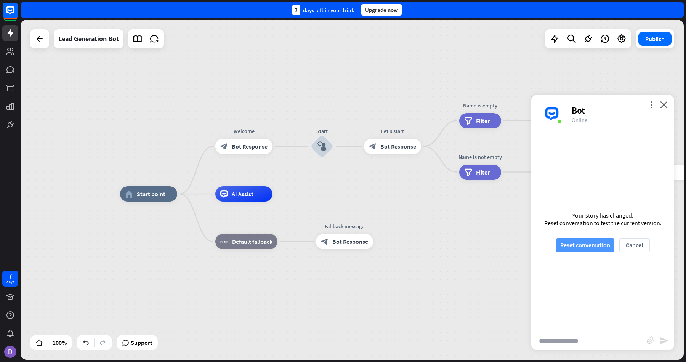
click at [588, 247] on button "Reset conversation" at bounding box center [585, 245] width 58 height 14
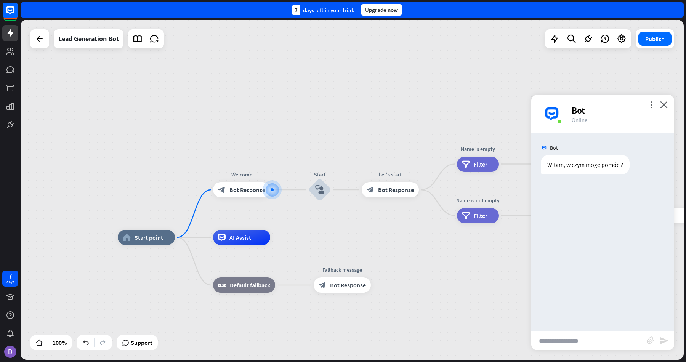
click at [582, 339] on input "text" at bounding box center [589, 340] width 116 height 19
type input "**********"
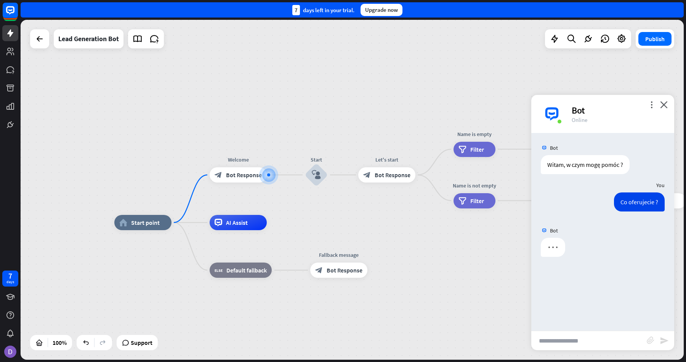
drag, startPoint x: 360, startPoint y: 100, endPoint x: 356, endPoint y: 85, distance: 15.3
click at [356, 85] on div "home_2 Start point Welcome block_bot_response Bot Response Start block_user_inp…" at bounding box center [352, 190] width 663 height 340
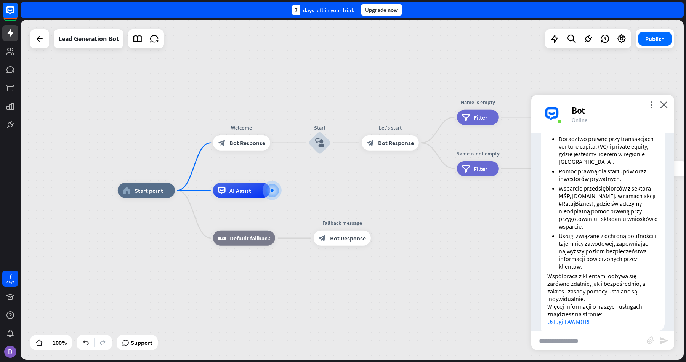
scroll to position [130, 0]
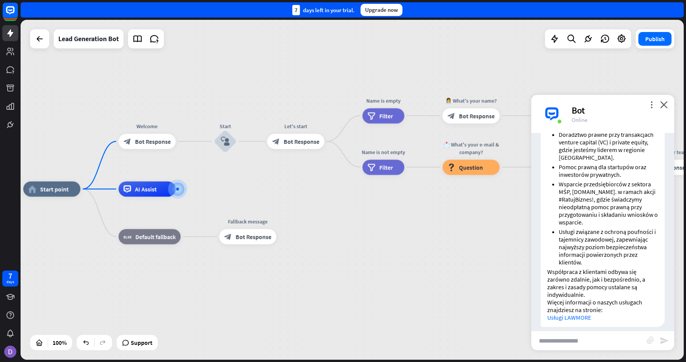
drag, startPoint x: 377, startPoint y: 167, endPoint x: 280, endPoint y: 166, distance: 97.2
click at [279, 166] on div "home_2 Start point Welcome block_bot_response Bot Response Start block_user_inp…" at bounding box center [352, 190] width 663 height 340
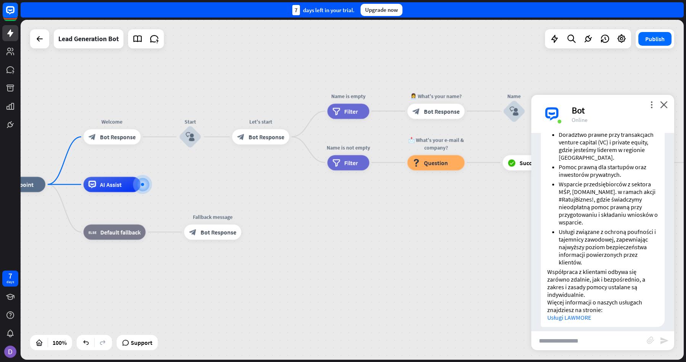
drag, startPoint x: 331, startPoint y: 207, endPoint x: 290, endPoint y: 201, distance: 41.2
click at [290, 201] on div "home_2 Start point Welcome block_bot_response Bot Response Start block_user_inp…" at bounding box center [319, 355] width 663 height 340
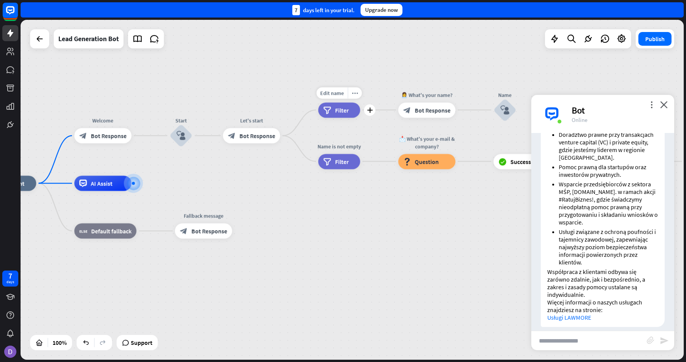
click at [345, 116] on div "filter Filter" at bounding box center [339, 110] width 42 height 15
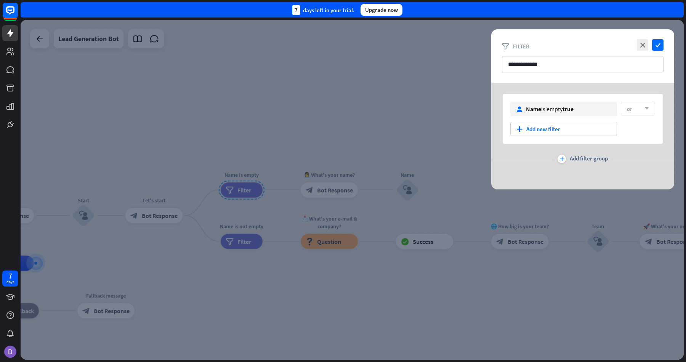
click at [339, 109] on div at bounding box center [352, 190] width 663 height 340
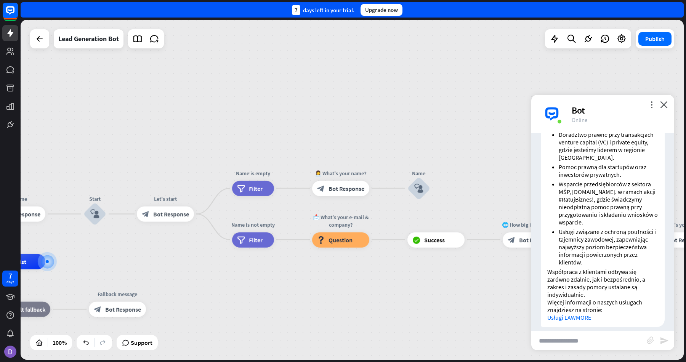
drag, startPoint x: 328, startPoint y: 111, endPoint x: 442, endPoint y: 88, distance: 116.3
click at [442, 88] on div "home_2 Start point Welcome block_bot_response Bot Response Start block_user_inp…" at bounding box center [352, 190] width 663 height 340
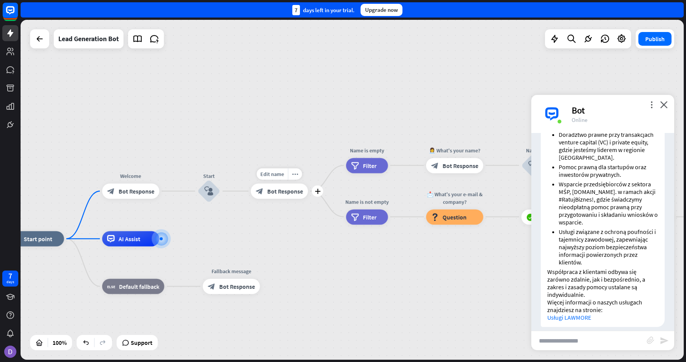
click at [287, 191] on span "Bot Response" at bounding box center [285, 192] width 36 height 8
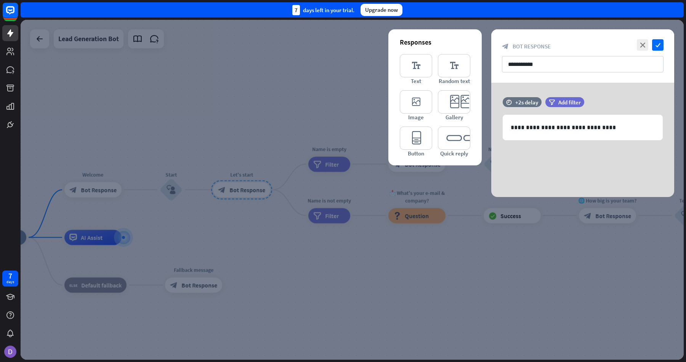
click at [396, 278] on div at bounding box center [352, 190] width 663 height 340
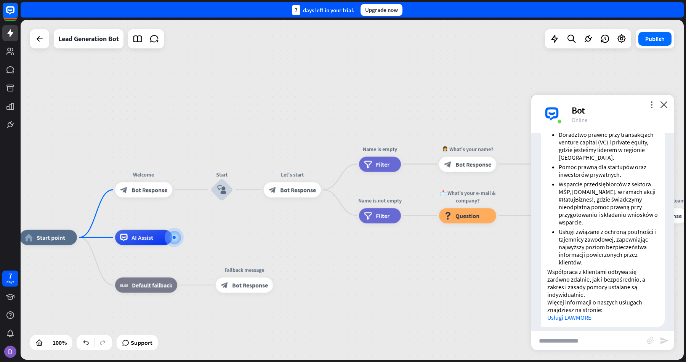
drag, startPoint x: 306, startPoint y: 262, endPoint x: 388, endPoint y: 262, distance: 81.6
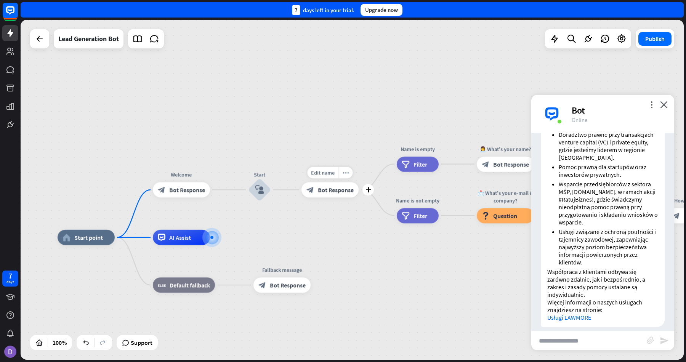
click at [335, 194] on div "block_bot_response Bot Response" at bounding box center [330, 189] width 57 height 15
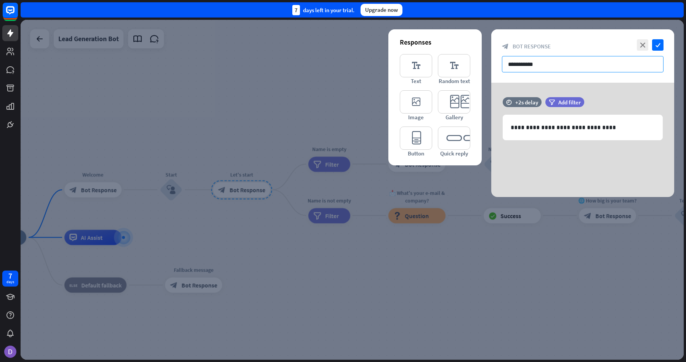
click at [529, 63] on input "**********" at bounding box center [583, 64] width 162 height 16
click at [315, 87] on div at bounding box center [352, 190] width 663 height 340
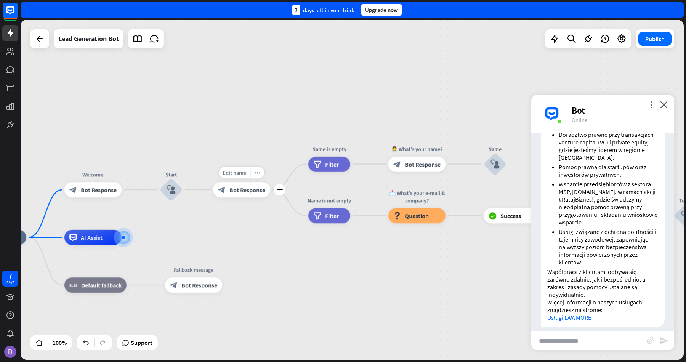
click at [259, 190] on span "Bot Response" at bounding box center [248, 190] width 36 height 8
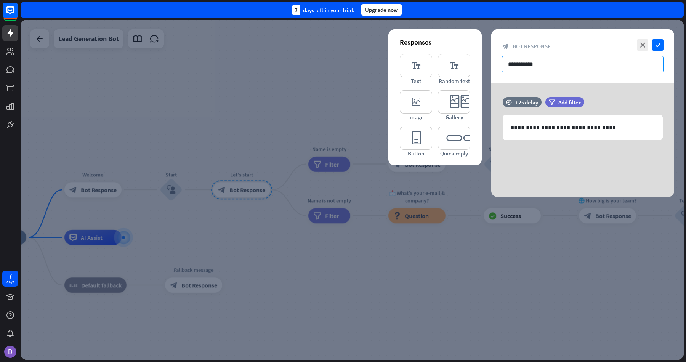
click at [530, 64] on input "**********" at bounding box center [583, 64] width 162 height 16
click at [301, 107] on div at bounding box center [352, 190] width 663 height 340
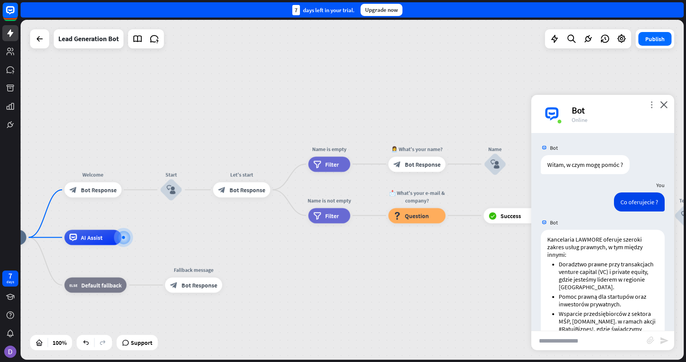
click at [653, 106] on icon "more_vert" at bounding box center [651, 104] width 7 height 7
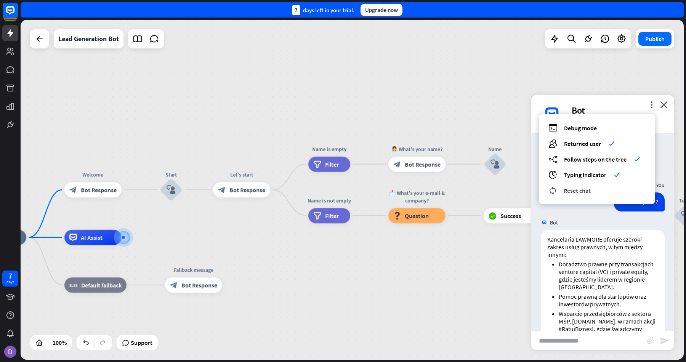
click at [607, 189] on div "reset_chat Reset chat" at bounding box center [597, 190] width 97 height 9
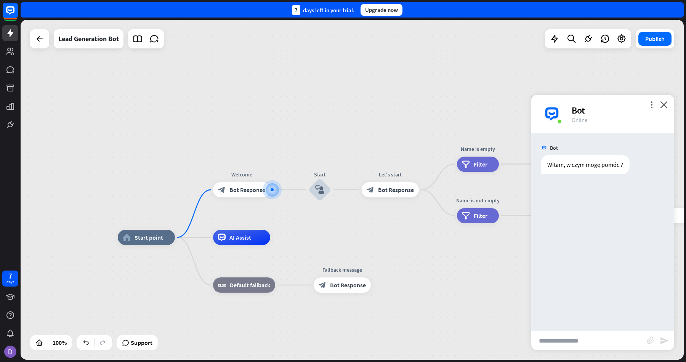
click at [568, 340] on input "text" at bounding box center [589, 340] width 116 height 19
paste input "**********"
type input "**********"
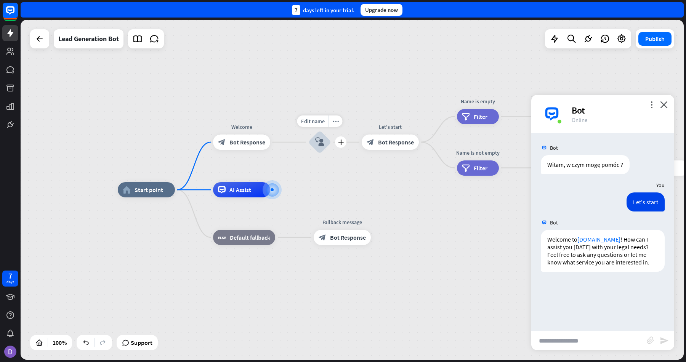
click at [317, 141] on icon "block_user_input" at bounding box center [319, 142] width 9 height 9
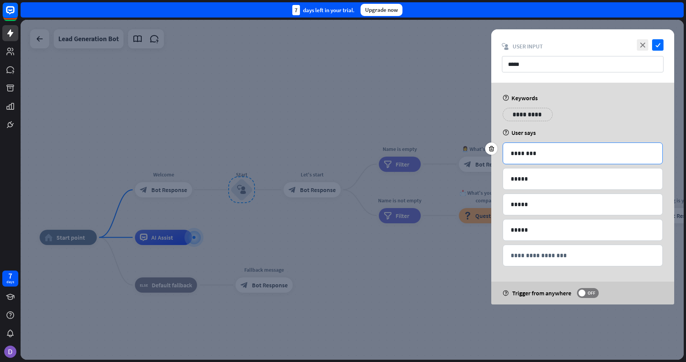
click at [544, 151] on p "********" at bounding box center [583, 154] width 144 height 10
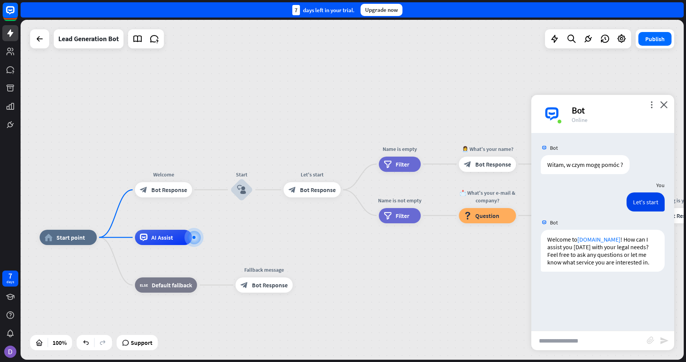
click at [652, 111] on div "Bot" at bounding box center [618, 110] width 93 height 12
click at [650, 103] on icon "more_vert" at bounding box center [651, 104] width 7 height 7
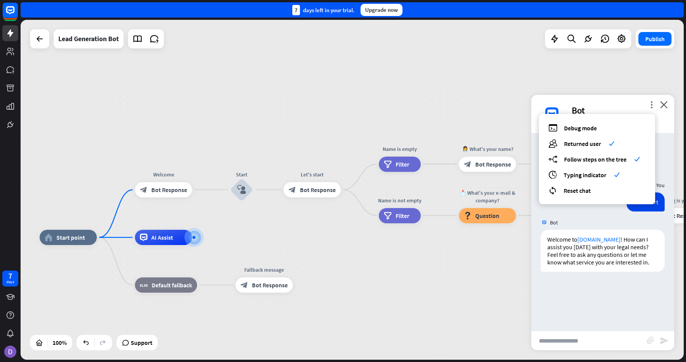
click at [592, 338] on input "text" at bounding box center [589, 340] width 116 height 19
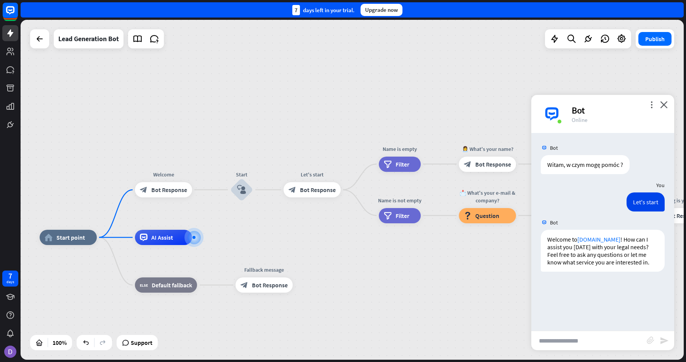
paste input "********"
type input "********"
click at [665, 345] on icon "send" at bounding box center [664, 340] width 9 height 9
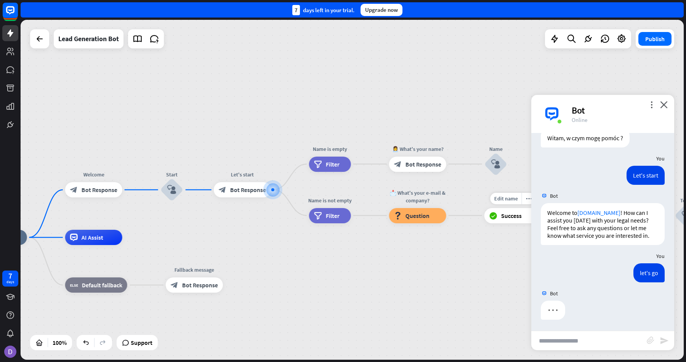
scroll to position [27, 0]
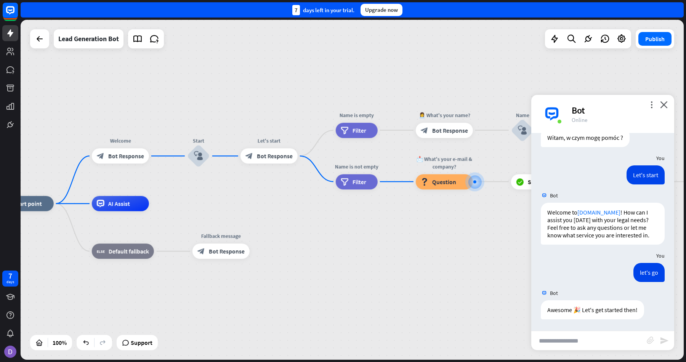
drag, startPoint x: 415, startPoint y: 275, endPoint x: 450, endPoint y: 236, distance: 52.6
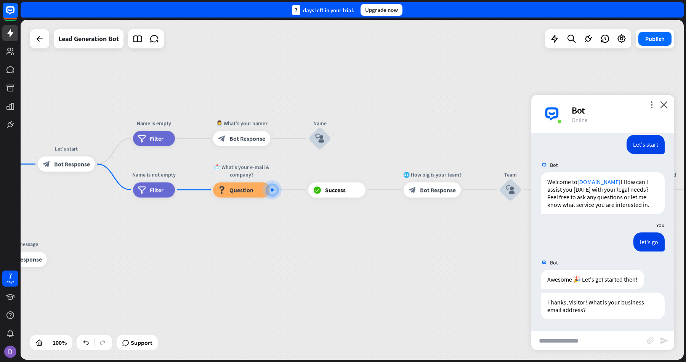
scroll to position [58, 0]
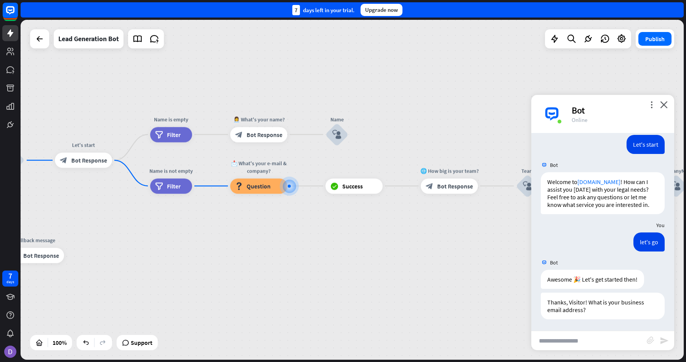
drag, startPoint x: 313, startPoint y: 270, endPoint x: 551, endPoint y: 249, distance: 239.1
click at [549, 246] on div "home_2 Start point Welcome block_bot_response Bot Response Start block_user_inp…" at bounding box center [352, 190] width 663 height 340
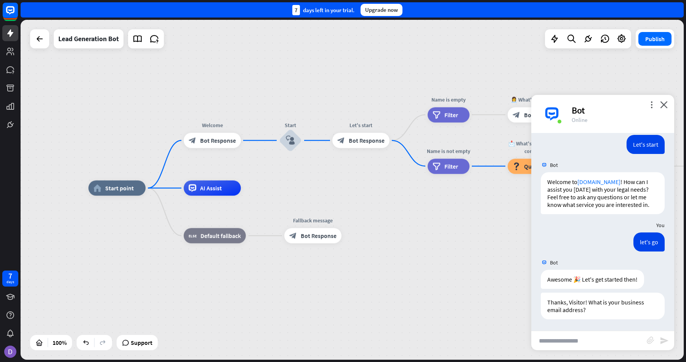
drag, startPoint x: 379, startPoint y: 236, endPoint x: 437, endPoint y: 236, distance: 58.7
click at [437, 236] on div "home_2 Start point Welcome block_bot_response Bot Response Start block_user_inp…" at bounding box center [419, 358] width 663 height 340
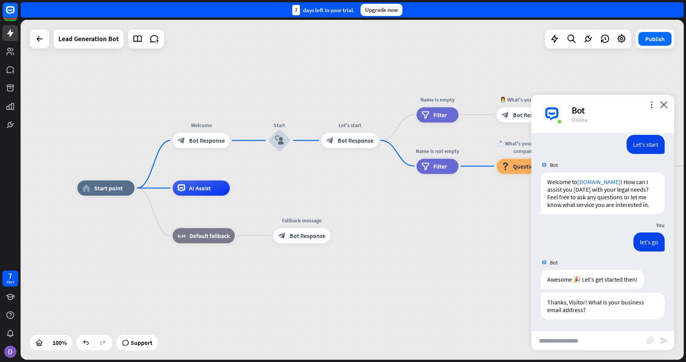
drag, startPoint x: 404, startPoint y: 185, endPoint x: 260, endPoint y: 185, distance: 144.1
click at [260, 185] on div "home_2 Start point Welcome block_bot_response Bot Response Start block_user_inp…" at bounding box center [352, 190] width 663 height 340
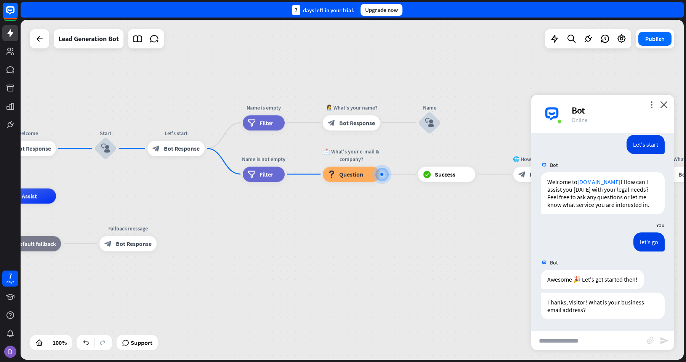
drag, startPoint x: 382, startPoint y: 197, endPoint x: 308, endPoint y: 214, distance: 75.6
click at [308, 214] on div "home_2 Start point Welcome block_bot_response Bot Response Start block_user_inp…" at bounding box center [235, 366] width 663 height 340
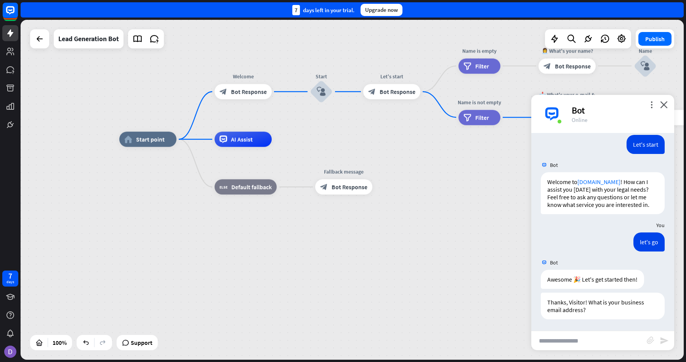
drag, startPoint x: 344, startPoint y: 184, endPoint x: 289, endPoint y: 293, distance: 122.2
click at [289, 293] on div "home_2 Start point Welcome block_bot_response Bot Response Start block_user_inp…" at bounding box center [450, 310] width 663 height 340
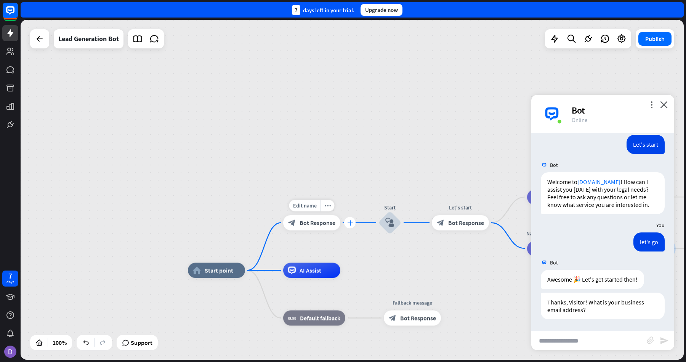
click at [352, 223] on icon "plus" at bounding box center [350, 222] width 6 height 5
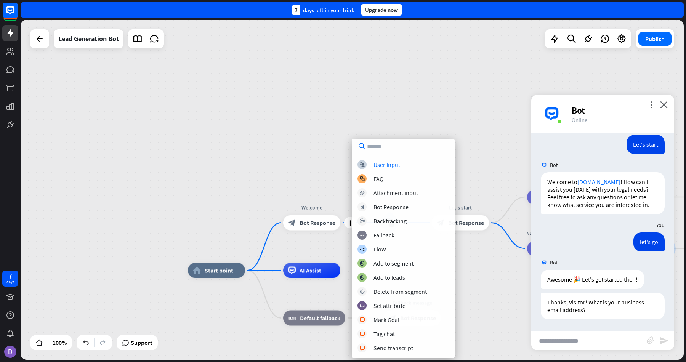
click at [297, 197] on div "home_2 Start point plus Welcome block_bot_response Bot Response Start block_use…" at bounding box center [352, 190] width 663 height 340
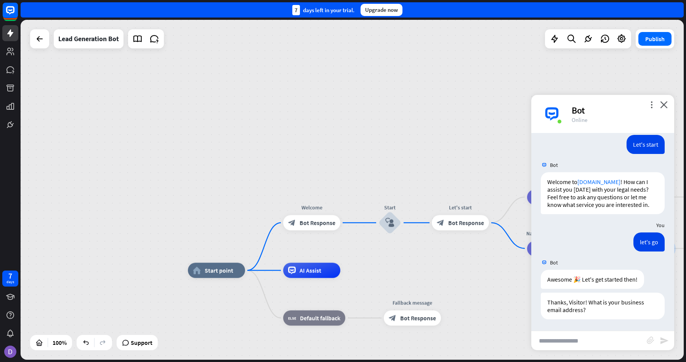
drag, startPoint x: 255, startPoint y: 268, endPoint x: 265, endPoint y: 166, distance: 102.7
click at [254, 266] on div "plus" at bounding box center [254, 270] width 11 height 11
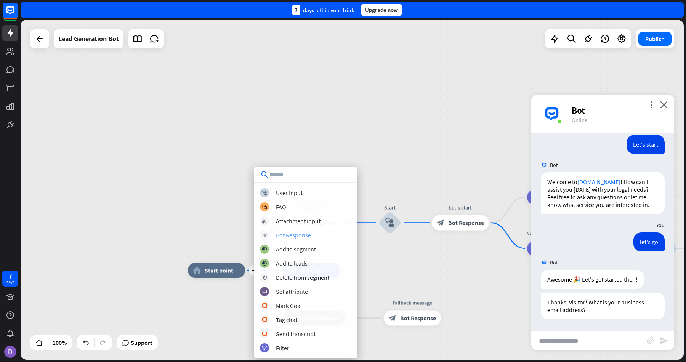
click at [323, 231] on div "block_bot_response Bot Response" at bounding box center [305, 235] width 91 height 9
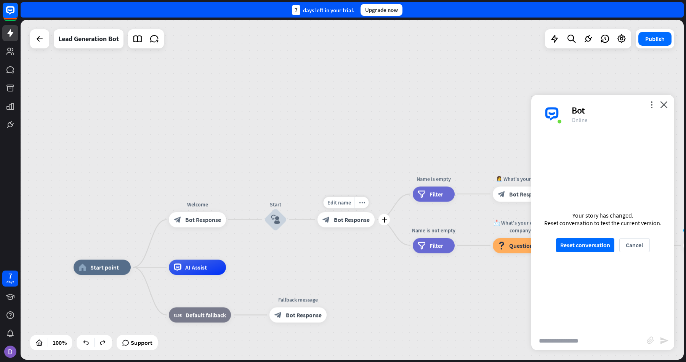
click at [347, 218] on span "Bot Response" at bounding box center [352, 220] width 36 height 8
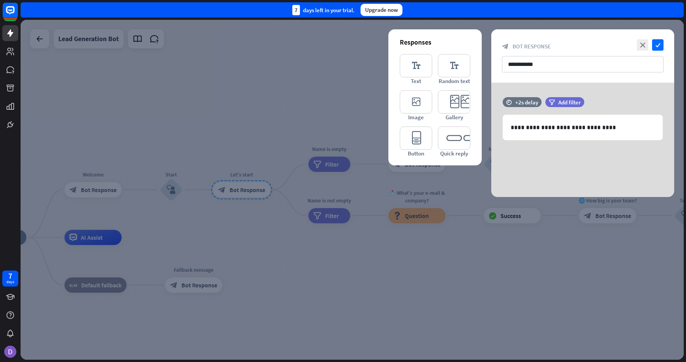
click at [353, 234] on div at bounding box center [352, 190] width 663 height 340
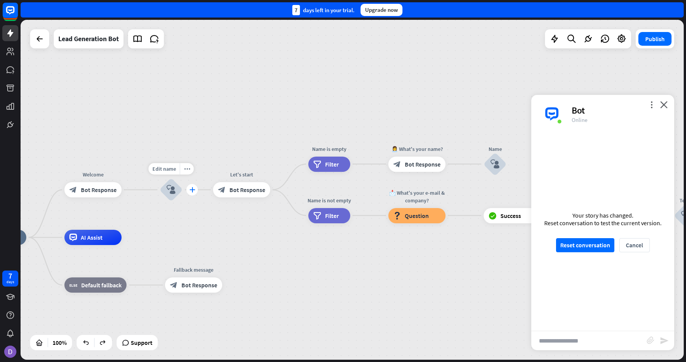
click at [191, 187] on icon "plus" at bounding box center [192, 189] width 6 height 5
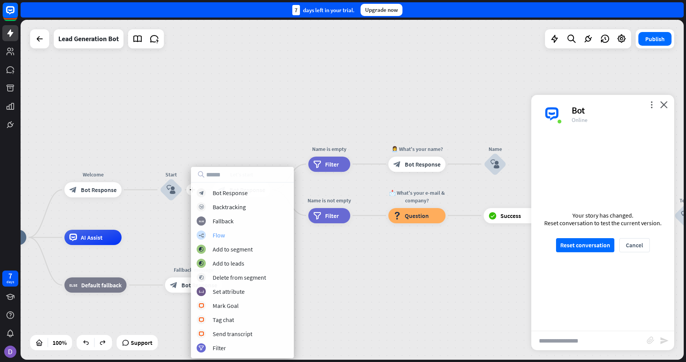
click at [252, 239] on div "builder_tree Flow" at bounding box center [242, 235] width 91 height 9
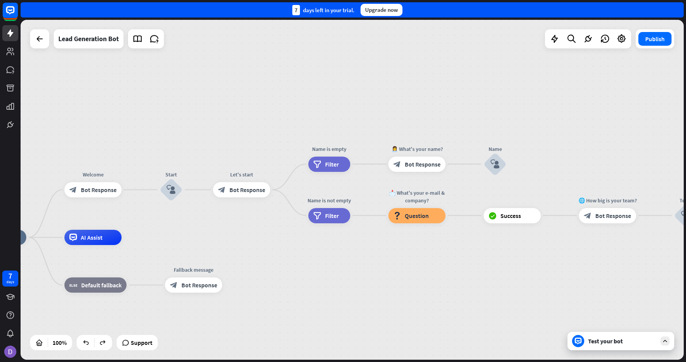
click at [282, 141] on div "home_2 Start point Welcome block_bot_response Bot Response Start block_user_inp…" at bounding box center [352, 190] width 663 height 340
click at [328, 75] on div "home_2 Start point Welcome block_bot_response Bot Response Start block_user_inp…" at bounding box center [352, 190] width 663 height 340
click at [668, 343] on icon at bounding box center [665, 341] width 7 height 7
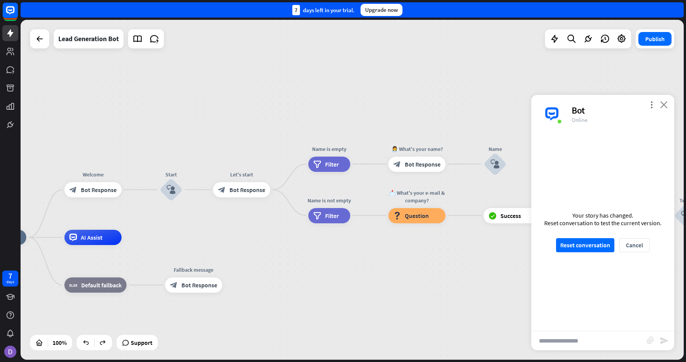
click at [664, 103] on icon "close" at bounding box center [664, 104] width 8 height 7
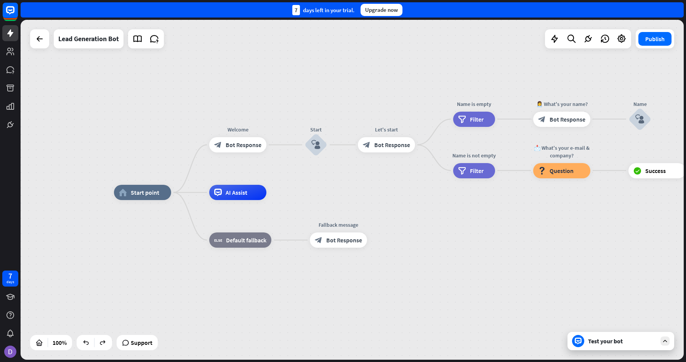
drag, startPoint x: 204, startPoint y: 104, endPoint x: 349, endPoint y: 59, distance: 151.3
click at [349, 59] on div "home_2 Start point Welcome block_bot_response Bot Response Start block_user_inp…" at bounding box center [352, 190] width 663 height 340
click at [554, 33] on div at bounding box center [554, 38] width 15 height 15
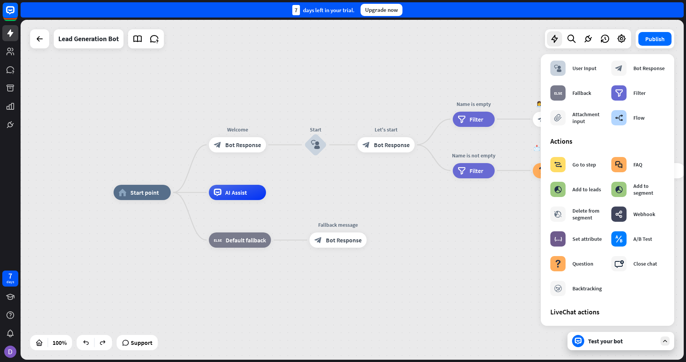
scroll to position [26, 0]
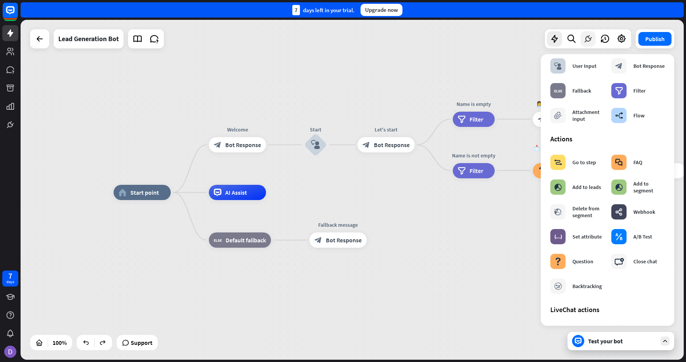
click at [587, 40] on icon at bounding box center [588, 39] width 10 height 10
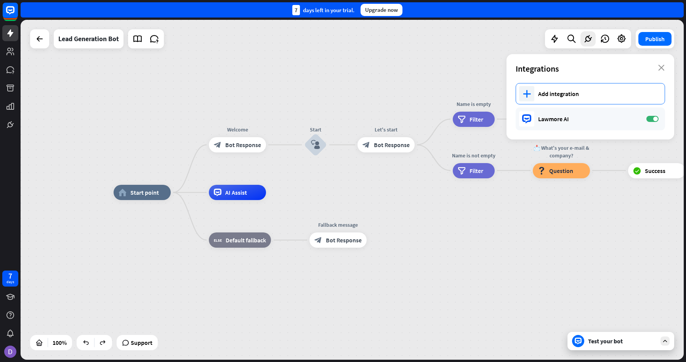
click at [572, 95] on div "Add integration" at bounding box center [597, 94] width 119 height 8
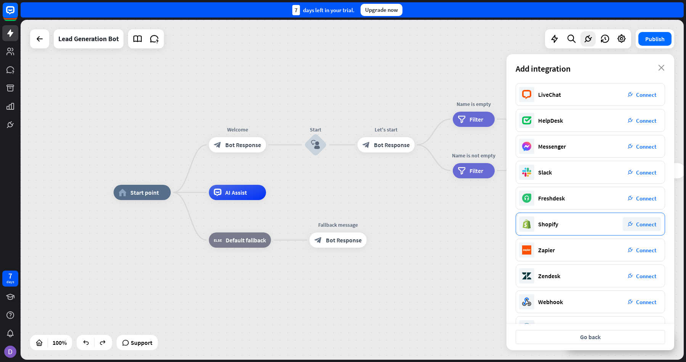
scroll to position [24, 0]
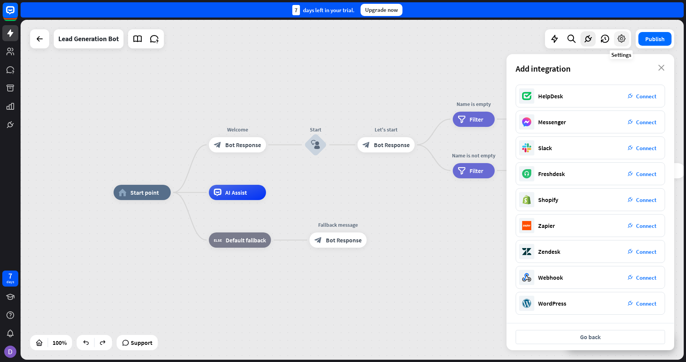
click at [628, 36] on div at bounding box center [621, 38] width 15 height 15
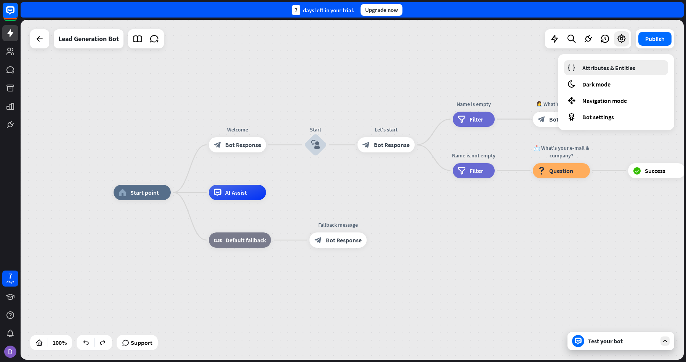
click at [624, 70] on span "Attributes & Entities" at bounding box center [609, 68] width 53 height 8
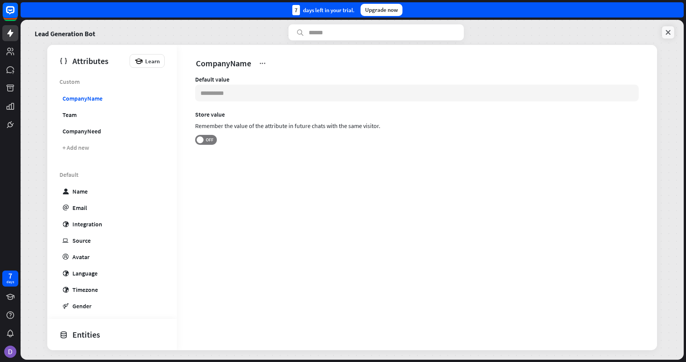
click at [673, 34] on link at bounding box center [668, 32] width 12 height 12
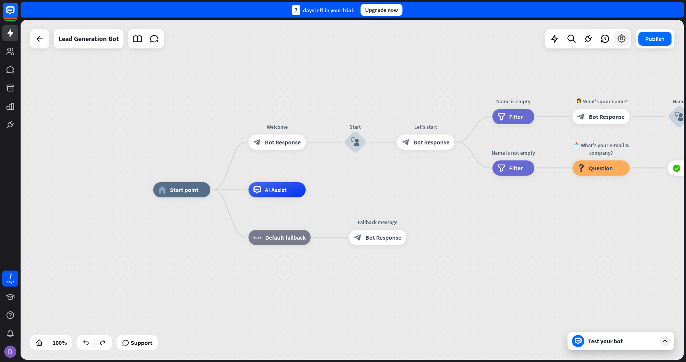
click at [621, 38] on icon at bounding box center [622, 39] width 10 height 10
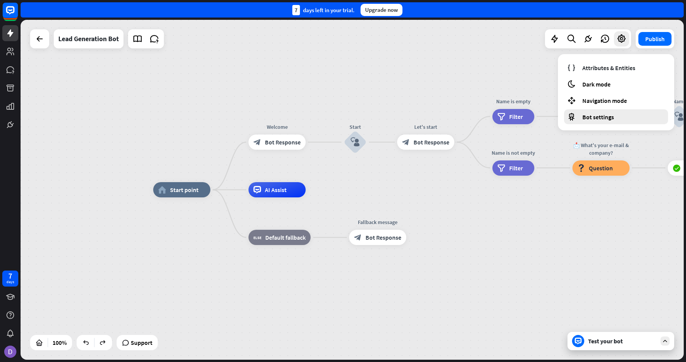
click at [614, 112] on div "Bot settings" at bounding box center [616, 116] width 104 height 15
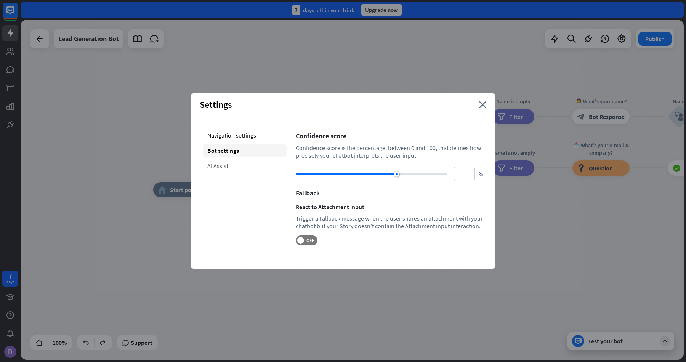
click at [251, 163] on div "AI Assist" at bounding box center [245, 166] width 84 height 14
type input "**"
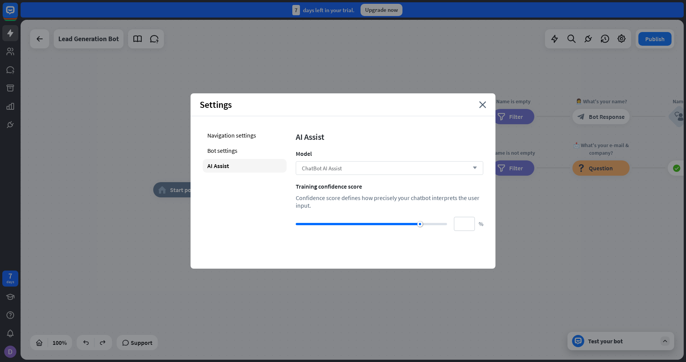
click at [390, 169] on div "ChatBot AI Assist arrow_down" at bounding box center [390, 168] width 188 height 14
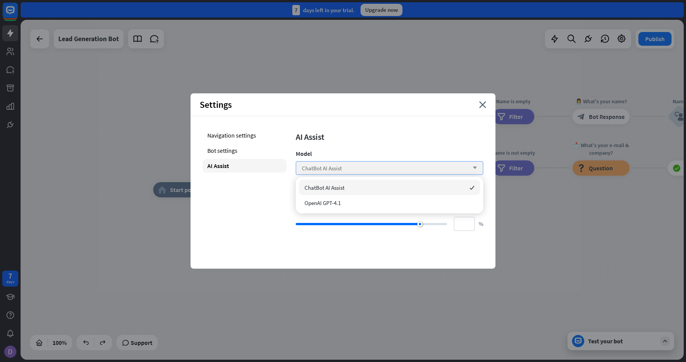
click at [389, 161] on div "ChatBot AI Assist arrow_down" at bounding box center [390, 168] width 188 height 14
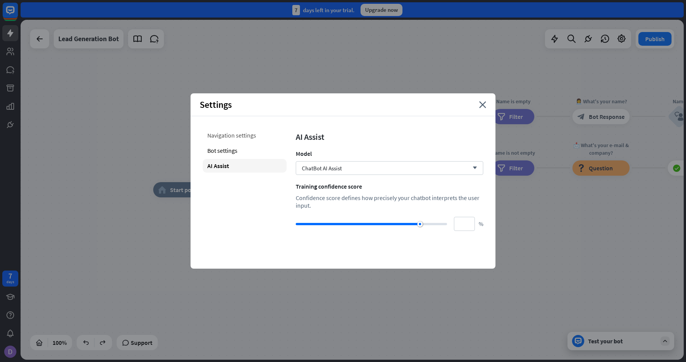
click at [249, 136] on div "Navigation settings" at bounding box center [245, 135] width 84 height 14
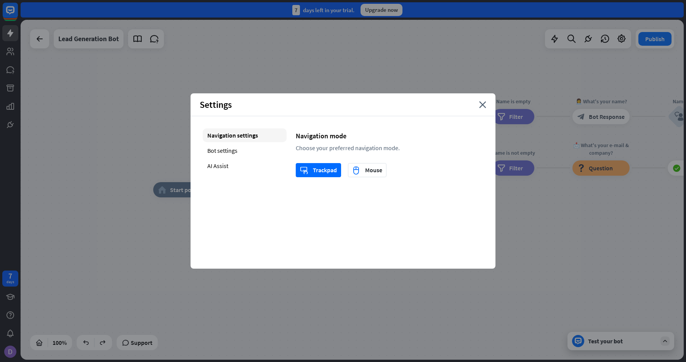
click at [390, 51] on div "home_2 Start point Welcome block_bot_response Bot Response Start block_user_inp…" at bounding box center [352, 190] width 663 height 340
click at [482, 105] on icon "close" at bounding box center [482, 104] width 7 height 7
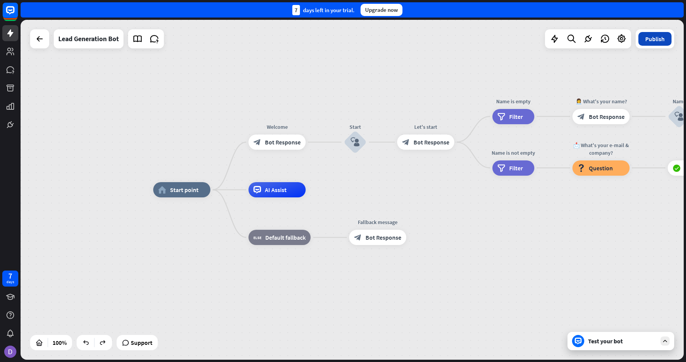
click at [659, 41] on button "Publish" at bounding box center [655, 39] width 33 height 14
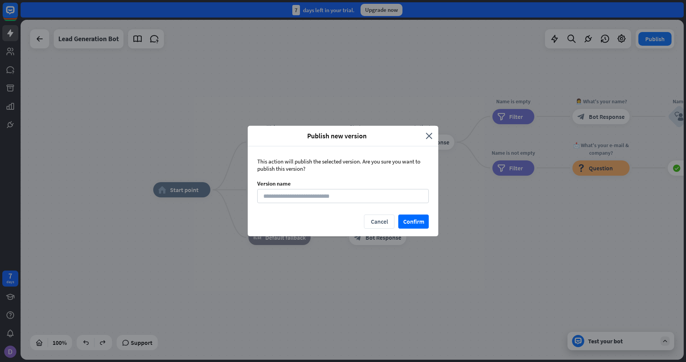
click at [358, 187] on div "This action will publish the selected version. Are you sure you want to publish…" at bounding box center [343, 180] width 191 height 68
click at [356, 197] on input at bounding box center [343, 196] width 172 height 14
type input "****"
click at [419, 226] on button "Confirm" at bounding box center [413, 222] width 30 height 14
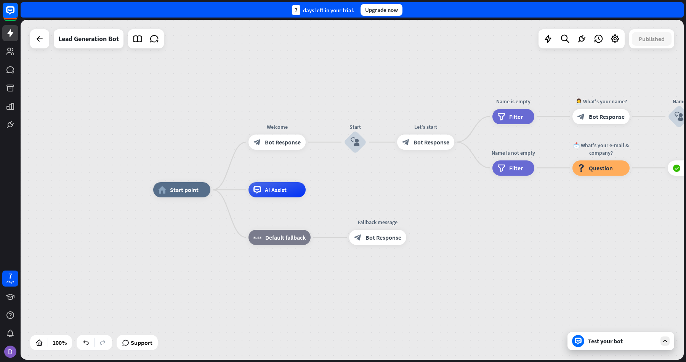
click at [504, 243] on div "home_2 Start point Welcome block_bot_response Bot Response Start block_user_inp…" at bounding box center [484, 360] width 663 height 340
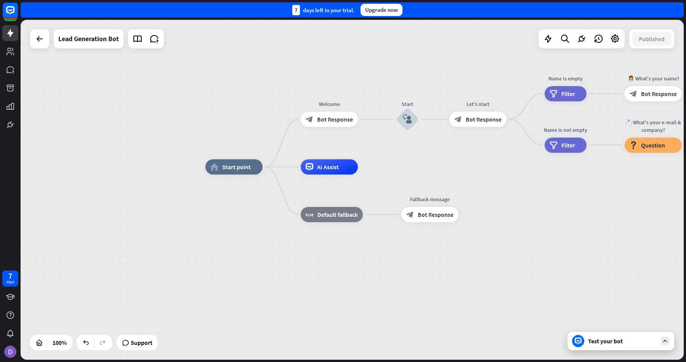
drag, startPoint x: 445, startPoint y: 232, endPoint x: 499, endPoint y: 207, distance: 60.4
click at [499, 207] on div "home_2 Start point Welcome block_bot_response Bot Response Start block_user_inp…" at bounding box center [536, 337] width 663 height 340
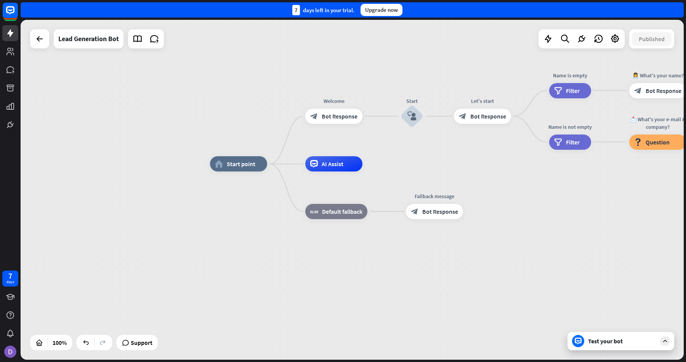
click at [167, 42] on div "home_2 Start point Welcome block_bot_response Bot Response Start block_user_inp…" at bounding box center [352, 190] width 663 height 340
click at [152, 42] on icon at bounding box center [154, 39] width 10 height 10
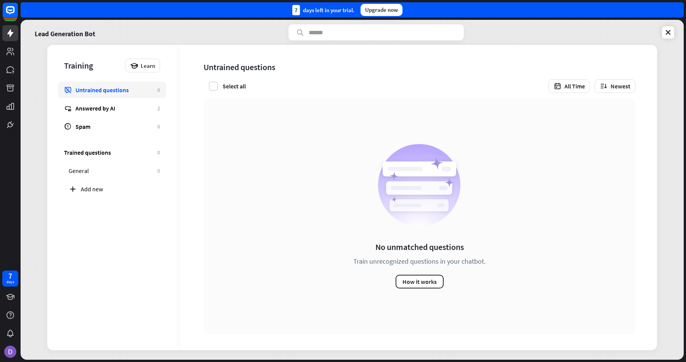
click at [276, 197] on div "No unmatched questions Train unrecognized questions in your chatbot. How it wor…" at bounding box center [420, 216] width 432 height 236
click at [240, 27] on div "Lead Generation Bot" at bounding box center [352, 32] width 644 height 16
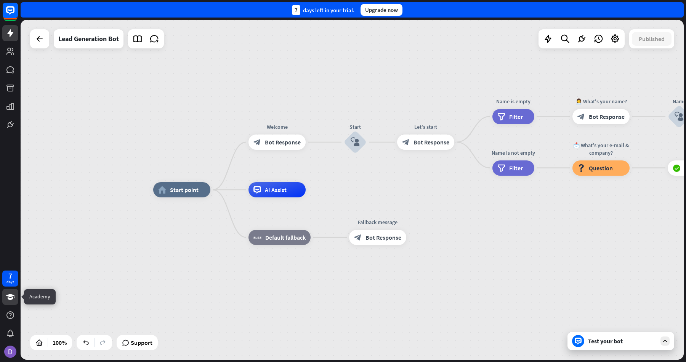
click at [15, 295] on link at bounding box center [10, 297] width 16 height 16
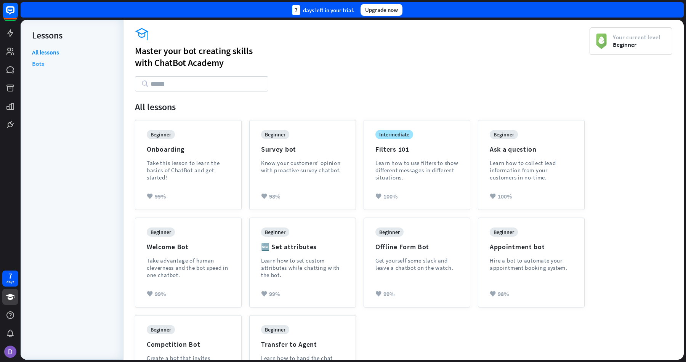
click at [33, 64] on link "Bots" at bounding box center [38, 63] width 12 height 11
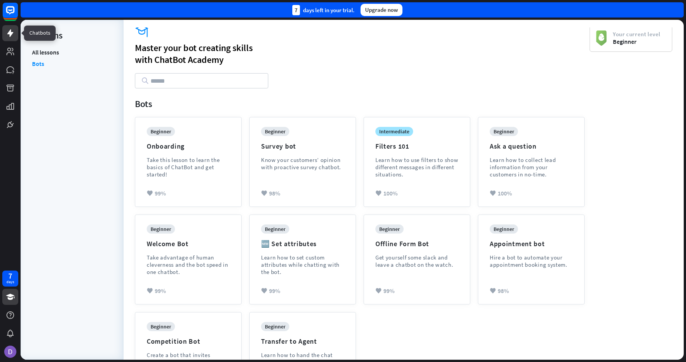
click at [11, 37] on icon at bounding box center [10, 33] width 9 height 9
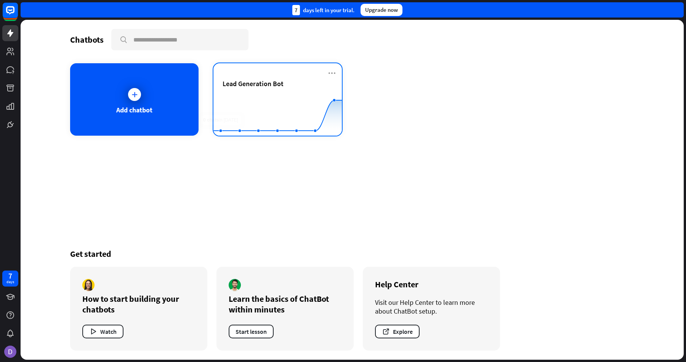
click at [276, 85] on span "Lead Generation Bot" at bounding box center [253, 83] width 61 height 9
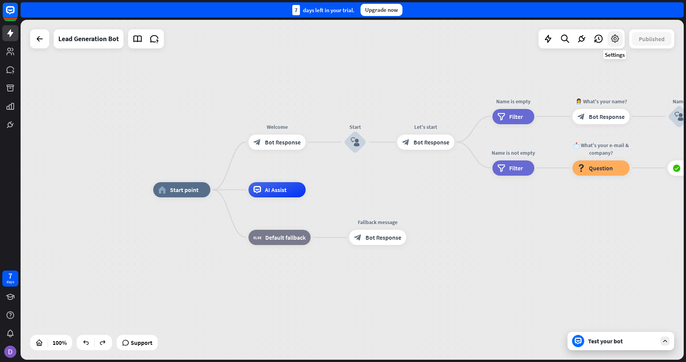
click at [616, 40] on icon at bounding box center [615, 39] width 10 height 10
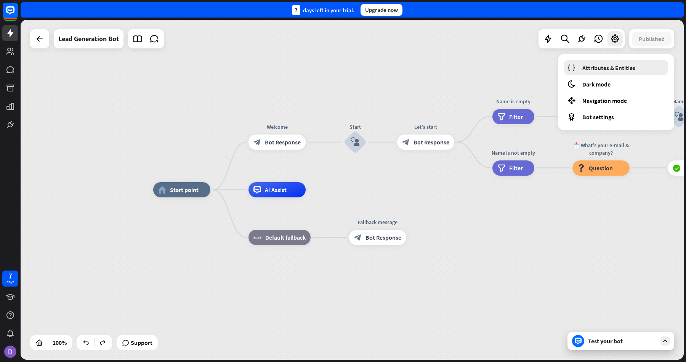
click at [614, 67] on span "Attributes & Entities" at bounding box center [609, 68] width 53 height 8
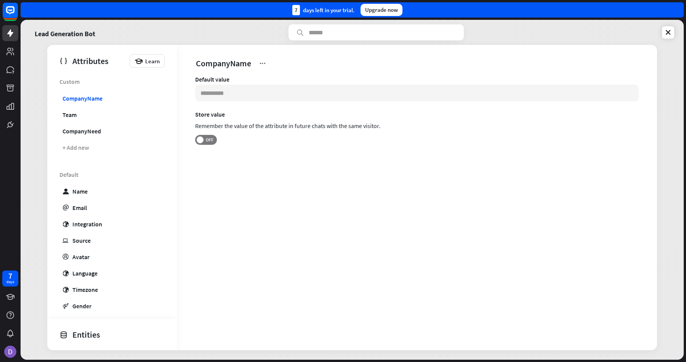
click at [676, 30] on div "Lead Generation Bot Attributes Learn Custom CompanyName Team CompanyNeed + Add …" at bounding box center [352, 190] width 663 height 340
click at [666, 31] on icon at bounding box center [669, 33] width 8 height 8
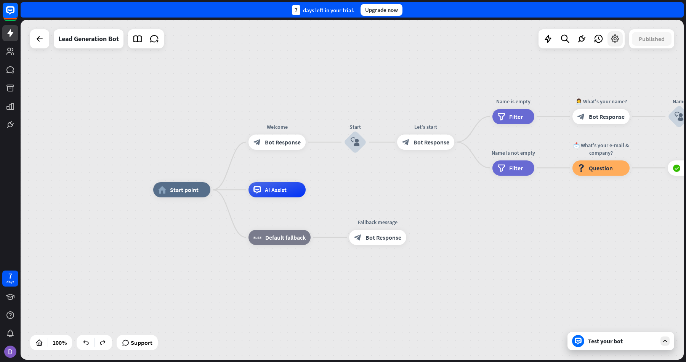
click at [616, 43] on icon at bounding box center [615, 39] width 10 height 10
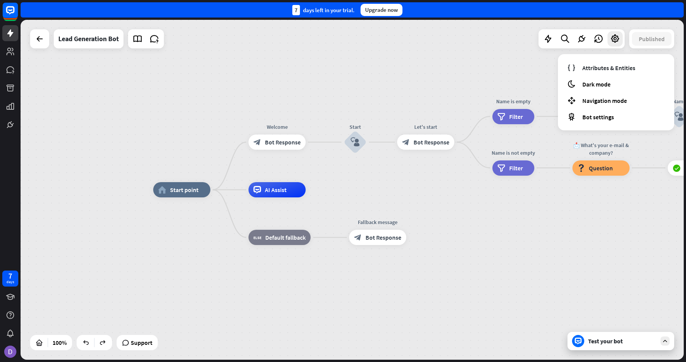
click at [261, 62] on div "home_2 Start point Welcome block_bot_response Bot Response Start block_user_inp…" at bounding box center [352, 190] width 663 height 340
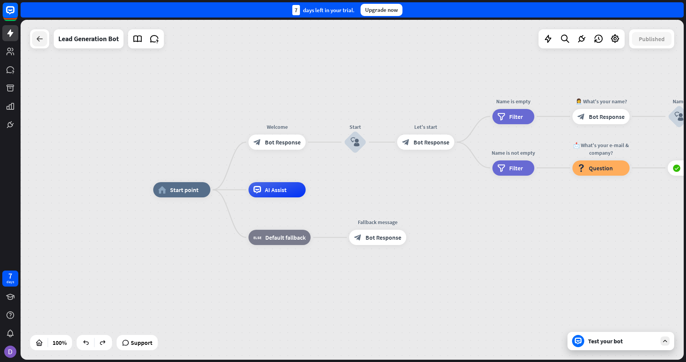
click at [45, 40] on div at bounding box center [39, 38] width 15 height 15
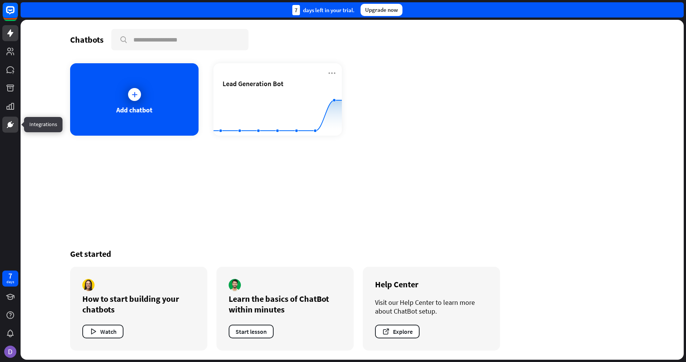
click at [11, 124] on icon at bounding box center [10, 124] width 5 height 5
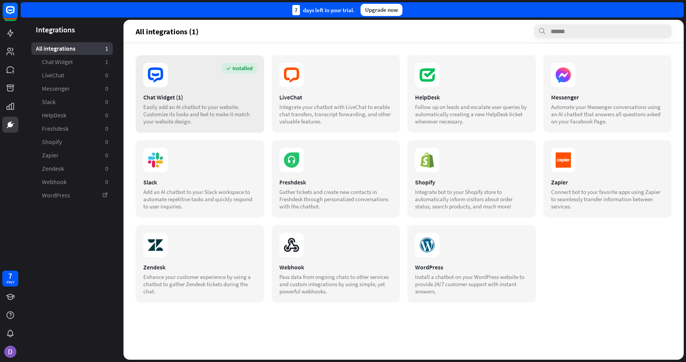
click at [215, 102] on section "Chat Widget (1) Easily add an AI chatbot to your website. Customize its looks a…" at bounding box center [199, 109] width 113 height 32
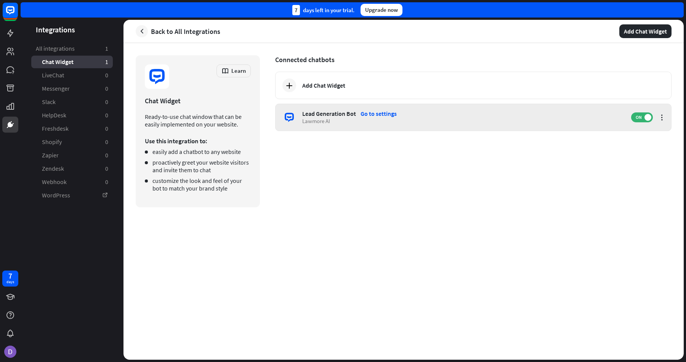
click at [419, 120] on div "Lawmore AI" at bounding box center [462, 120] width 321 height 7
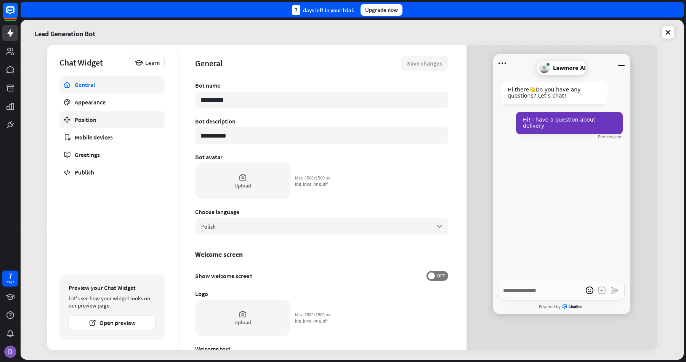
click at [126, 117] on div "Position" at bounding box center [112, 120] width 75 height 8
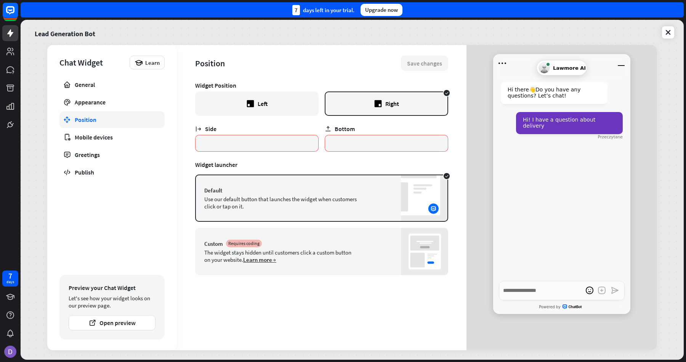
click at [319, 250] on div "The widget stays hidden until customers click a custom button on your website. …" at bounding box center [280, 256] width 152 height 14
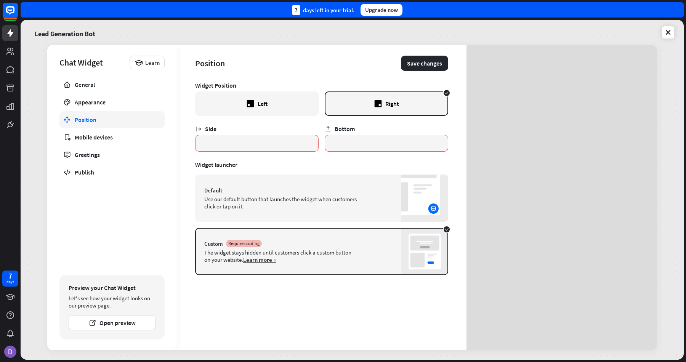
type textarea "*"
click at [332, 259] on div "The widget stays hidden until customers click a custom button on your website. …" at bounding box center [280, 256] width 152 height 14
click at [326, 193] on div "Default" at bounding box center [321, 190] width 235 height 7
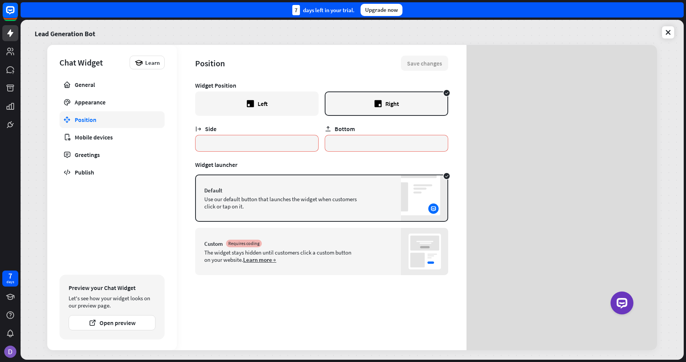
click at [327, 257] on div "The widget stays hidden until customers click a custom button on your website. …" at bounding box center [280, 256] width 152 height 14
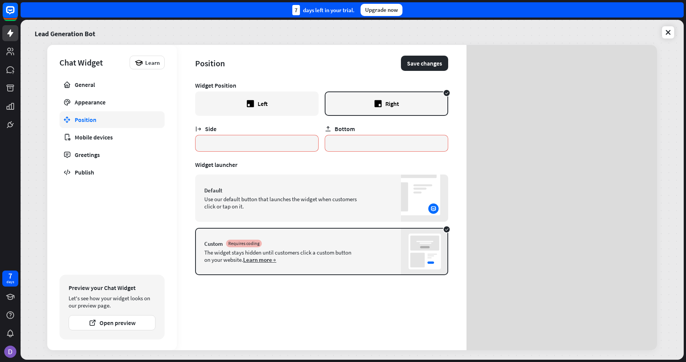
click at [268, 258] on link "Learn more" at bounding box center [259, 259] width 33 height 7
click at [316, 131] on div "Side" at bounding box center [257, 129] width 124 height 8
click at [296, 34] on div at bounding box center [376, 32] width 175 height 16
click at [421, 56] on button "Save changes" at bounding box center [424, 63] width 47 height 15
click at [109, 101] on div "Appearance" at bounding box center [112, 102] width 75 height 8
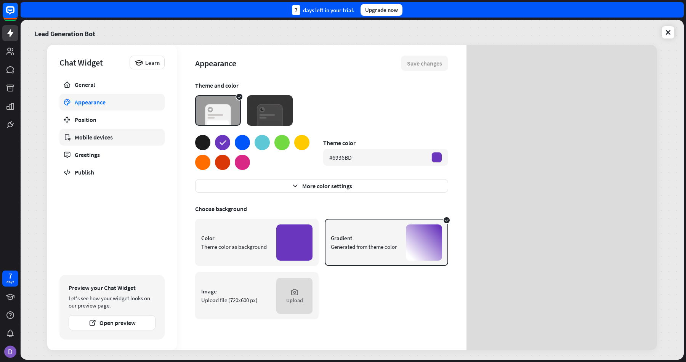
click at [103, 139] on div "Mobile devices" at bounding box center [112, 137] width 75 height 8
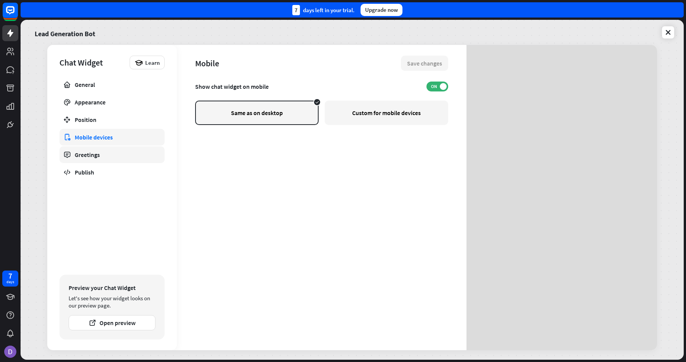
click at [100, 155] on div "Greetings" at bounding box center [112, 155] width 75 height 8
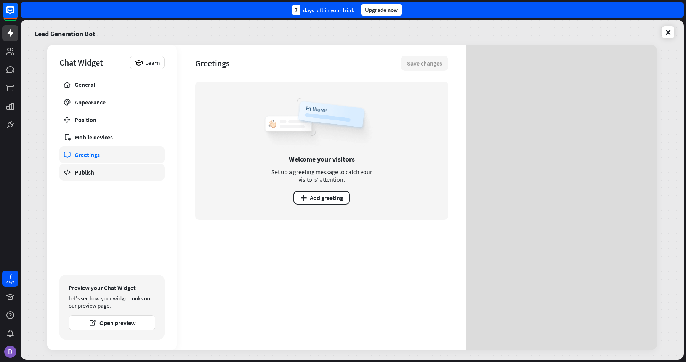
click at [90, 175] on div "Publish" at bounding box center [112, 173] width 75 height 8
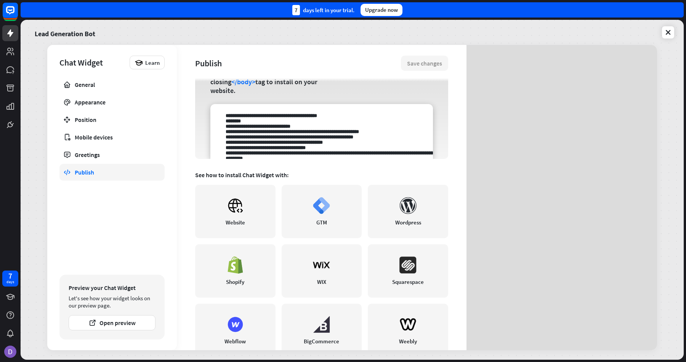
scroll to position [69, 0]
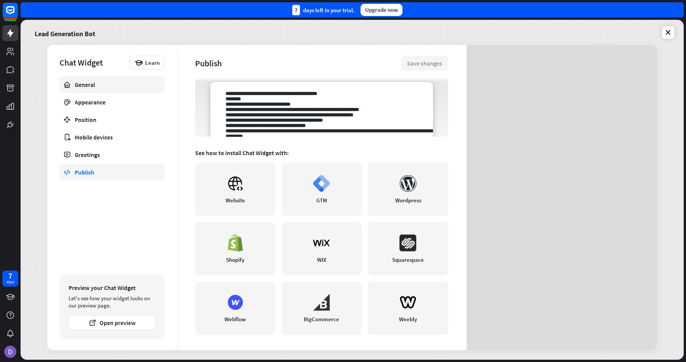
click at [98, 86] on div "General" at bounding box center [112, 85] width 75 height 8
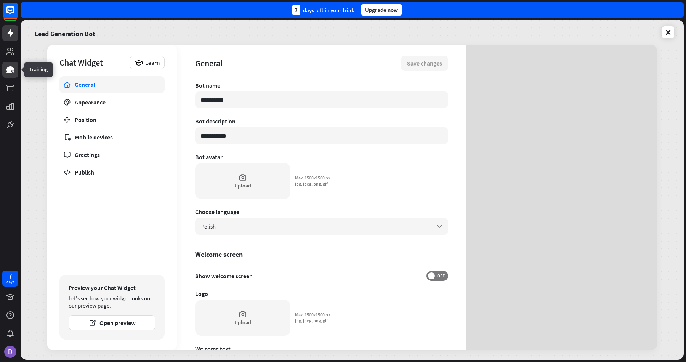
click at [12, 72] on icon at bounding box center [10, 69] width 9 height 9
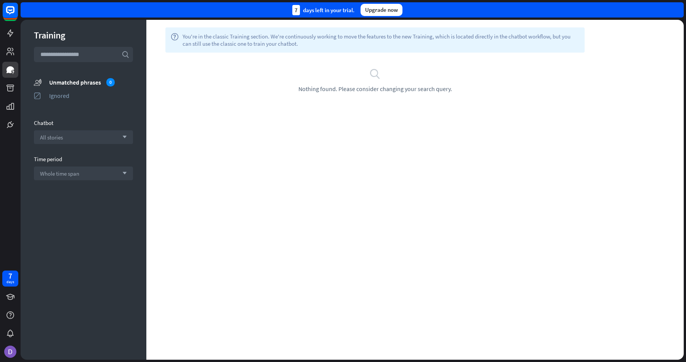
click at [72, 53] on input "text" at bounding box center [83, 54] width 99 height 15
click at [14, 104] on icon at bounding box center [10, 106] width 9 height 9
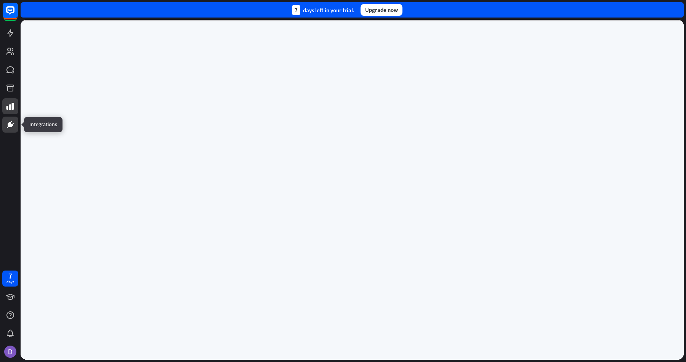
click at [15, 130] on link at bounding box center [10, 125] width 16 height 16
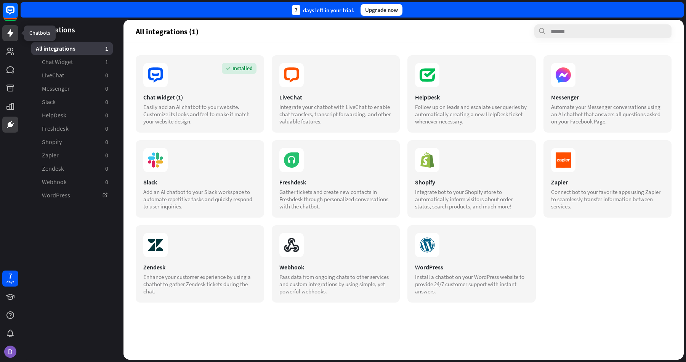
click at [10, 31] on icon at bounding box center [10, 33] width 6 height 8
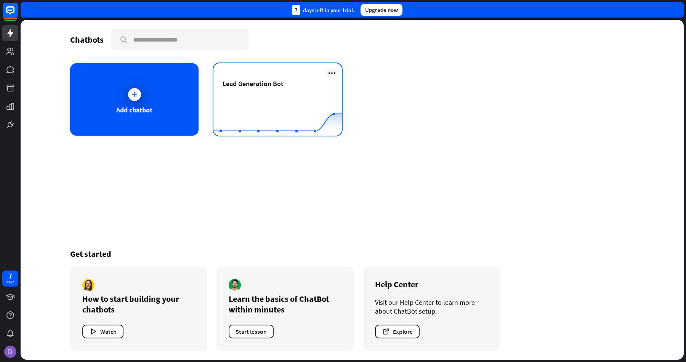
click at [330, 72] on icon at bounding box center [331, 73] width 9 height 9
click at [272, 100] on rect at bounding box center [277, 117] width 128 height 48
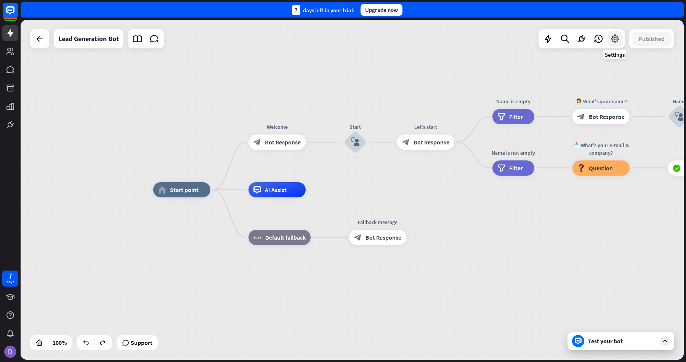
click at [615, 42] on icon at bounding box center [615, 39] width 10 height 10
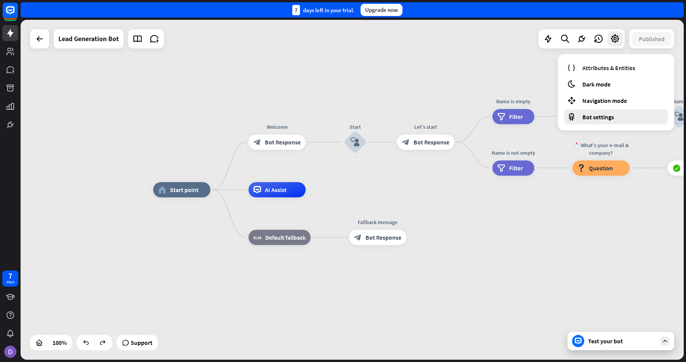
click at [619, 116] on div "Bot settings" at bounding box center [616, 116] width 104 height 15
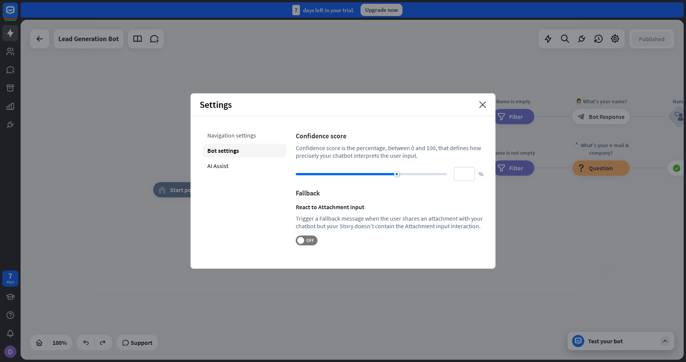
click at [242, 135] on div "Navigation settings" at bounding box center [245, 135] width 84 height 14
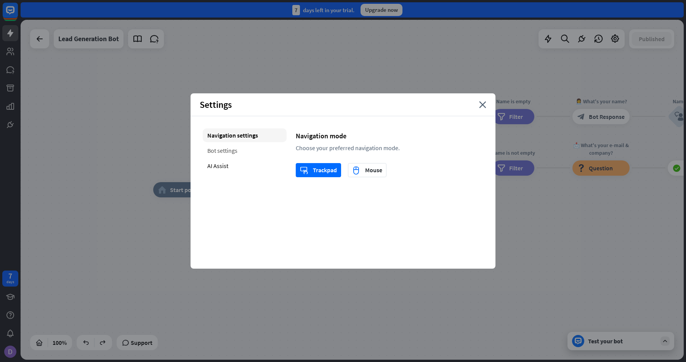
click at [233, 155] on div "Bot settings" at bounding box center [245, 151] width 84 height 14
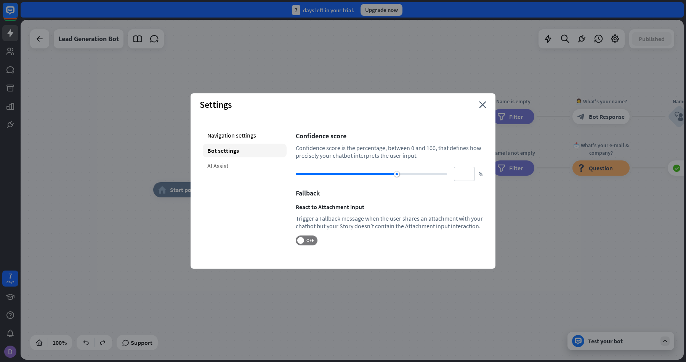
click at [231, 167] on div "AI Assist" at bounding box center [245, 166] width 84 height 14
type input "**"
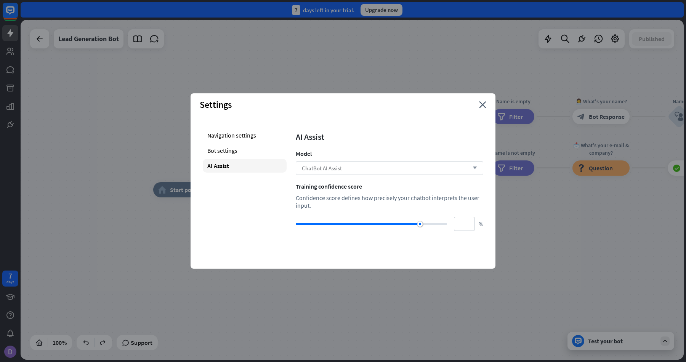
click at [385, 167] on div "ChatBot AI Assist arrow_down" at bounding box center [390, 168] width 188 height 14
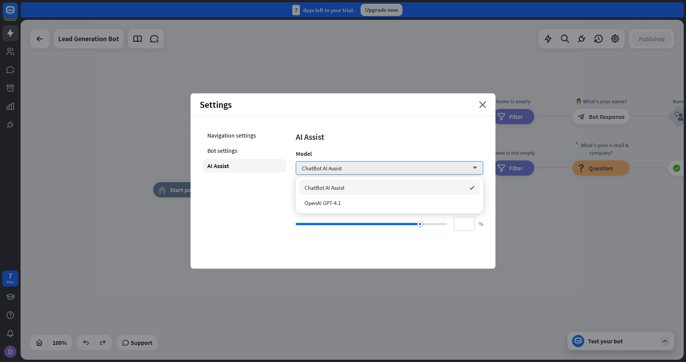
click at [389, 147] on div "AI Assist Model ChatBot AI Assist arrow_down Training confidence score Confiden…" at bounding box center [390, 179] width 188 height 103
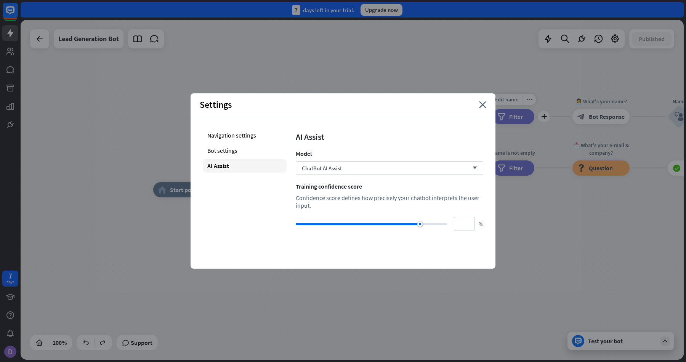
click at [497, 110] on div "filter Filter" at bounding box center [514, 116] width 42 height 15
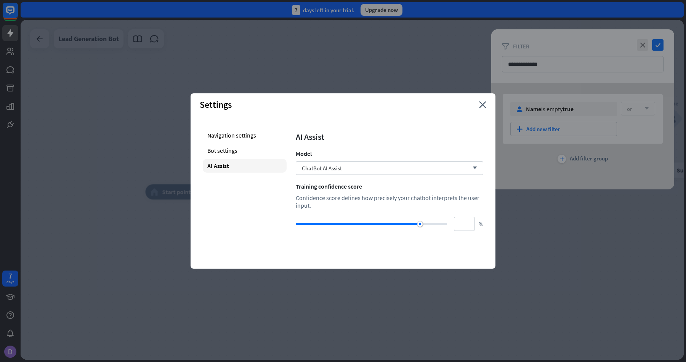
click at [486, 108] on div "Settings close" at bounding box center [343, 104] width 305 height 23
click at [476, 103] on div "Settings close" at bounding box center [343, 104] width 305 height 23
click at [482, 103] on icon "close" at bounding box center [482, 104] width 7 height 7
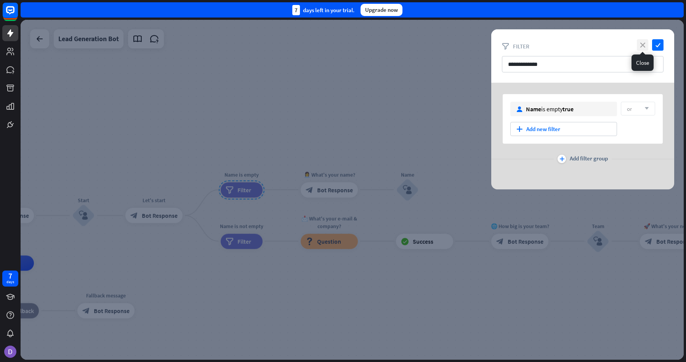
click at [640, 44] on icon "close" at bounding box center [642, 44] width 11 height 11
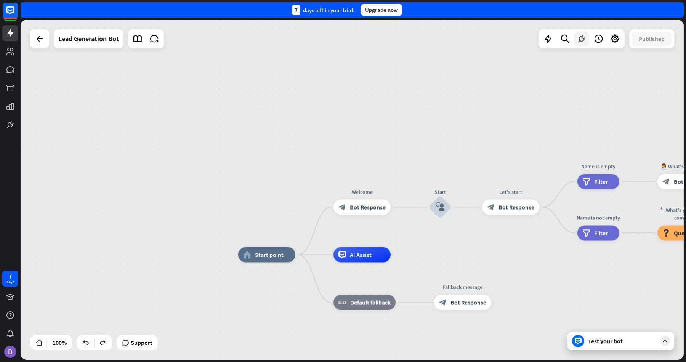
click at [583, 42] on icon at bounding box center [582, 39] width 10 height 10
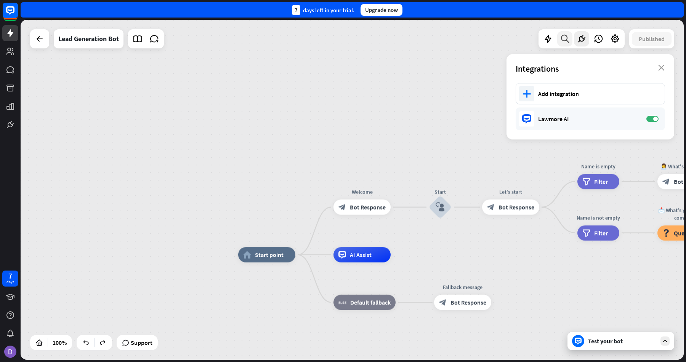
click at [564, 40] on icon at bounding box center [565, 39] width 10 height 10
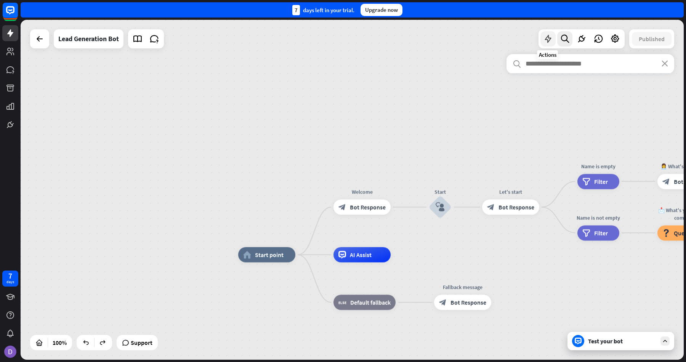
click at [545, 38] on icon at bounding box center [548, 39] width 10 height 10
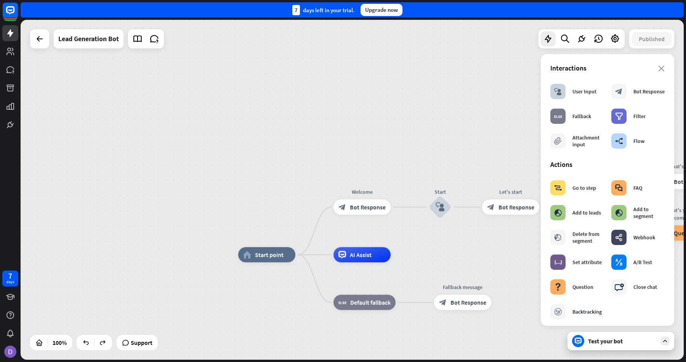
click at [464, 114] on div "home_2 Start point Welcome block_bot_response Bot Response Start block_user_inp…" at bounding box center [352, 190] width 663 height 340
click at [454, 137] on div "home_2 Start point Welcome block_bot_response Bot Response Start block_user_inp…" at bounding box center [352, 190] width 663 height 340
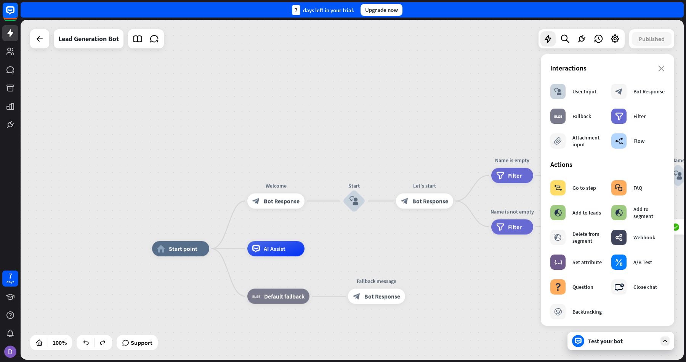
drag, startPoint x: 453, startPoint y: 128, endPoint x: 333, endPoint y: 114, distance: 120.5
click at [333, 114] on div "home_2 Start point Welcome block_bot_response Bot Response Start block_user_inp…" at bounding box center [352, 190] width 663 height 340
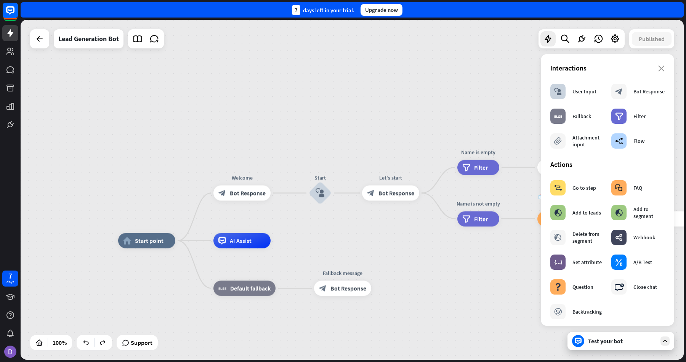
click at [401, 120] on div "home_2 Start point Welcome block_bot_response Bot Response Start block_user_inp…" at bounding box center [352, 190] width 663 height 340
click at [657, 65] on div "Interactions" at bounding box center [608, 68] width 114 height 9
click at [661, 66] on icon "close" at bounding box center [661, 69] width 6 height 6
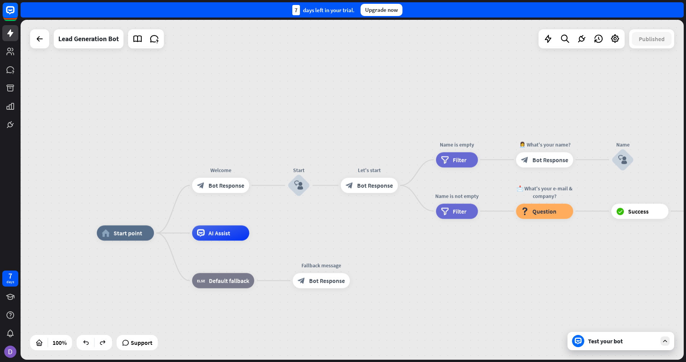
drag, startPoint x: 432, startPoint y: 90, endPoint x: 403, endPoint y: 80, distance: 31.6
click at [402, 80] on div "home_2 Start point Welcome block_bot_response Bot Response Start block_user_inp…" at bounding box center [352, 190] width 663 height 340
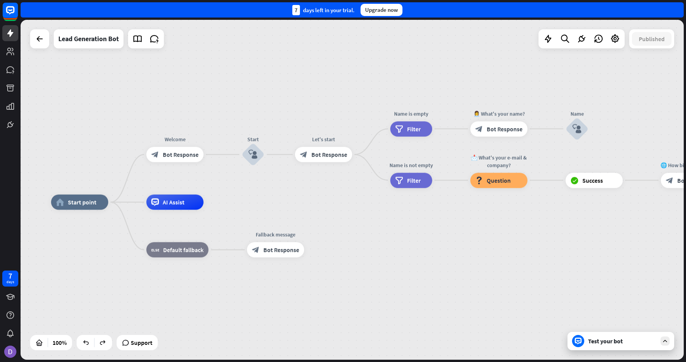
drag, startPoint x: 400, startPoint y: 85, endPoint x: 363, endPoint y: 58, distance: 45.7
click at [363, 58] on div "home_2 Start point Welcome block_bot_response Bot Response Start block_user_inp…" at bounding box center [352, 190] width 663 height 340
click at [250, 149] on div "block_user_input" at bounding box center [253, 154] width 23 height 23
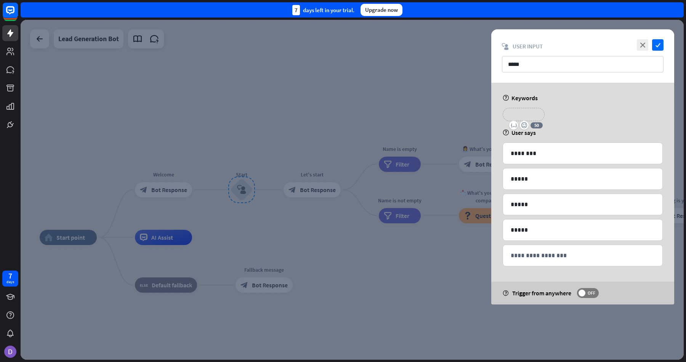
click at [528, 117] on p "**********" at bounding box center [524, 115] width 30 height 10
click at [586, 116] on div "**********" at bounding box center [583, 117] width 165 height 19
click at [586, 294] on span "OFF" at bounding box center [592, 293] width 12 height 6
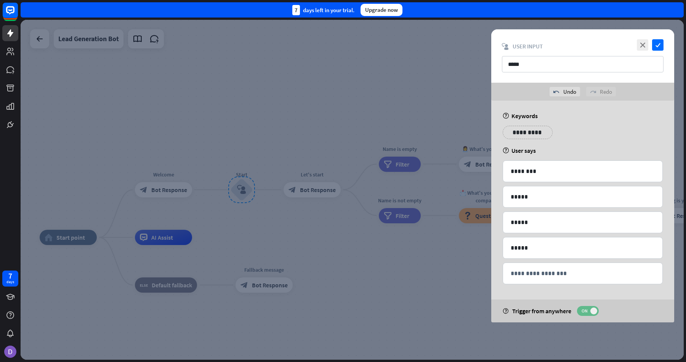
click at [588, 311] on span "ON" at bounding box center [585, 311] width 12 height 6
click at [518, 64] on input "*****" at bounding box center [583, 64] width 162 height 16
drag, startPoint x: 425, startPoint y: 132, endPoint x: 425, endPoint y: 45, distance: 86.5
click at [425, 45] on div at bounding box center [352, 190] width 663 height 340
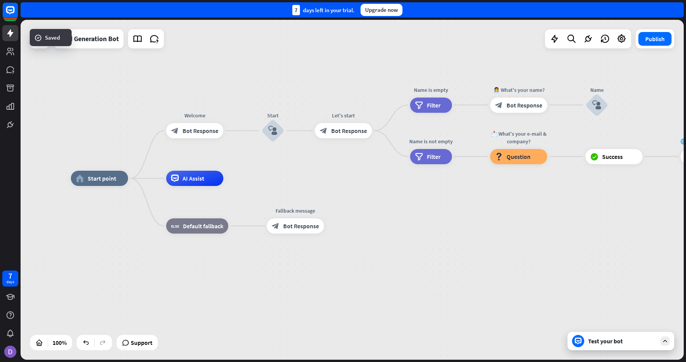
drag, startPoint x: 325, startPoint y: 98, endPoint x: 374, endPoint y: 14, distance: 96.5
click at [374, 14] on div "close Product Help First steps Get started with ChatBot Help Center Follow step…" at bounding box center [354, 181] width 666 height 362
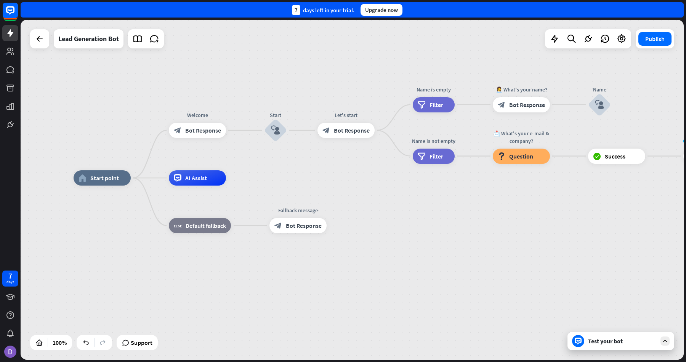
drag, startPoint x: 297, startPoint y: 45, endPoint x: 253, endPoint y: 69, distance: 49.7
click at [253, 69] on div "home_2 Start point Welcome block_bot_response Bot Response Start block_user_inp…" at bounding box center [352, 190] width 663 height 340
click at [276, 124] on div "block_user_input" at bounding box center [275, 130] width 23 height 23
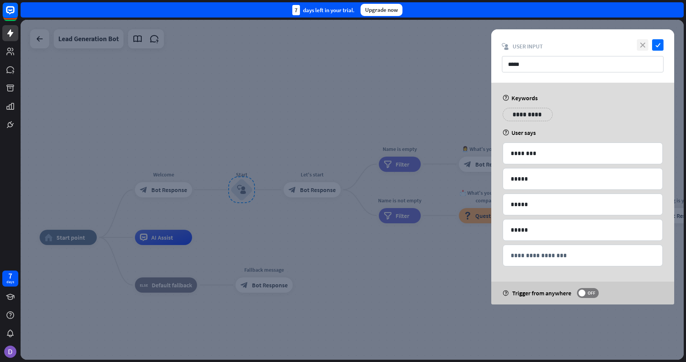
click at [640, 44] on icon "close" at bounding box center [642, 44] width 11 height 11
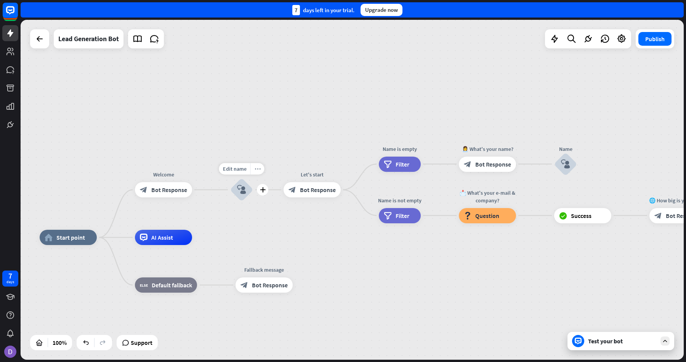
click at [256, 171] on icon "more_horiz" at bounding box center [258, 169] width 6 height 6
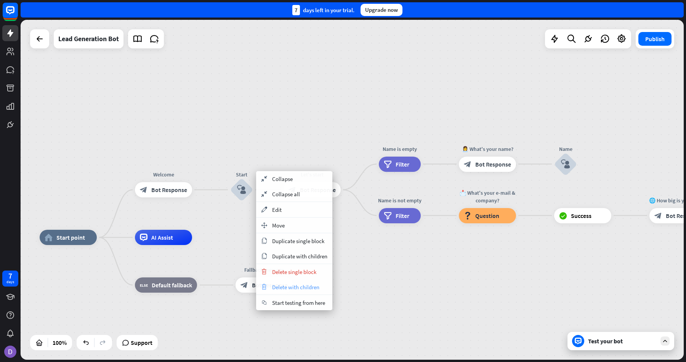
click at [280, 287] on span "Delete with children" at bounding box center [295, 287] width 47 height 7
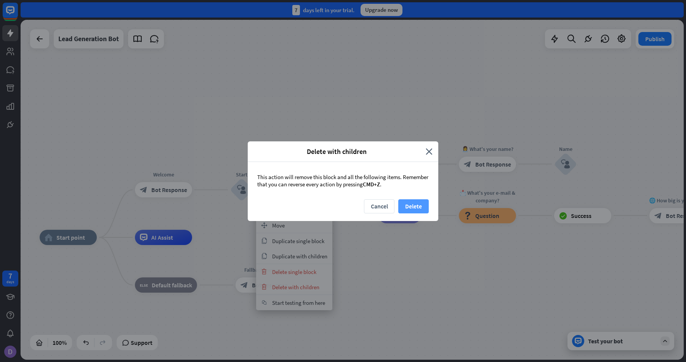
click at [422, 201] on button "Delete" at bounding box center [413, 206] width 30 height 14
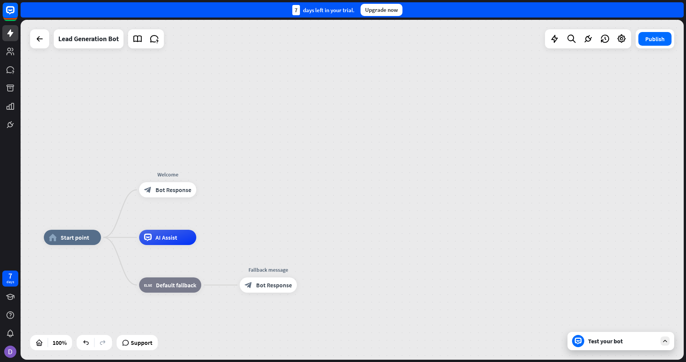
drag, startPoint x: 264, startPoint y: 157, endPoint x: 348, endPoint y: 154, distance: 83.5
click at [348, 154] on div "home_2 Start point Welcome block_bot_response Bot Response AI Assist block_fall…" at bounding box center [352, 190] width 663 height 340
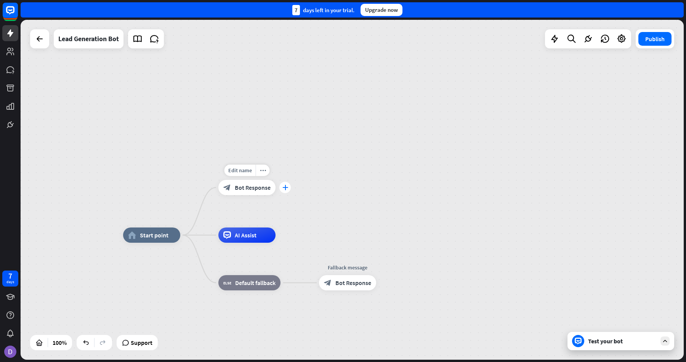
click at [287, 189] on icon "plus" at bounding box center [286, 187] width 6 height 5
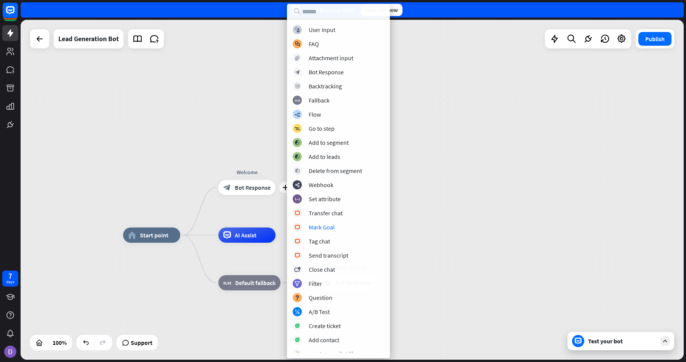
drag, startPoint x: 350, startPoint y: 31, endPoint x: 416, endPoint y: 177, distance: 160.4
click at [416, 178] on div "home_2 Start point plus Welcome block_bot_response Bot Response AI Assist block…" at bounding box center [352, 190] width 663 height 340
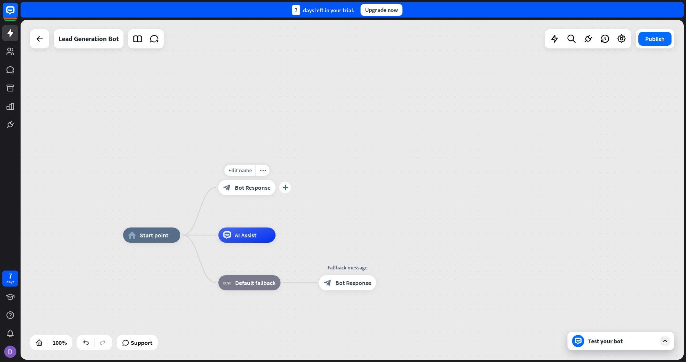
click at [288, 188] on div "plus" at bounding box center [284, 187] width 11 height 11
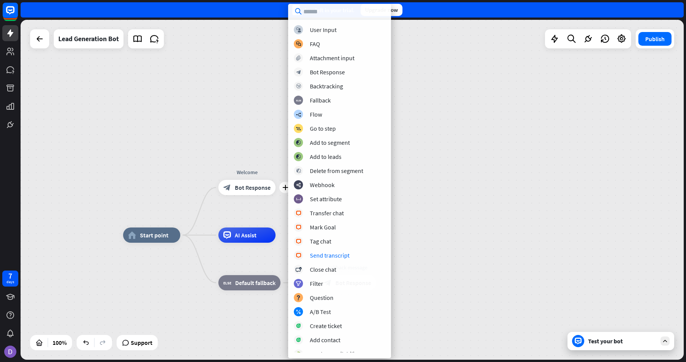
scroll to position [91, 0]
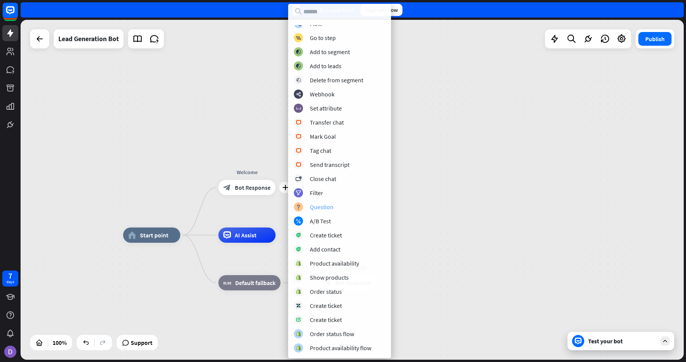
click at [334, 209] on div "block_question Question" at bounding box center [339, 206] width 91 height 9
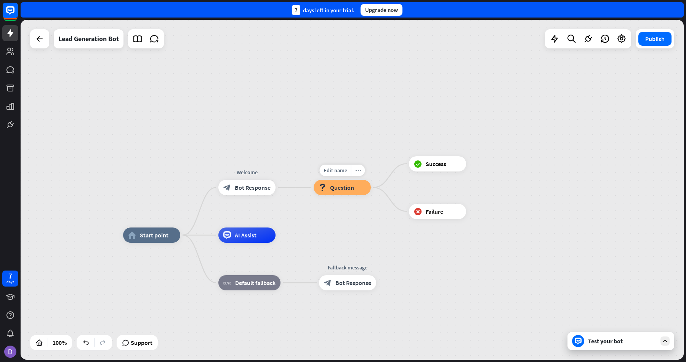
click at [355, 168] on icon "more_horiz" at bounding box center [358, 171] width 6 height 6
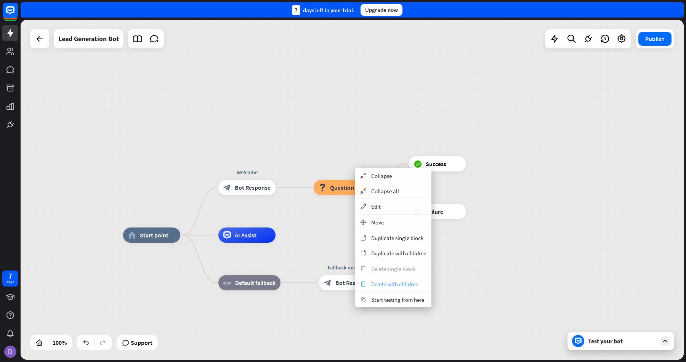
click at [375, 281] on span "Delete with children" at bounding box center [394, 284] width 47 height 7
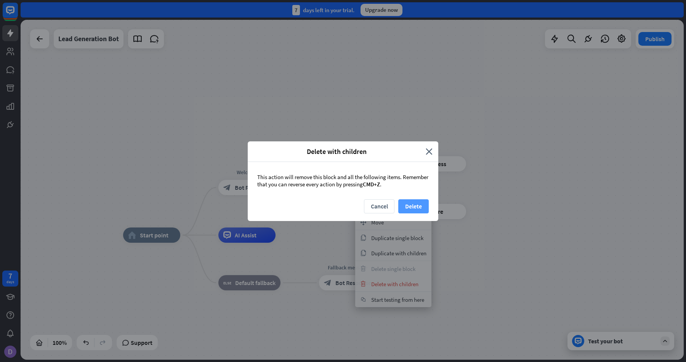
click at [417, 199] on button "Delete" at bounding box center [413, 206] width 30 height 14
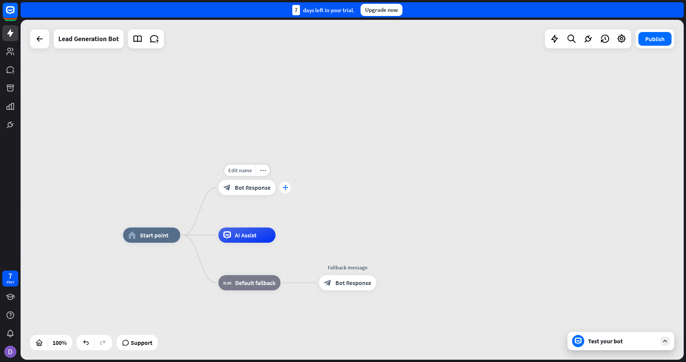
click at [284, 189] on icon "plus" at bounding box center [286, 187] width 6 height 5
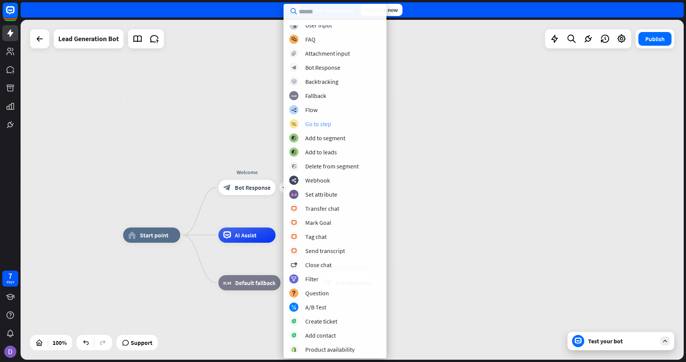
scroll to position [0, 0]
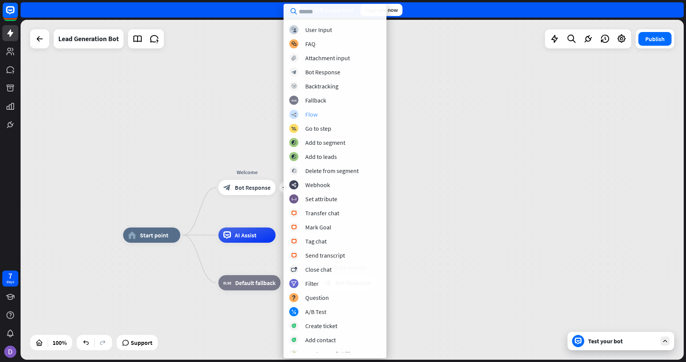
click at [328, 117] on div "builder_tree Flow" at bounding box center [334, 114] width 91 height 9
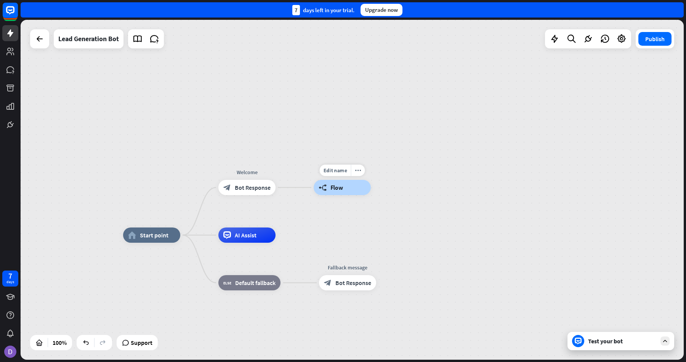
click at [340, 186] on span "Flow" at bounding box center [337, 188] width 13 height 8
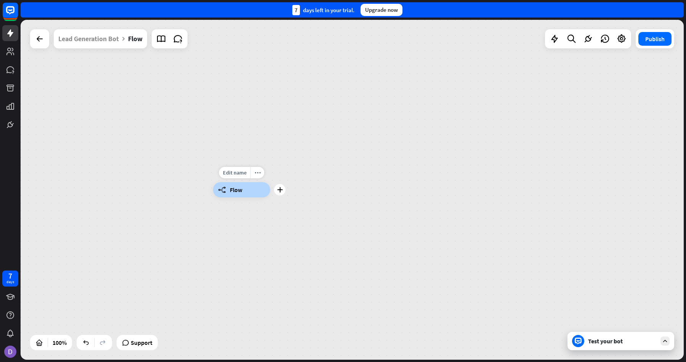
click at [262, 195] on div "builder_tree Flow" at bounding box center [241, 189] width 57 height 15
click at [40, 36] on icon at bounding box center [39, 38] width 9 height 9
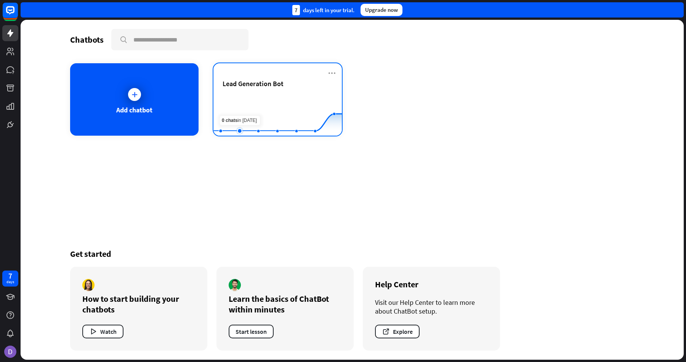
click at [242, 104] on rect at bounding box center [277, 117] width 128 height 48
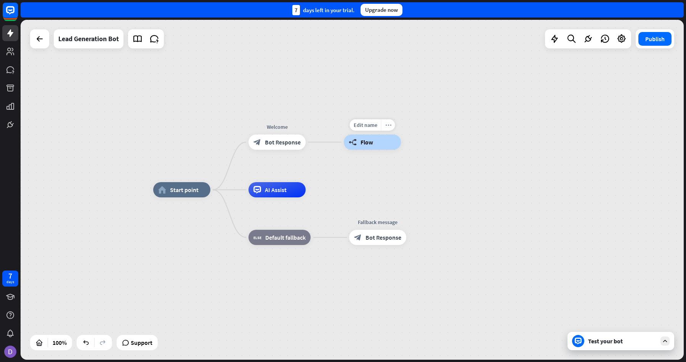
click at [388, 127] on icon "more_horiz" at bounding box center [388, 125] width 6 height 6
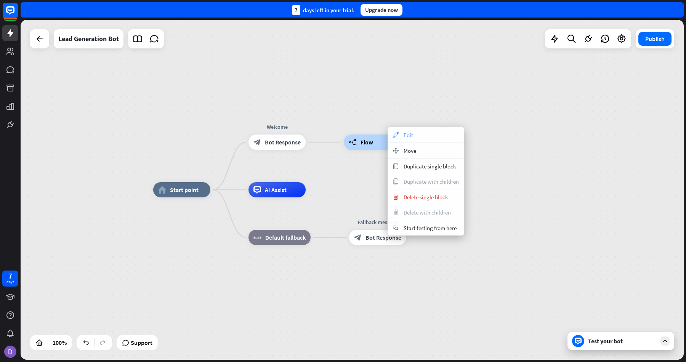
click at [417, 136] on div "appearance Edit" at bounding box center [426, 134] width 76 height 15
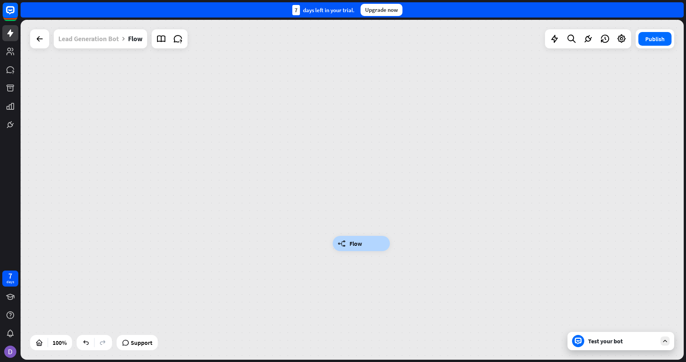
click at [100, 38] on div "Lead Generation Bot" at bounding box center [88, 38] width 61 height 19
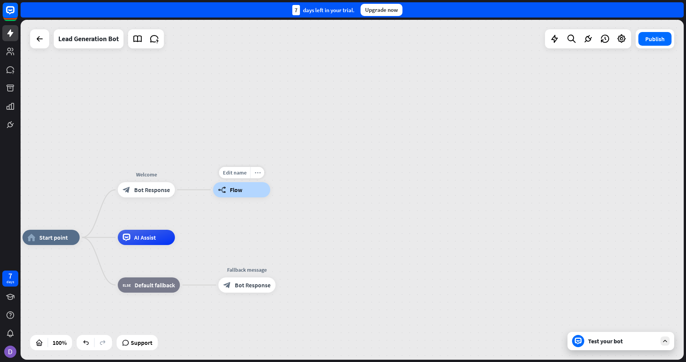
click at [255, 175] on icon "more_horiz" at bounding box center [258, 173] width 6 height 6
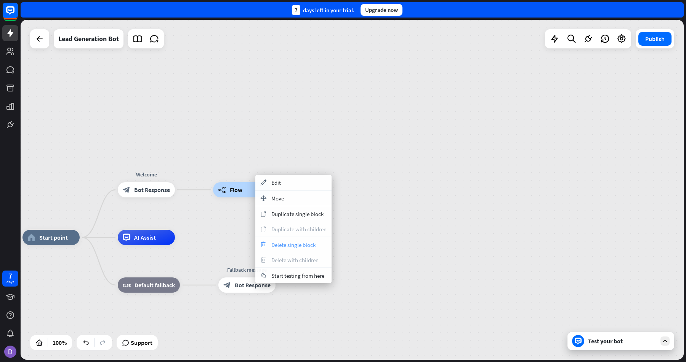
click at [290, 247] on span "Delete single block" at bounding box center [293, 244] width 44 height 7
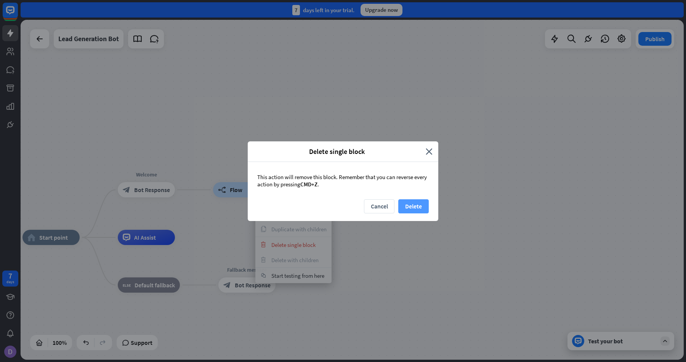
click at [426, 207] on button "Delete" at bounding box center [413, 206] width 30 height 14
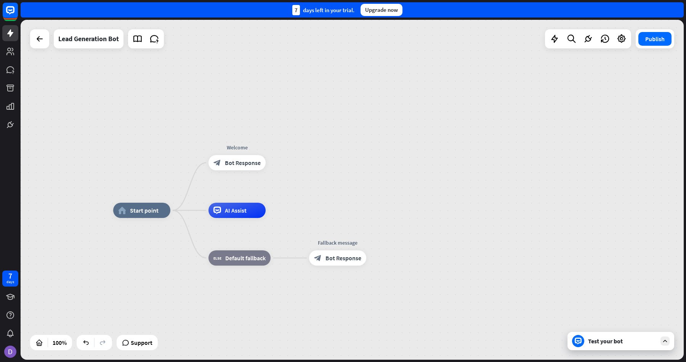
drag, startPoint x: 310, startPoint y: 184, endPoint x: 407, endPoint y: 156, distance: 100.8
click at [407, 156] on div "home_2 Start point Welcome block_bot_response Bot Response AI Assist block_fall…" at bounding box center [352, 190] width 663 height 340
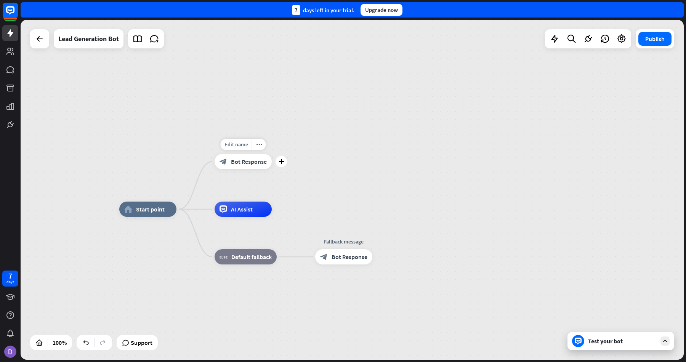
click at [272, 165] on div "Edit name more_horiz plus block_bot_response Bot Response" at bounding box center [243, 161] width 57 height 15
click at [281, 163] on icon "plus" at bounding box center [282, 161] width 6 height 5
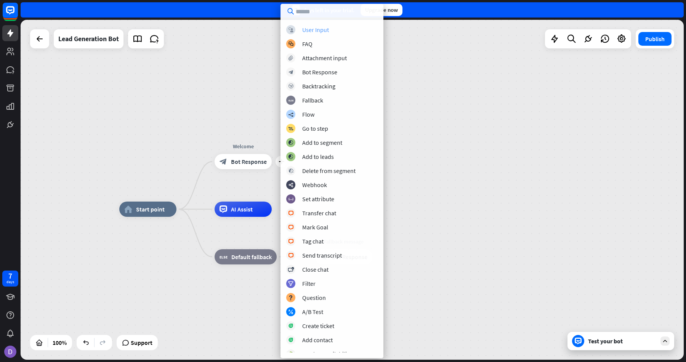
click at [323, 26] on div "User Input" at bounding box center [315, 30] width 27 height 8
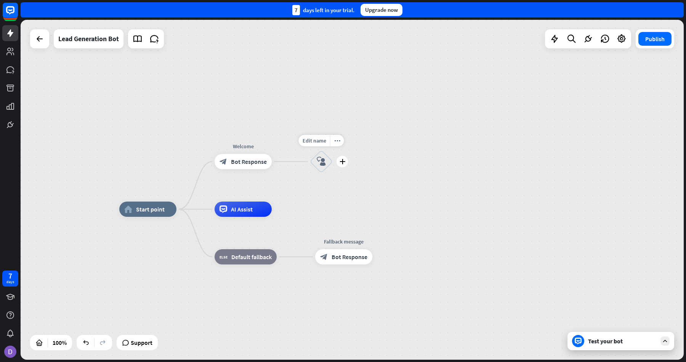
click at [323, 164] on icon "block_user_input" at bounding box center [321, 161] width 9 height 9
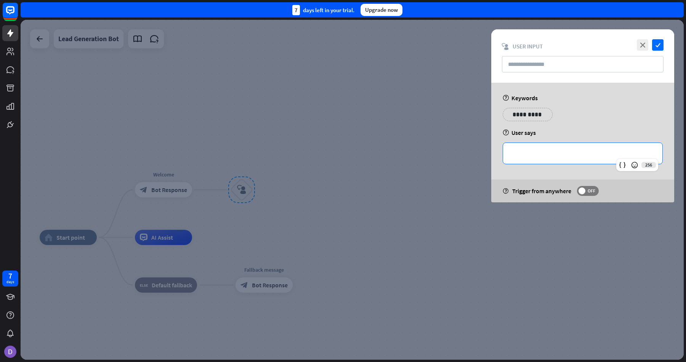
click at [542, 154] on p "**********" at bounding box center [583, 154] width 144 height 10
click at [588, 191] on span "OFF" at bounding box center [592, 191] width 12 height 6
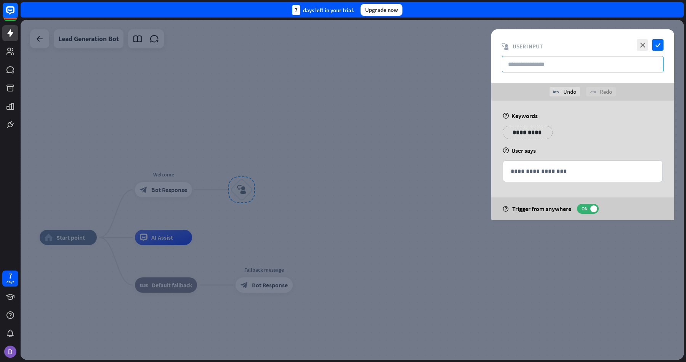
click at [540, 68] on input "text" at bounding box center [583, 64] width 162 height 16
type input "*********"
click at [566, 121] on div "**********" at bounding box center [582, 161] width 183 height 120
click at [509, 151] on div "help User says" at bounding box center [583, 151] width 160 height 8
click at [336, 172] on div at bounding box center [352, 190] width 663 height 340
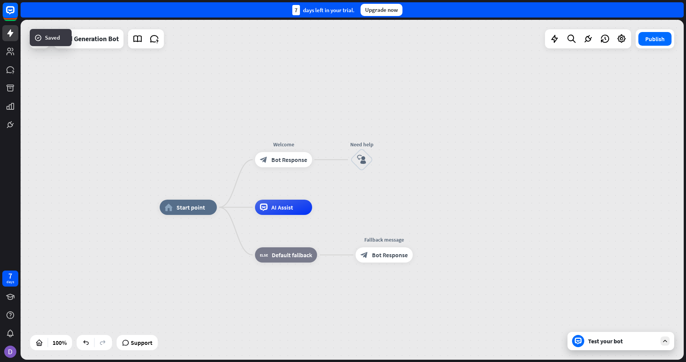
drag, startPoint x: 485, startPoint y: 141, endPoint x: 611, endPoint y: 108, distance: 129.8
click at [606, 109] on div "home_2 Start point Welcome block_bot_response Bot Response Need help block_user…" at bounding box center [352, 190] width 663 height 340
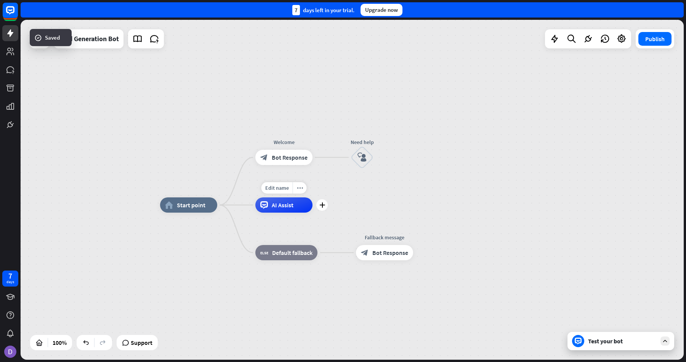
click at [281, 200] on div "AI Assist" at bounding box center [283, 204] width 57 height 15
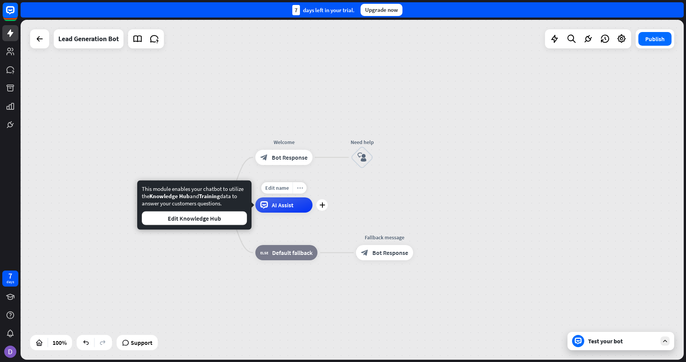
click at [299, 188] on icon "more_horiz" at bounding box center [300, 188] width 6 height 6
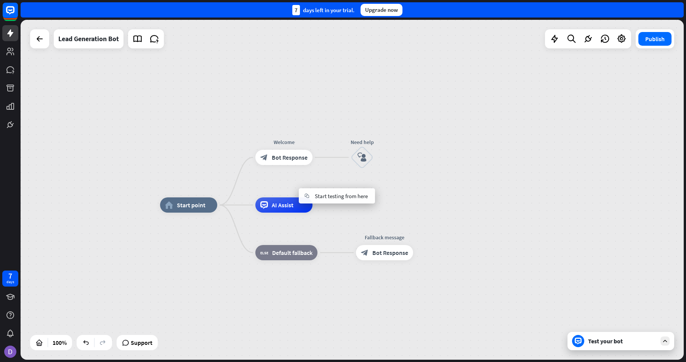
click at [430, 152] on div "home_2 Start point Welcome block_bot_response Bot Response Need help block_user…" at bounding box center [352, 190] width 663 height 340
click at [621, 45] on div at bounding box center [621, 38] width 15 height 15
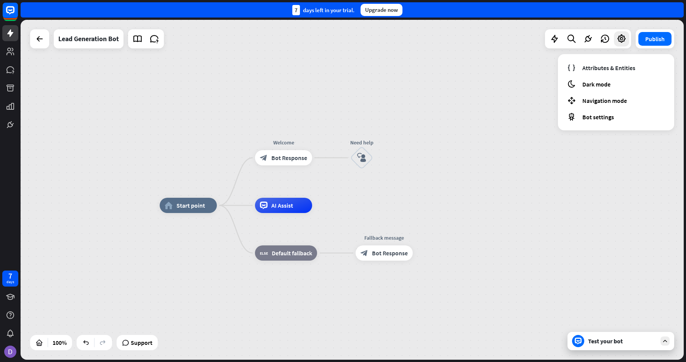
click at [490, 180] on div "home_2 Start point Welcome block_bot_response Bot Response Need help block_user…" at bounding box center [352, 190] width 663 height 340
click at [399, 253] on span "Bot Response" at bounding box center [390, 253] width 36 height 8
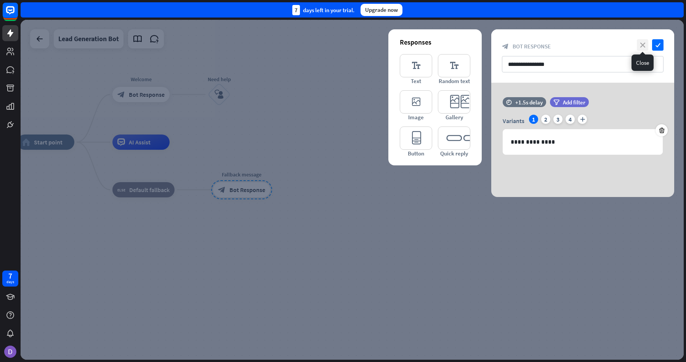
click at [640, 42] on icon "close" at bounding box center [642, 44] width 11 height 11
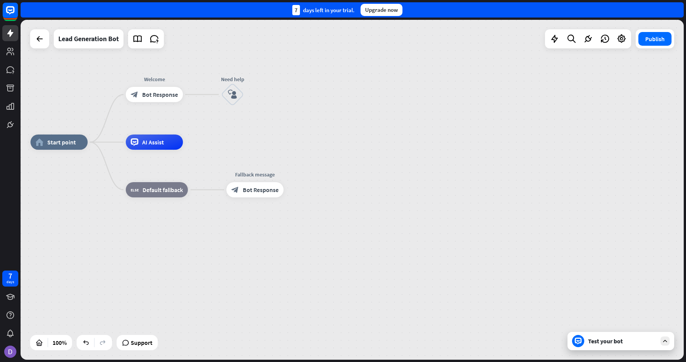
drag, startPoint x: 340, startPoint y: 142, endPoint x: 485, endPoint y: 142, distance: 145.6
click at [485, 142] on div "home_2 Start point Welcome block_bot_response Bot Response Need help block_user…" at bounding box center [361, 312] width 663 height 340
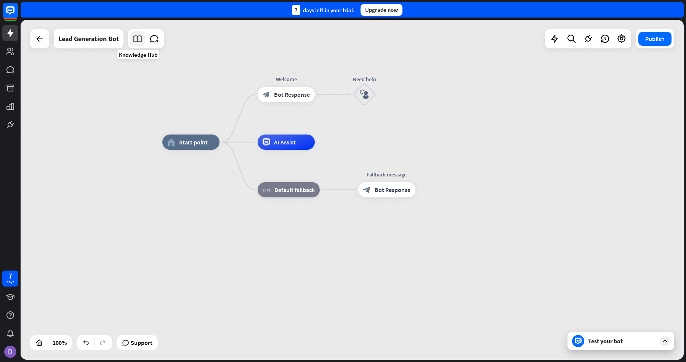
click at [140, 40] on icon at bounding box center [138, 39] width 10 height 10
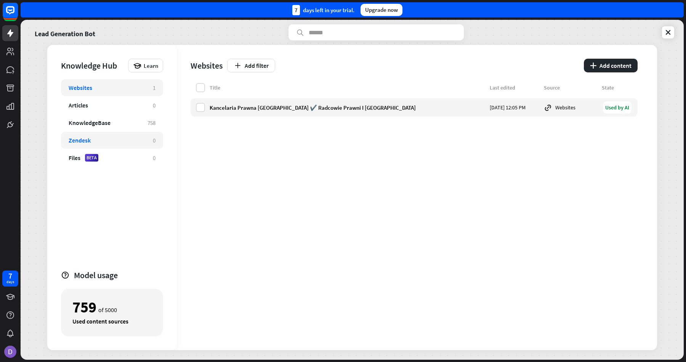
click at [106, 140] on div "Zendesk" at bounding box center [107, 140] width 77 height 8
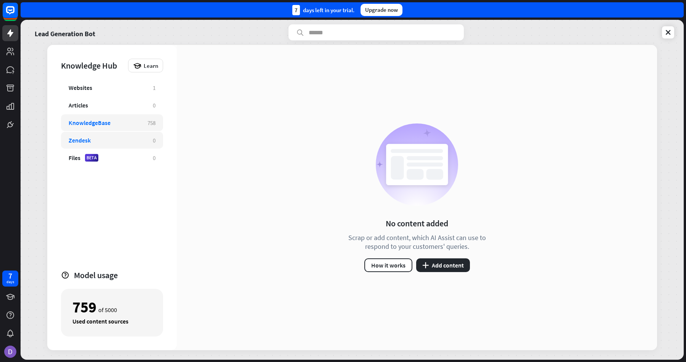
click at [108, 127] on div "KnowledgeBase 758" at bounding box center [112, 122] width 102 height 17
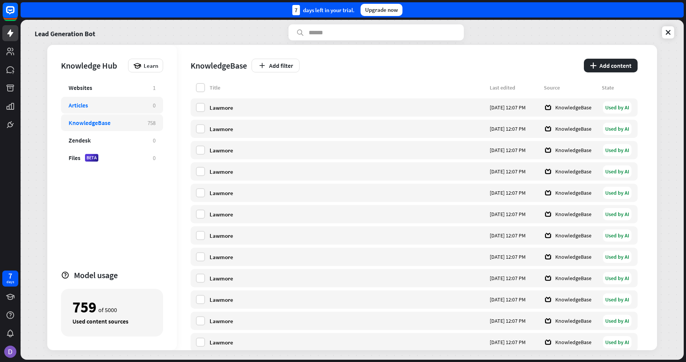
click at [112, 98] on div "Articles 0" at bounding box center [112, 105] width 102 height 17
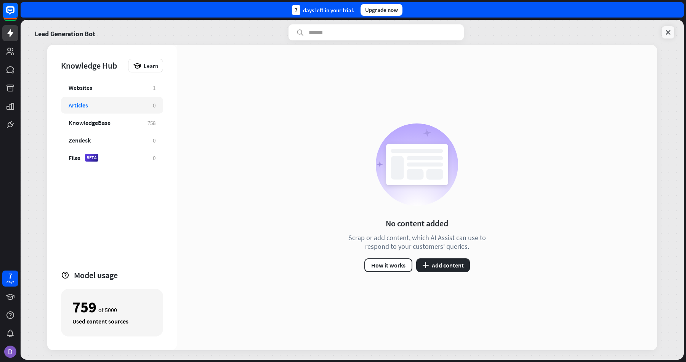
click at [669, 30] on icon at bounding box center [669, 33] width 8 height 8
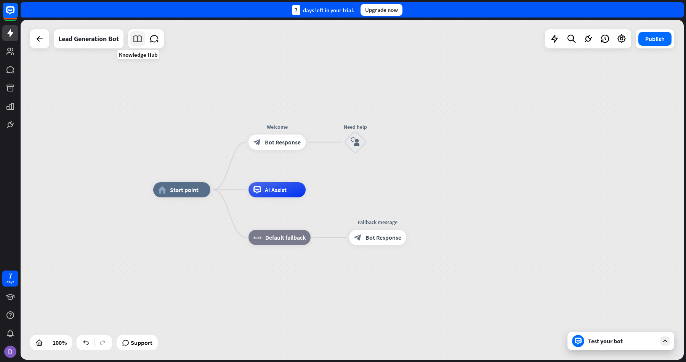
click at [143, 42] on icon at bounding box center [138, 39] width 10 height 10
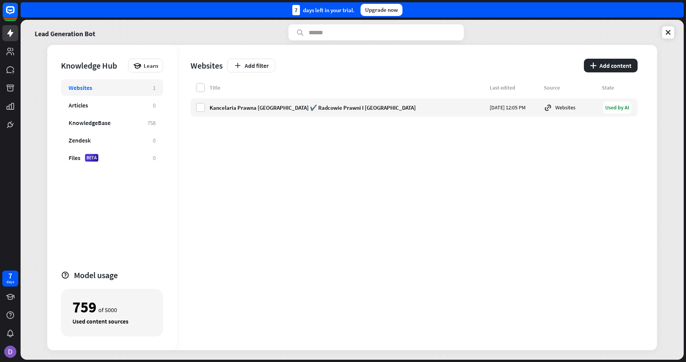
drag, startPoint x: 488, startPoint y: 80, endPoint x: 316, endPoint y: 84, distance: 172.0
click at [316, 84] on div "Websites Add filter plus Add content Title Last edited Source State Kancelaria …" at bounding box center [417, 197] width 480 height 305
click at [664, 31] on link at bounding box center [668, 32] width 12 height 12
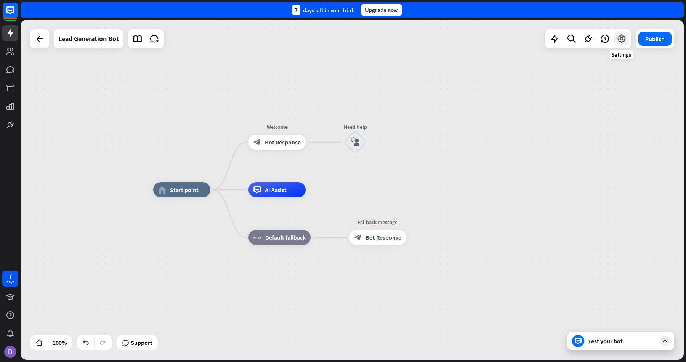
click at [621, 38] on icon at bounding box center [622, 39] width 10 height 10
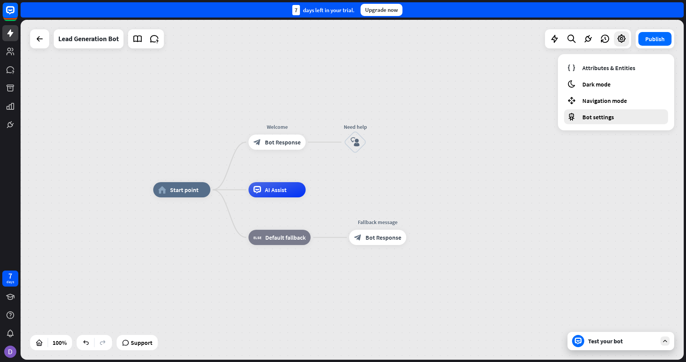
click at [598, 115] on span "Bot settings" at bounding box center [599, 117] width 32 height 8
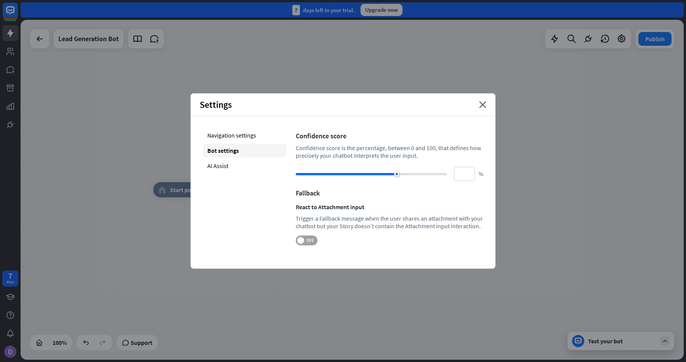
click at [309, 242] on span "OFF" at bounding box center [310, 241] width 12 height 6
click at [308, 241] on span "ON" at bounding box center [303, 241] width 12 height 6
click at [246, 162] on div "AI Assist" at bounding box center [245, 166] width 84 height 14
type input "**"
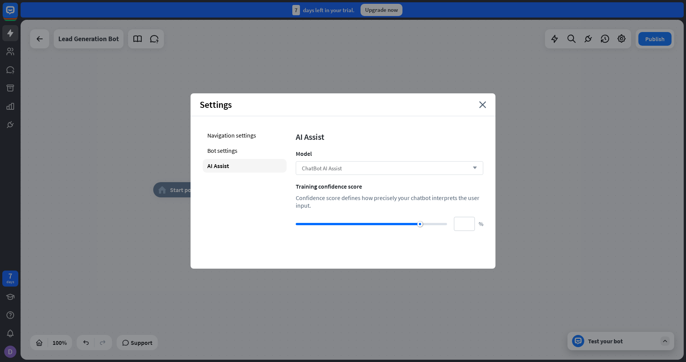
click at [376, 169] on div "ChatBot AI Assist arrow_down" at bounding box center [390, 168] width 188 height 14
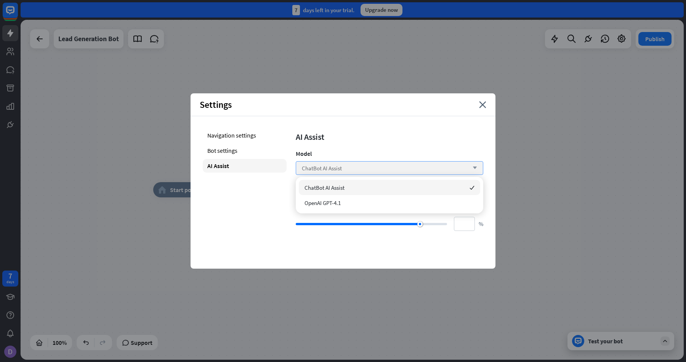
click at [376, 169] on div "ChatBot AI Assist arrow_down" at bounding box center [390, 168] width 188 height 14
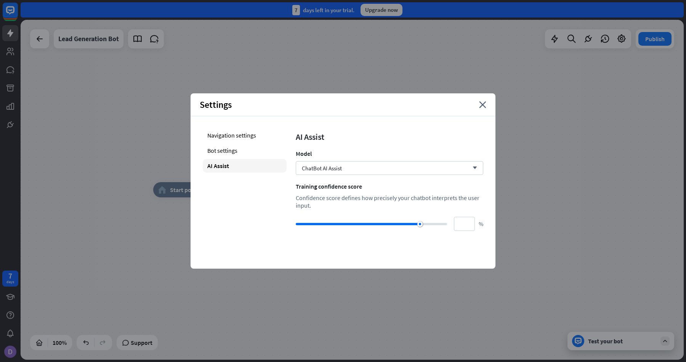
click at [375, 215] on div "AI Assist Model ChatBot AI Assist arrow_down Training confidence score Confiden…" at bounding box center [390, 179] width 188 height 103
click at [247, 141] on div "Navigation settings" at bounding box center [245, 135] width 84 height 14
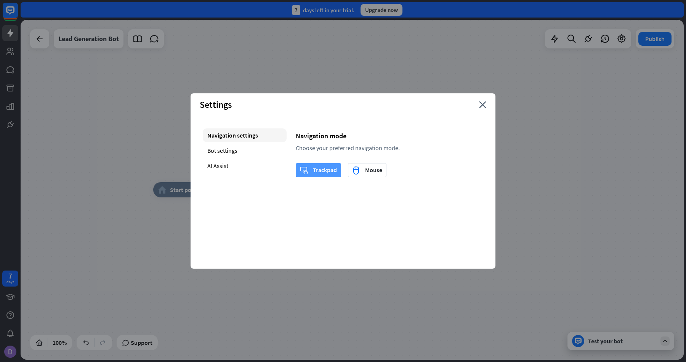
click at [311, 172] on div "trackpad Trackpad" at bounding box center [318, 170] width 37 height 13
click at [310, 93] on div "home_2 Start point Welcome block_bot_response Bot Response Need help block_user…" at bounding box center [352, 190] width 663 height 340
click at [31, 17] on div "7 days left in your trial. Upgrade now" at bounding box center [352, 9] width 663 height 15
click at [32, 29] on div "Lead Generation Bot" at bounding box center [97, 38] width 134 height 19
click at [485, 106] on icon "close" at bounding box center [482, 104] width 7 height 7
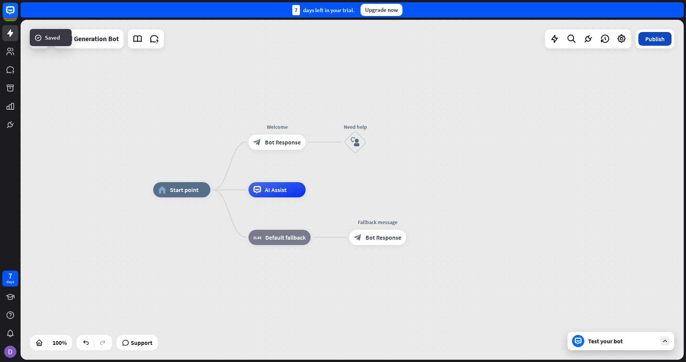
click at [659, 37] on button "Publish" at bounding box center [655, 39] width 33 height 14
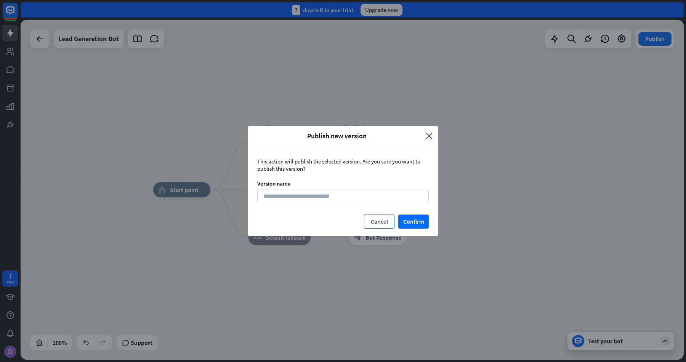
click at [377, 223] on button "Cancel" at bounding box center [379, 222] width 30 height 14
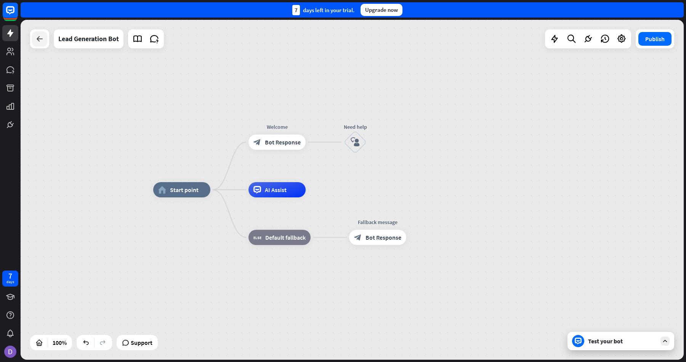
click at [41, 41] on icon at bounding box center [39, 38] width 9 height 9
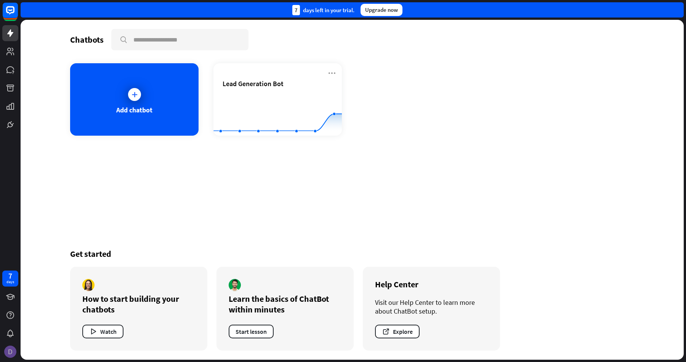
click at [8, 353] on img at bounding box center [10, 352] width 12 height 12
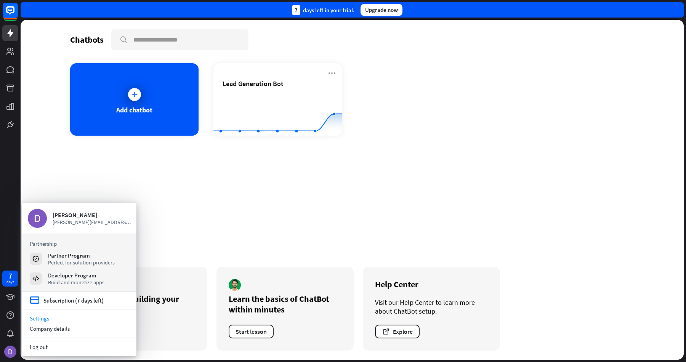
click at [75, 318] on link "Settings" at bounding box center [79, 318] width 114 height 10
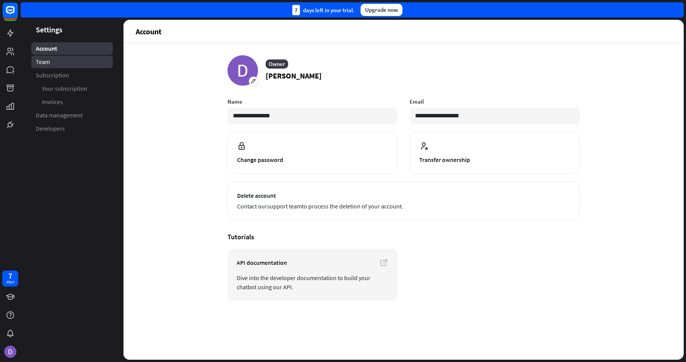
click at [66, 59] on link "Team" at bounding box center [72, 62] width 82 height 13
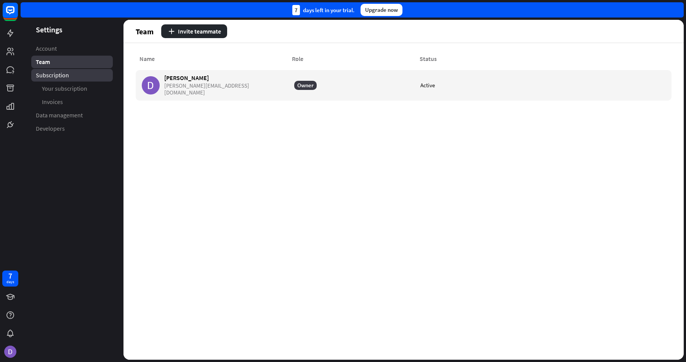
click at [72, 71] on link "Subscription" at bounding box center [72, 75] width 82 height 13
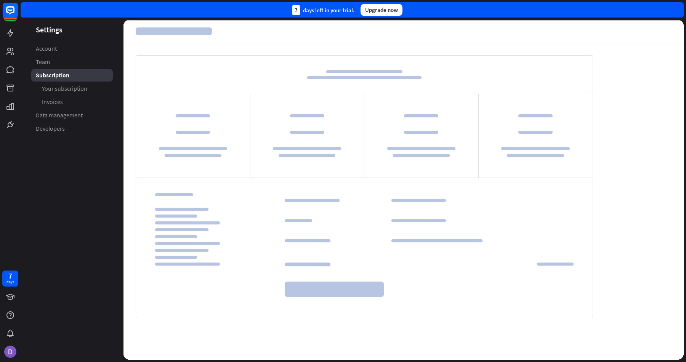
click at [84, 87] on span "Your subscription" at bounding box center [64, 89] width 45 height 8
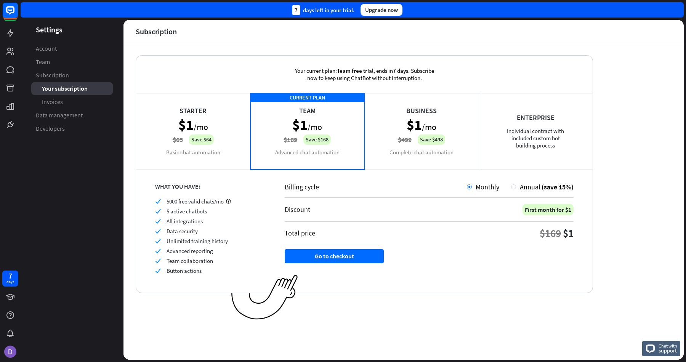
click at [424, 113] on div "Business $1 /mo $499 Save $498 Complete chat automation" at bounding box center [421, 131] width 114 height 76
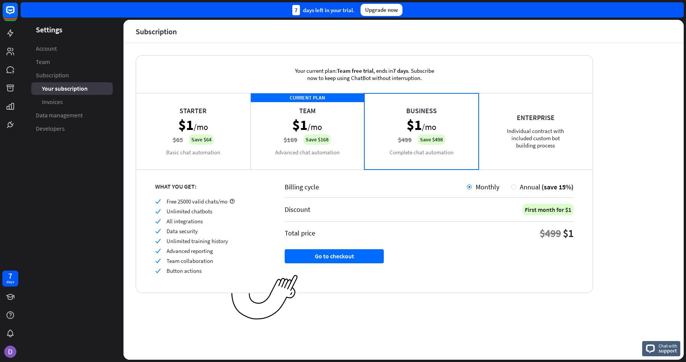
click at [311, 127] on div "CURRENT PLAN Team $1 /mo $169 Save $168 Advanced chat automation" at bounding box center [307, 131] width 114 height 76
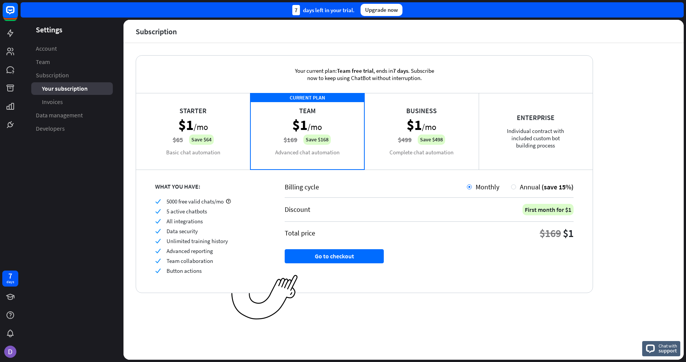
click at [389, 124] on div "Business $1 /mo $499 Save $498 Complete chat automation" at bounding box center [421, 131] width 114 height 76
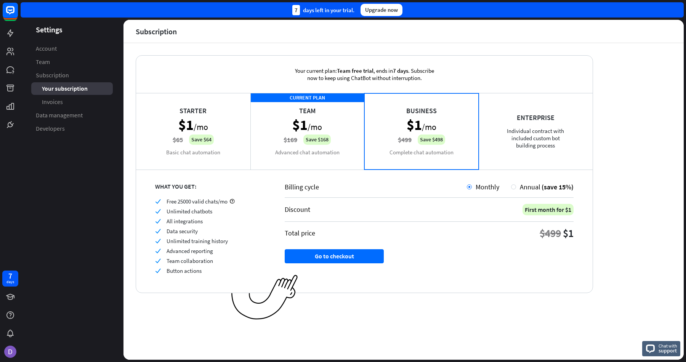
click at [511, 110] on div "Enterprise Individual contract with included custom bot building process" at bounding box center [536, 131] width 114 height 76
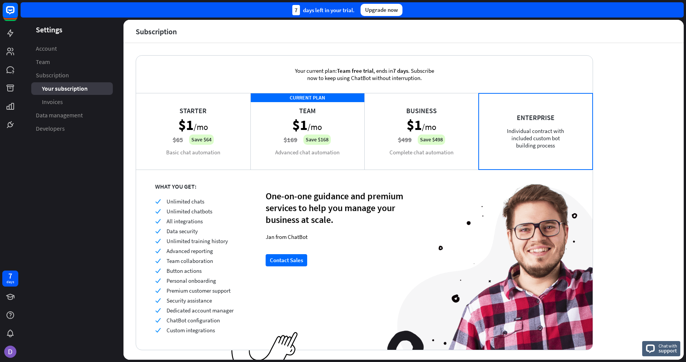
click at [449, 113] on div "Business $1 /mo $499 Save $498 Complete chat automation" at bounding box center [421, 131] width 114 height 76
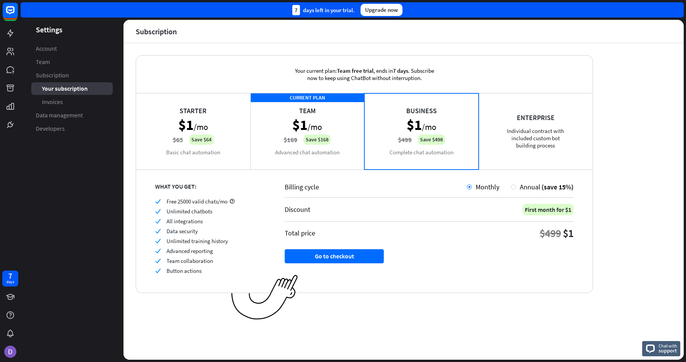
click at [503, 111] on div "Enterprise Individual contract with included custom bot building process" at bounding box center [536, 131] width 114 height 76
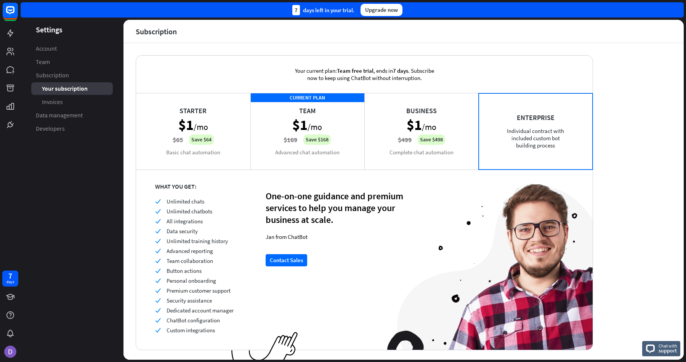
click at [421, 118] on div "Business $1 /mo $499 Save $498 Complete chat automation" at bounding box center [421, 131] width 114 height 76
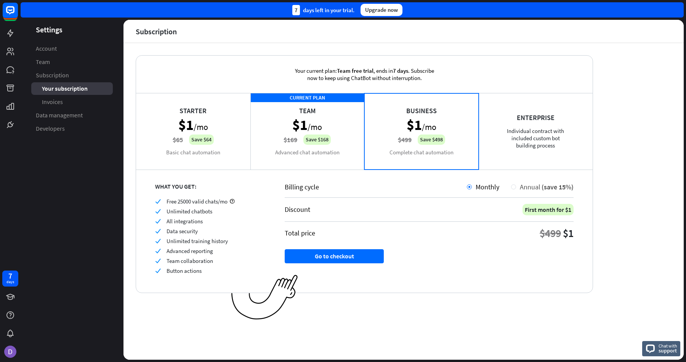
click at [515, 187] on div at bounding box center [513, 187] width 5 height 5
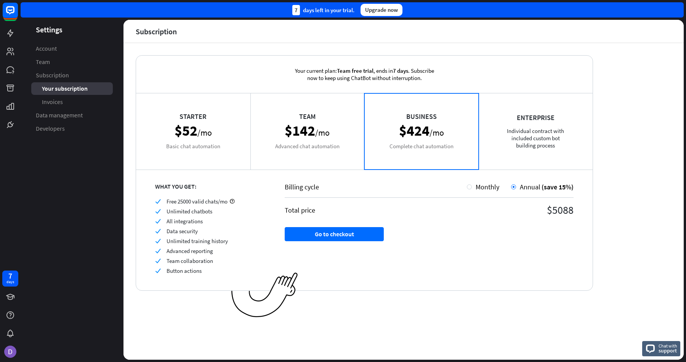
click at [333, 139] on div "Team $142 /mo Advanced chat automation" at bounding box center [307, 131] width 114 height 76
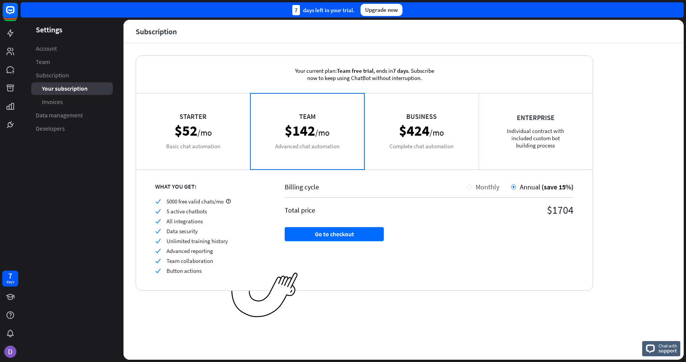
click at [467, 187] on div at bounding box center [469, 187] width 5 height 5
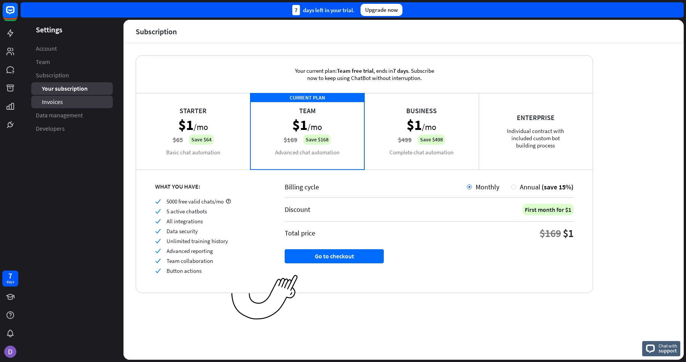
click at [59, 101] on span "Invoices" at bounding box center [52, 102] width 21 height 8
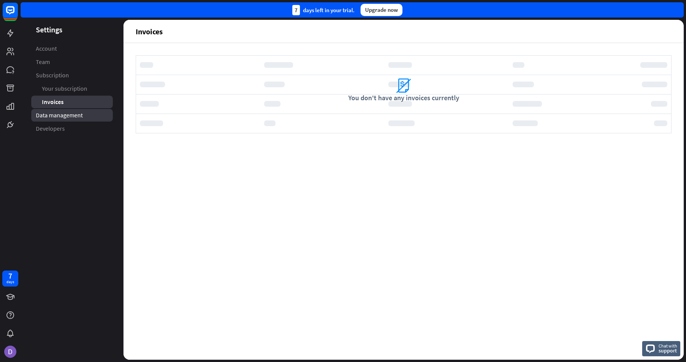
click at [69, 120] on link "Data management" at bounding box center [72, 115] width 82 height 13
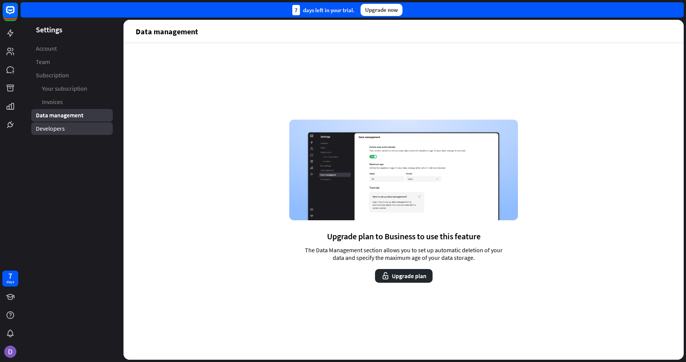
click at [60, 131] on span "Developers" at bounding box center [50, 129] width 29 height 8
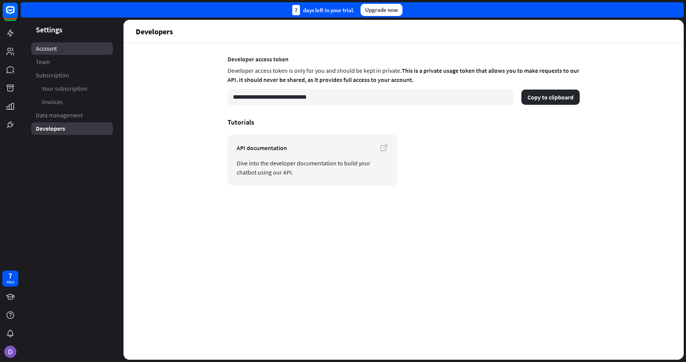
click at [71, 47] on link "Account" at bounding box center [72, 48] width 82 height 13
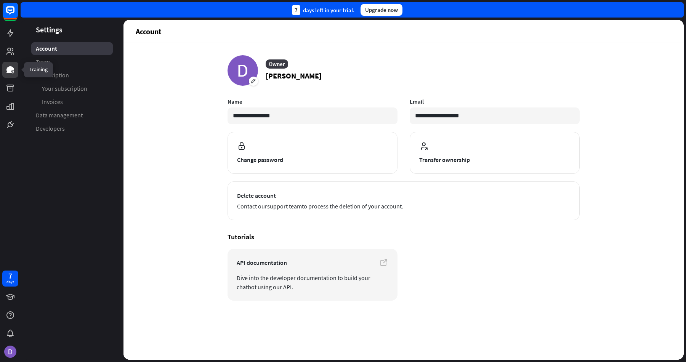
click at [11, 66] on icon at bounding box center [10, 69] width 9 height 9
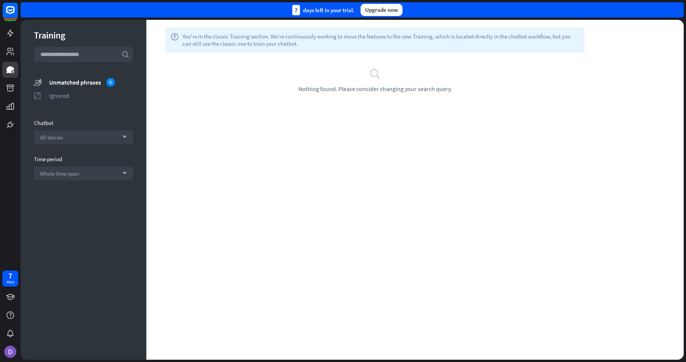
click at [97, 59] on input "text" at bounding box center [83, 54] width 99 height 15
click at [69, 141] on div "All stories arrow_down" at bounding box center [83, 137] width 99 height 14
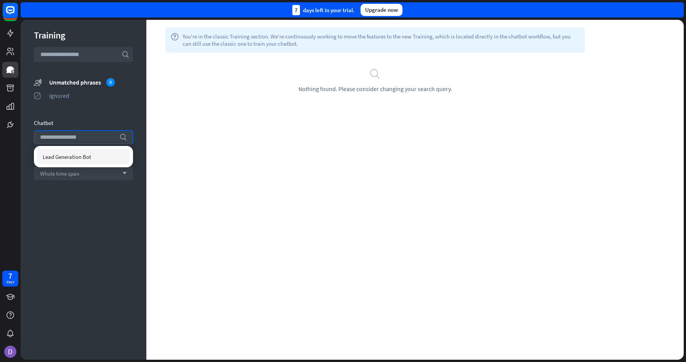
click at [73, 162] on div "Lead Generation Bot" at bounding box center [83, 156] width 93 height 15
click at [83, 157] on span "Lead Generation Bot" at bounding box center [67, 156] width 48 height 7
click at [92, 159] on div "Lead Generation Bot" at bounding box center [83, 156] width 93 height 15
click at [90, 197] on div "Training search unmatched_phrases Unmatched phrases 0 ignored Ignored Chatbot s…" at bounding box center [84, 190] width 126 height 340
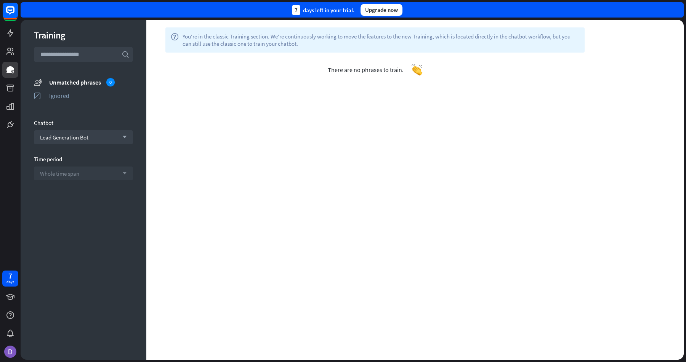
click at [91, 179] on div "Whole time span arrow_down" at bounding box center [83, 174] width 99 height 14
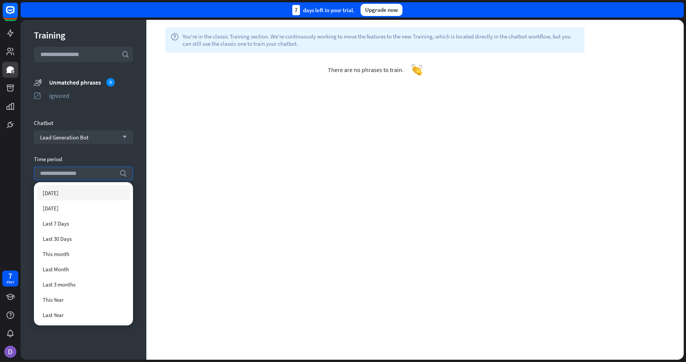
click at [178, 188] on div "help You're in the classic Training section. We're continuously working to move…" at bounding box center [415, 190] width 538 height 340
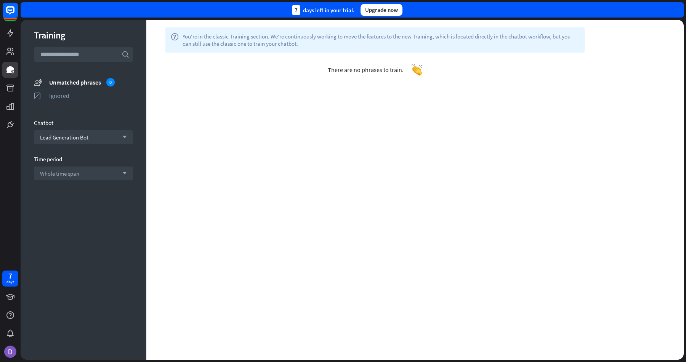
click at [214, 68] on div "There are no phrases to train." at bounding box center [374, 70] width 457 height 34
click at [10, 32] on icon at bounding box center [10, 33] width 6 height 8
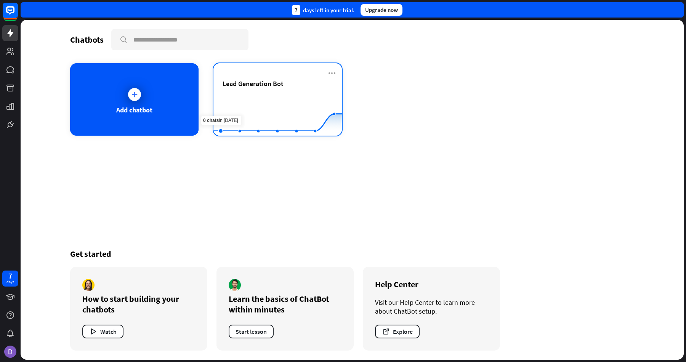
click at [255, 86] on span "Lead Generation Bot" at bounding box center [253, 83] width 61 height 9
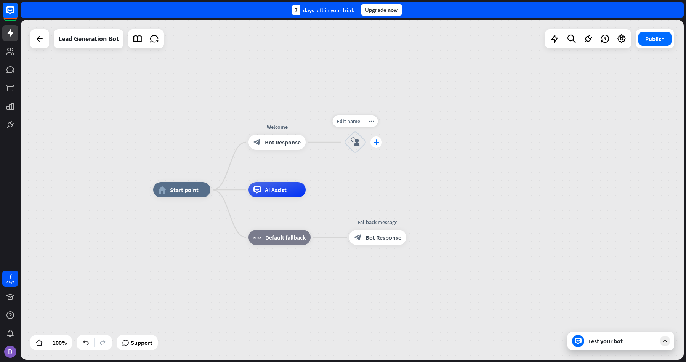
click at [379, 143] on icon "plus" at bounding box center [377, 142] width 6 height 5
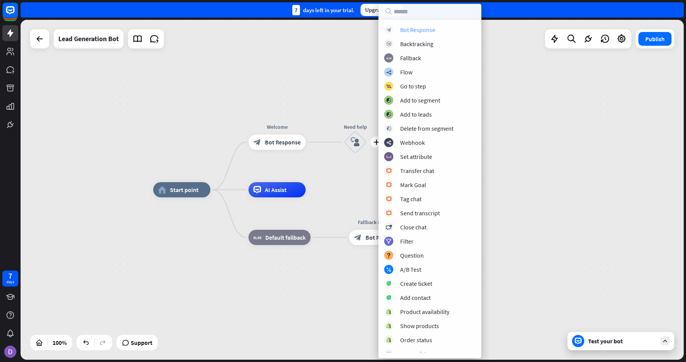
click at [432, 31] on div "Bot Response" at bounding box center [417, 30] width 35 height 8
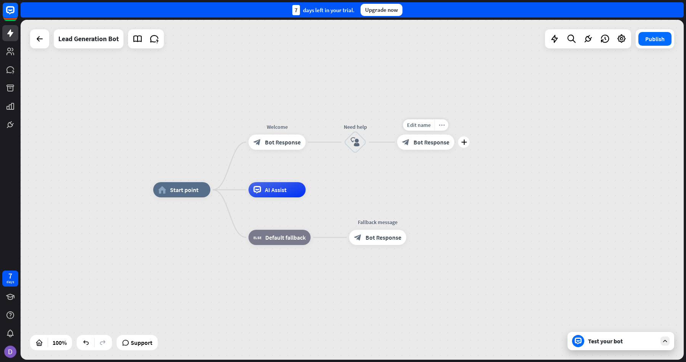
click at [442, 125] on icon "more_horiz" at bounding box center [442, 125] width 6 height 6
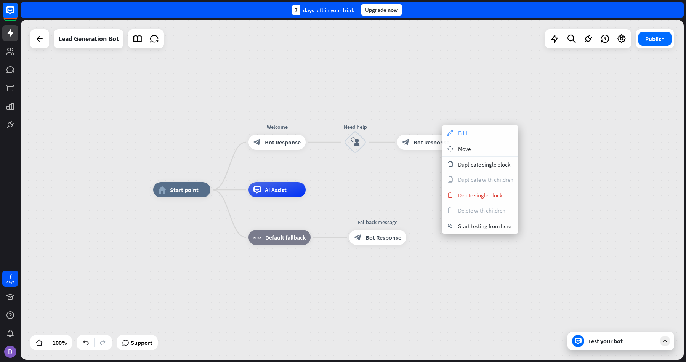
click at [464, 131] on span "Edit" at bounding box center [463, 133] width 10 height 7
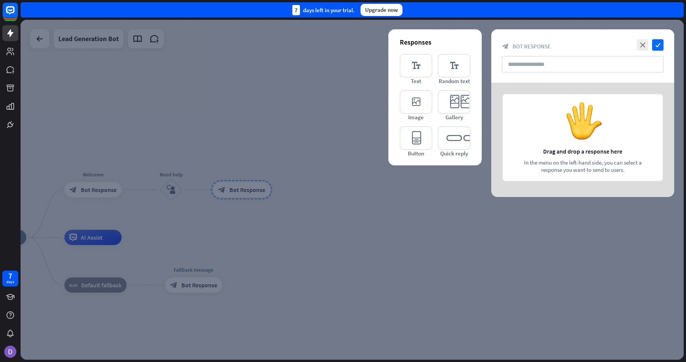
click at [567, 136] on div at bounding box center [582, 140] width 183 height 114
click at [545, 61] on input "text" at bounding box center [583, 64] width 162 height 16
drag, startPoint x: 508, startPoint y: 75, endPoint x: 479, endPoint y: 100, distance: 37.9
click at [491, 97] on div "close check block_bot_response Bot Response Responses editor_text Text editor_t…" at bounding box center [582, 113] width 183 height 168
click at [396, 177] on div at bounding box center [352, 190] width 663 height 340
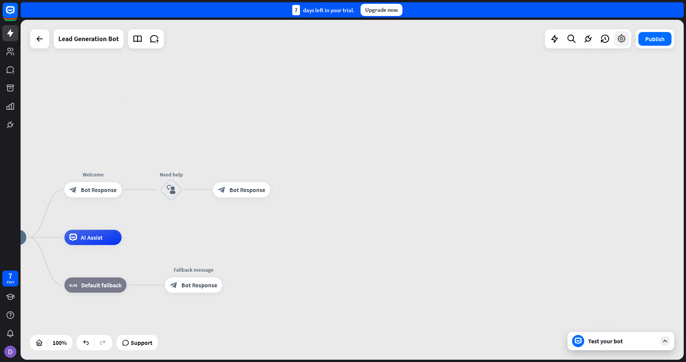
click at [620, 36] on icon at bounding box center [622, 39] width 10 height 10
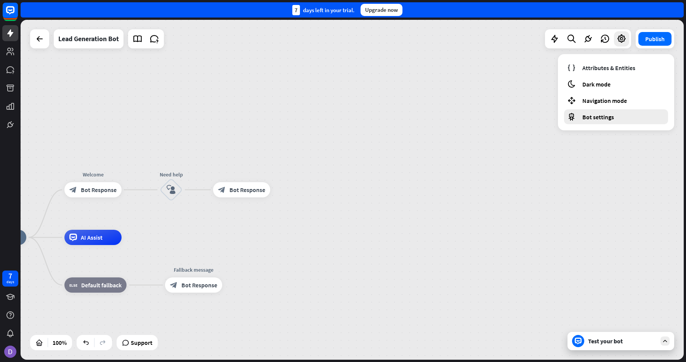
click at [612, 115] on span "Bot settings" at bounding box center [599, 117] width 32 height 8
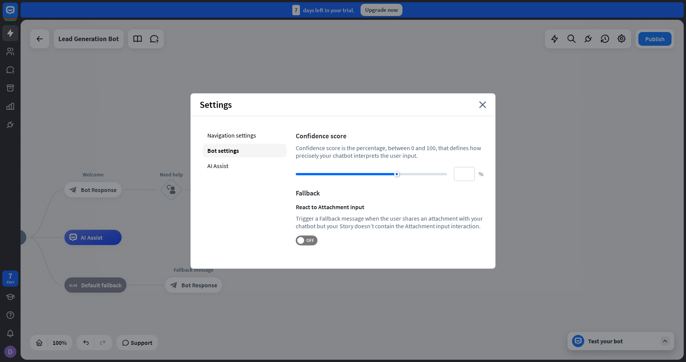
click at [631, 40] on div at bounding box center [588, 38] width 86 height 19
click at [618, 39] on icon at bounding box center [622, 39] width 10 height 10
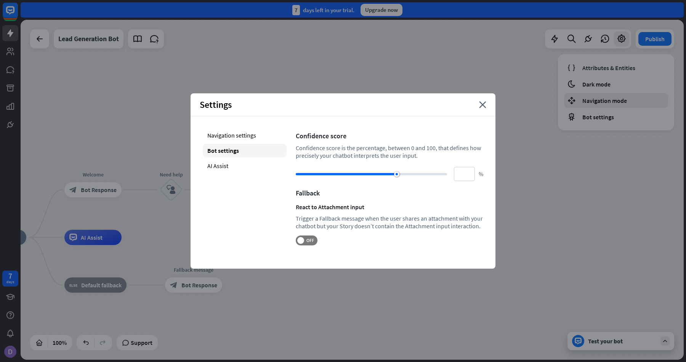
click at [606, 97] on span "Navigation mode" at bounding box center [605, 101] width 45 height 8
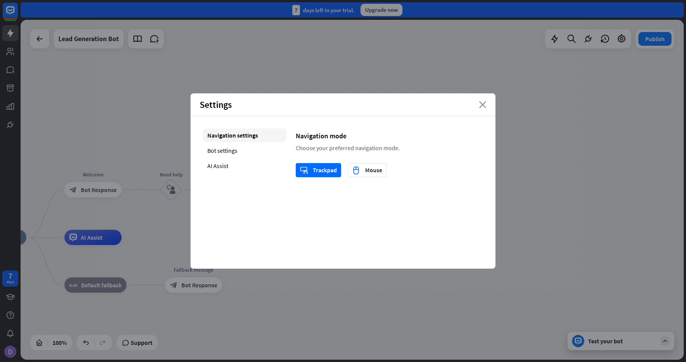
click at [483, 103] on icon "close" at bounding box center [482, 104] width 7 height 7
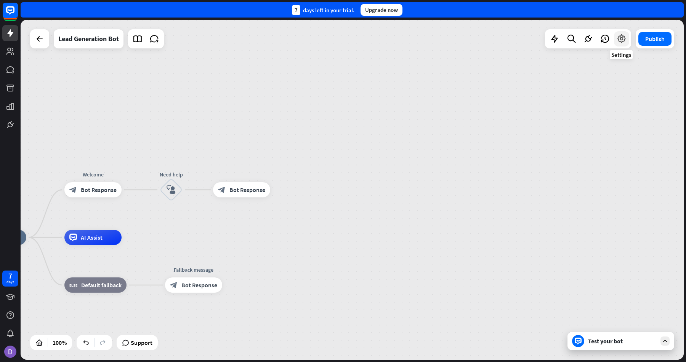
click at [619, 35] on icon at bounding box center [622, 39] width 10 height 10
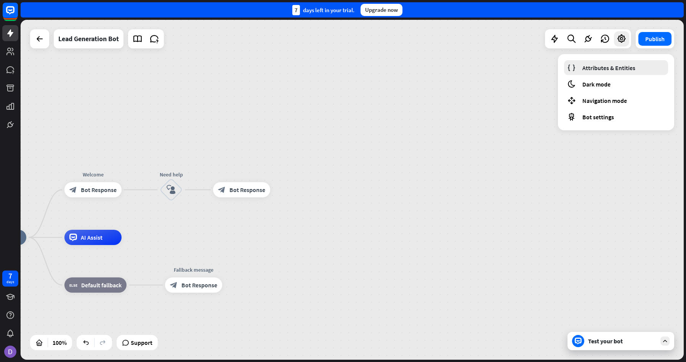
click at [611, 64] on span "Attributes & Entities" at bounding box center [609, 68] width 53 height 8
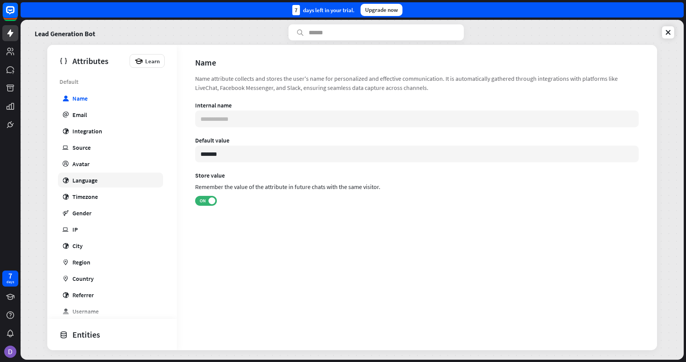
scroll to position [72, 0]
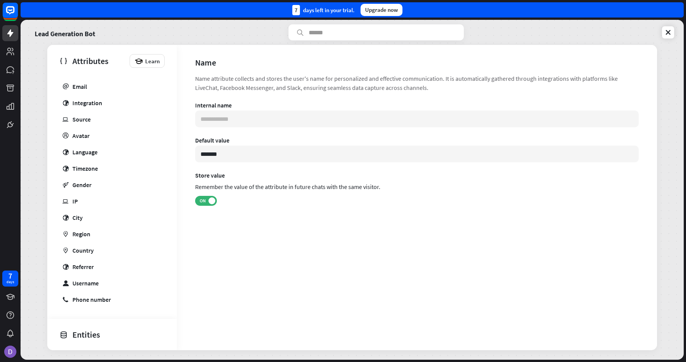
click at [87, 327] on div "Entities Learn" at bounding box center [112, 334] width 130 height 31
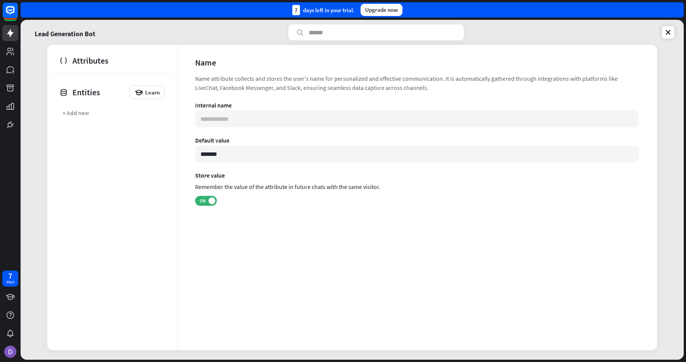
click at [42, 55] on div "Lead Generation Bot Attributes Learn Custom + Add new Default user Name email E…" at bounding box center [352, 190] width 663 height 340
click at [665, 30] on icon at bounding box center [669, 33] width 8 height 8
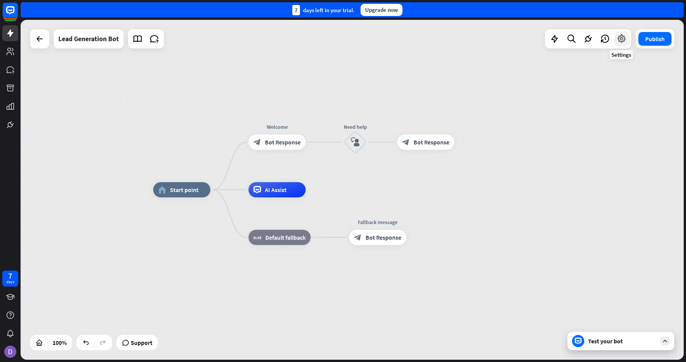
click at [626, 39] on icon at bounding box center [622, 39] width 10 height 10
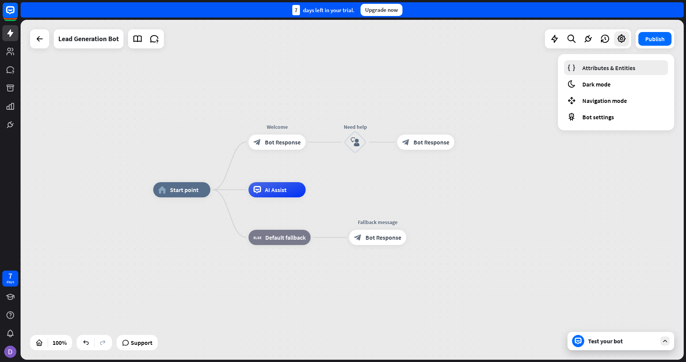
click at [602, 66] on span "Attributes & Entities" at bounding box center [609, 68] width 53 height 8
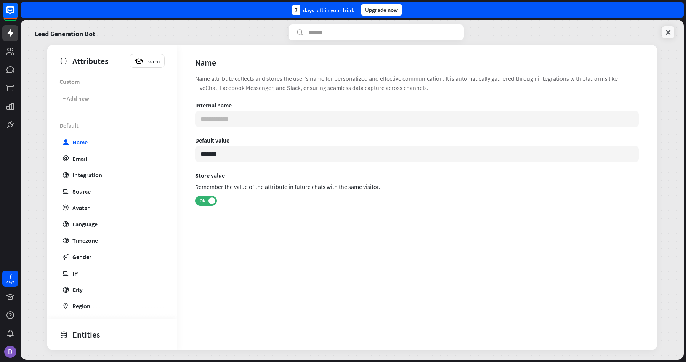
click at [665, 33] on icon at bounding box center [669, 33] width 8 height 8
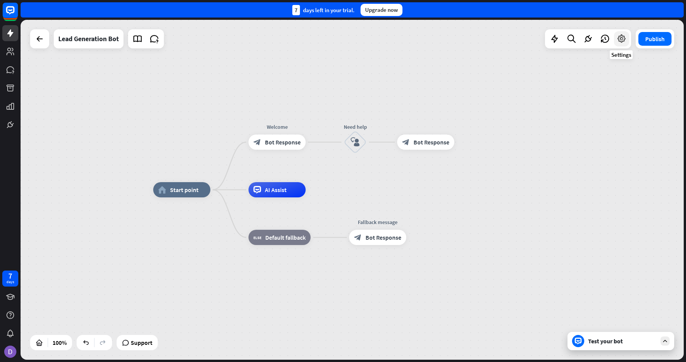
click at [621, 39] on icon at bounding box center [622, 39] width 10 height 10
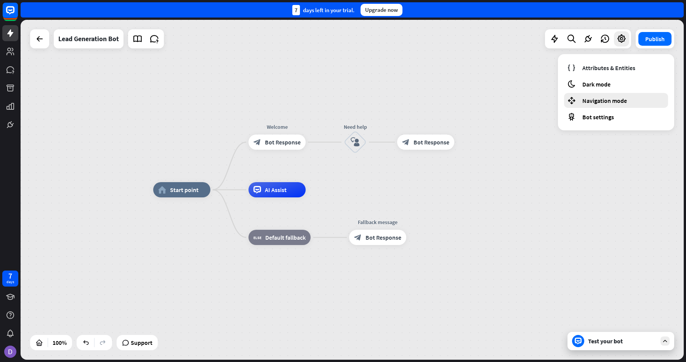
click at [606, 104] on div "Navigation mode" at bounding box center [616, 100] width 104 height 15
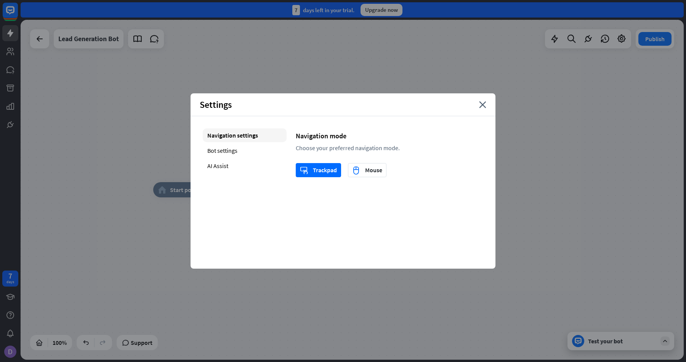
click at [343, 85] on div "home_2 Start point Welcome block_bot_response Bot Response Need help block_user…" at bounding box center [352, 190] width 663 height 340
click at [480, 103] on icon "close" at bounding box center [482, 104] width 7 height 7
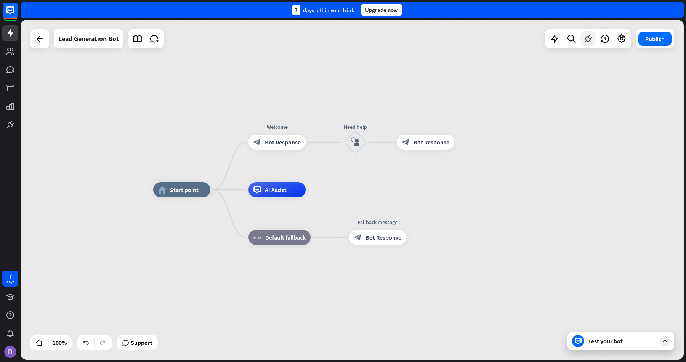
click at [586, 39] on icon at bounding box center [588, 39] width 10 height 10
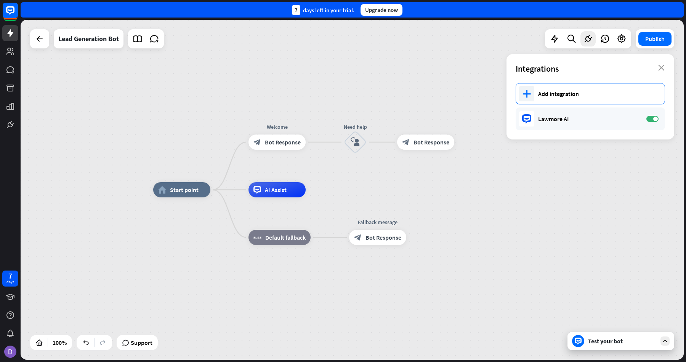
click at [564, 90] on div "Add integration" at bounding box center [597, 94] width 119 height 8
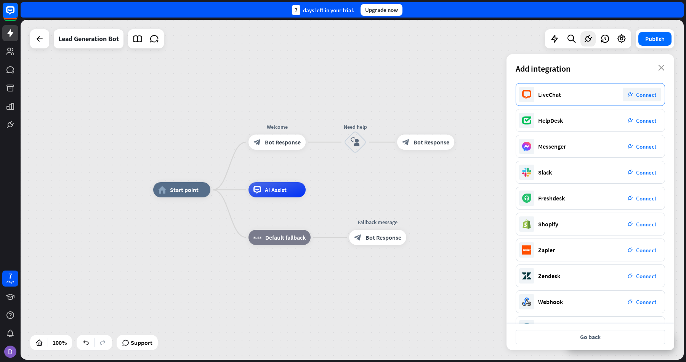
scroll to position [24, 0]
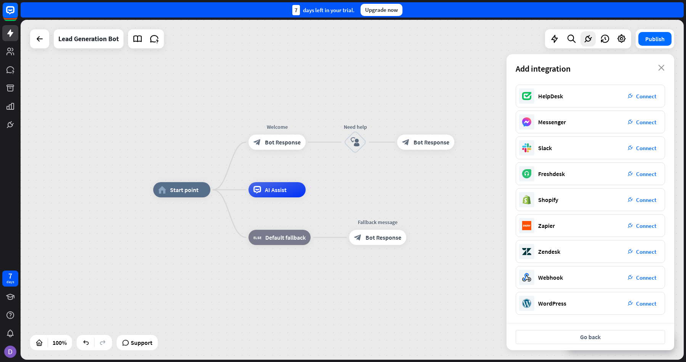
click at [412, 54] on div "home_2 Start point Welcome block_bot_response Bot Response Need help block_user…" at bounding box center [352, 190] width 663 height 340
click at [382, 8] on div "Upgrade now" at bounding box center [382, 10] width 42 height 12
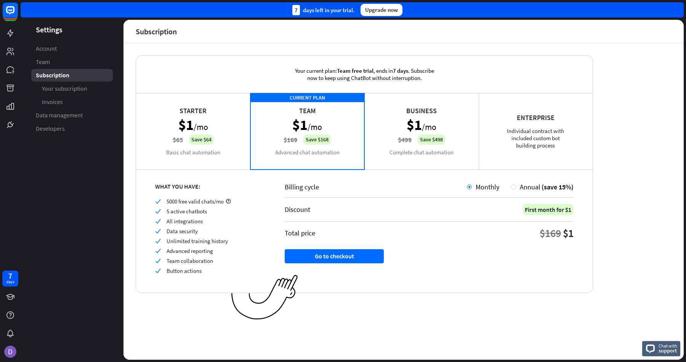
click at [204, 137] on div "Starter $1 /mo $65 Save $64 Basic chat automation" at bounding box center [193, 131] width 114 height 76
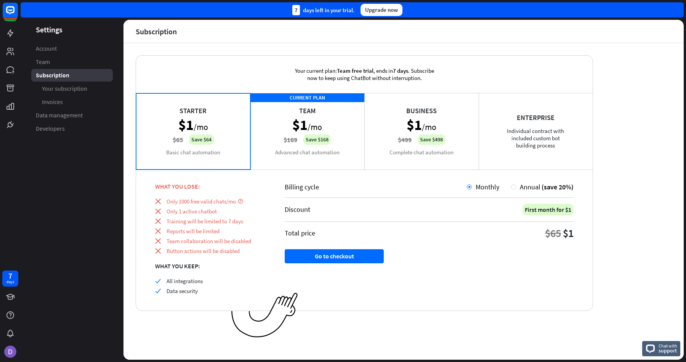
click at [175, 289] on span "Data security" at bounding box center [182, 290] width 31 height 7
